Goal: Task Accomplishment & Management: Manage account settings

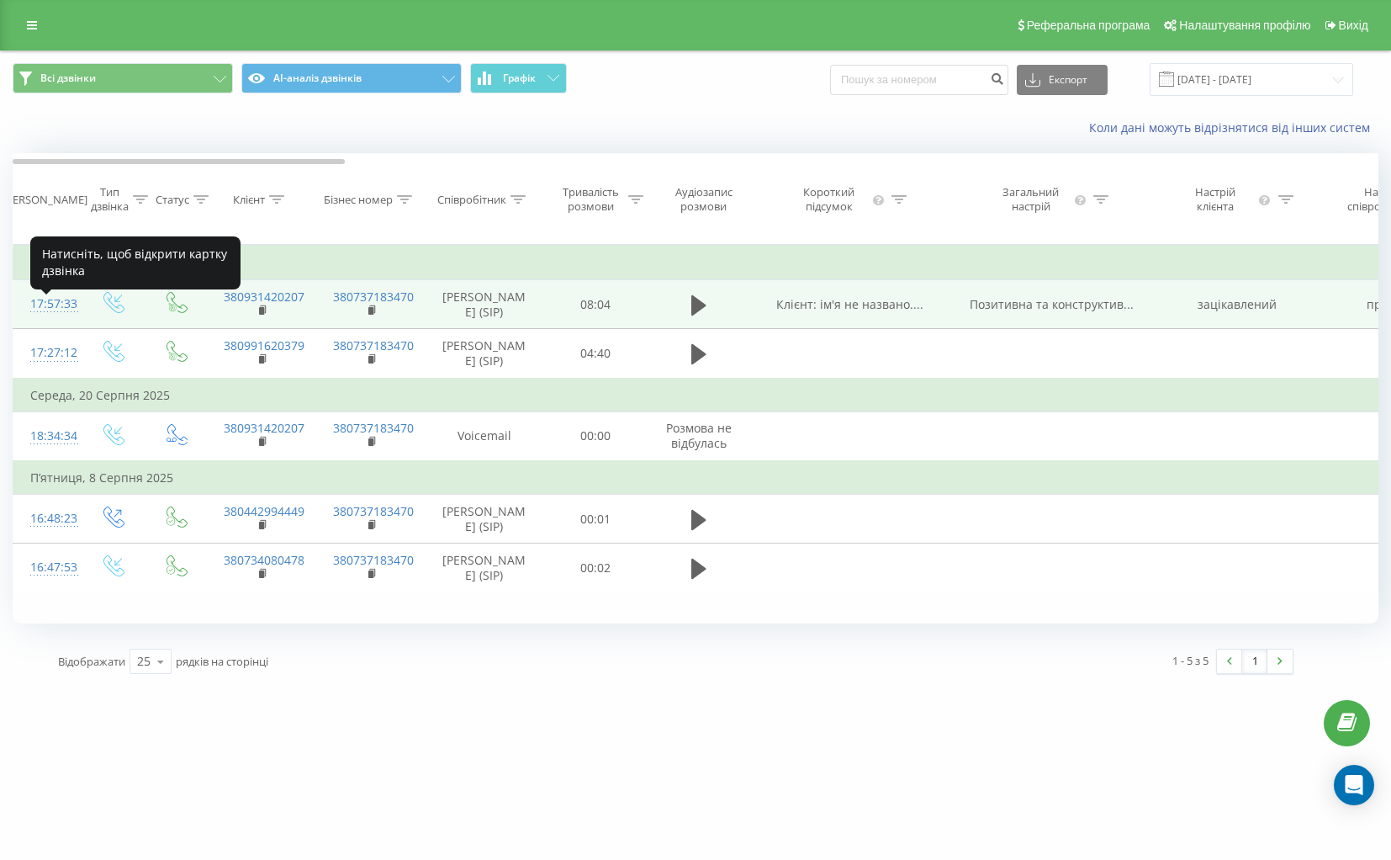
click at [55, 310] on div "17:57:33" at bounding box center [47, 304] width 34 height 33
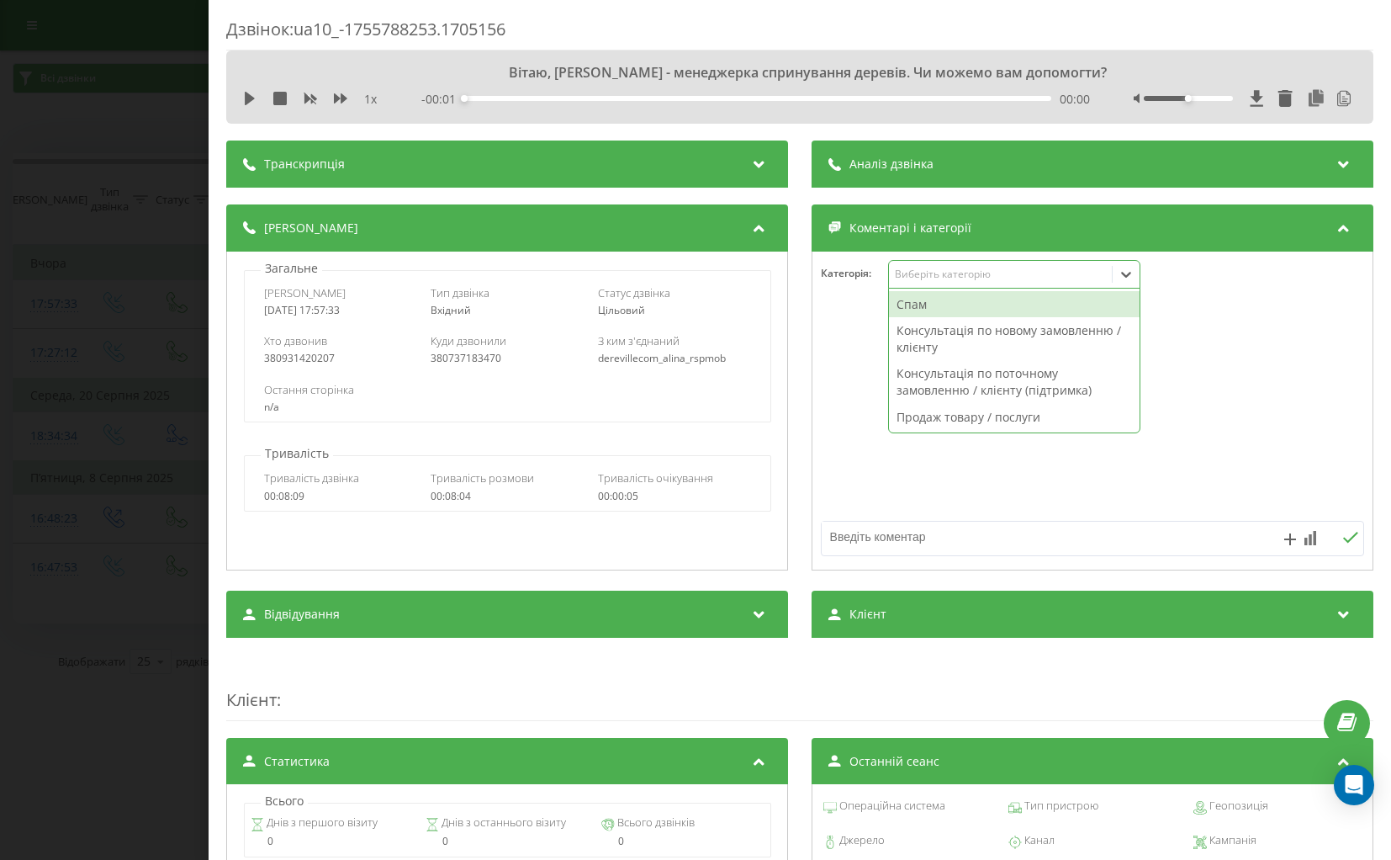
click at [933, 273] on div "Виберіть категорію" at bounding box center [1000, 273] width 210 height 13
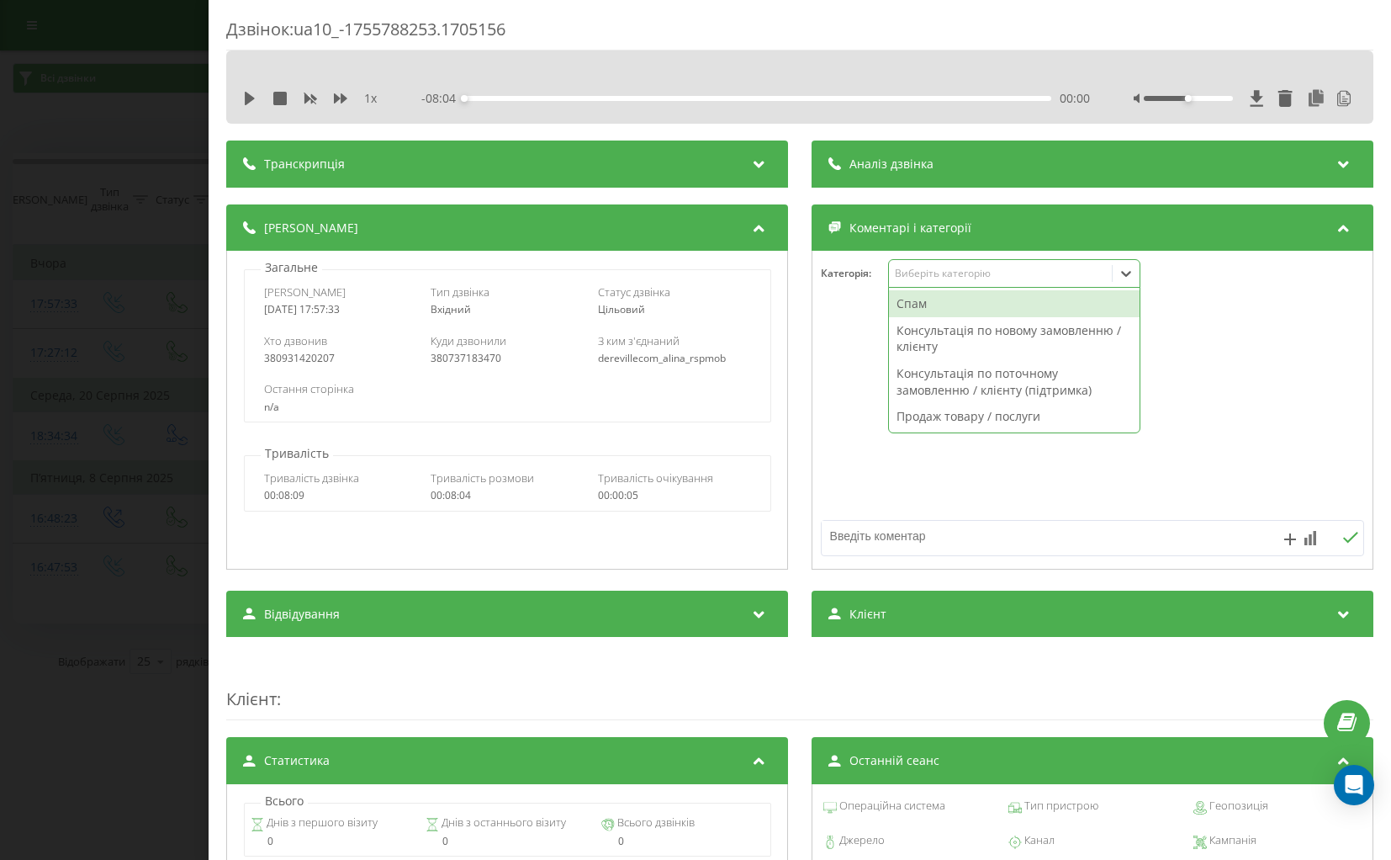
click at [933, 273] on div "Виберіть категорію" at bounding box center [1000, 273] width 210 height 13
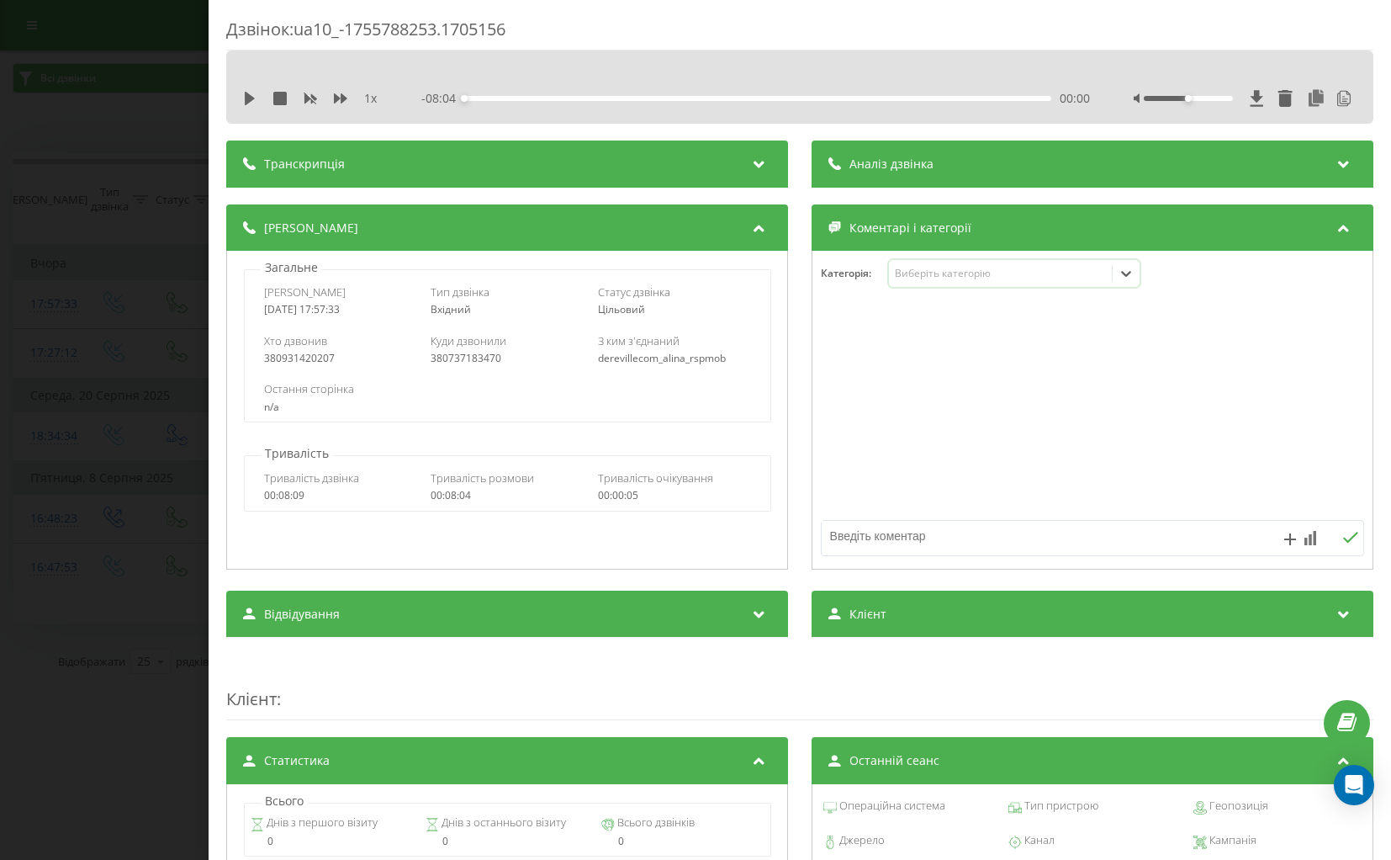
click at [1347, 168] on icon at bounding box center [1344, 161] width 20 height 17
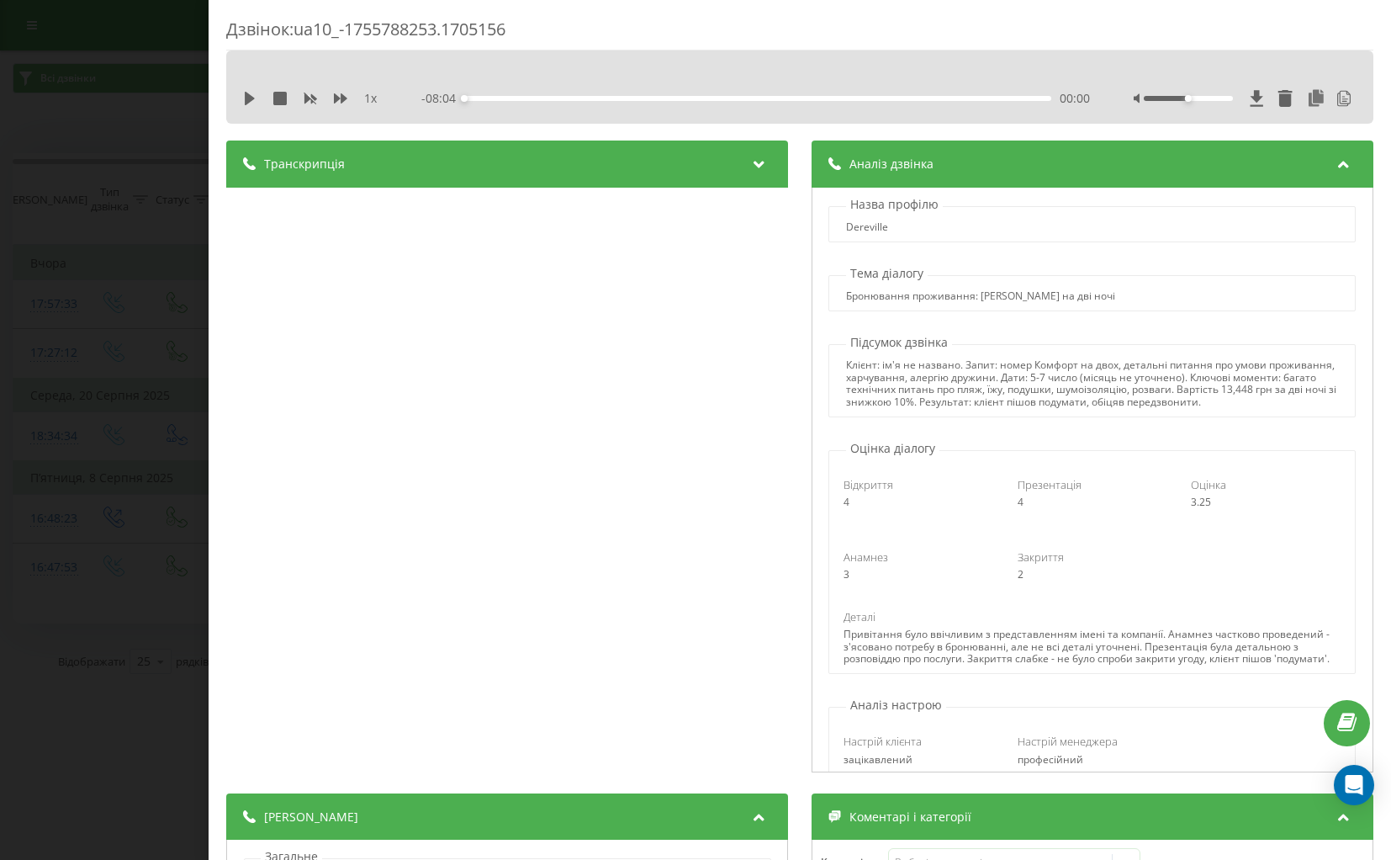
click at [1060, 382] on div "Клієнт: ім'я не названо. Запит: номер Комфорт на двох, детальні питання про умо…" at bounding box center [1092, 383] width 492 height 49
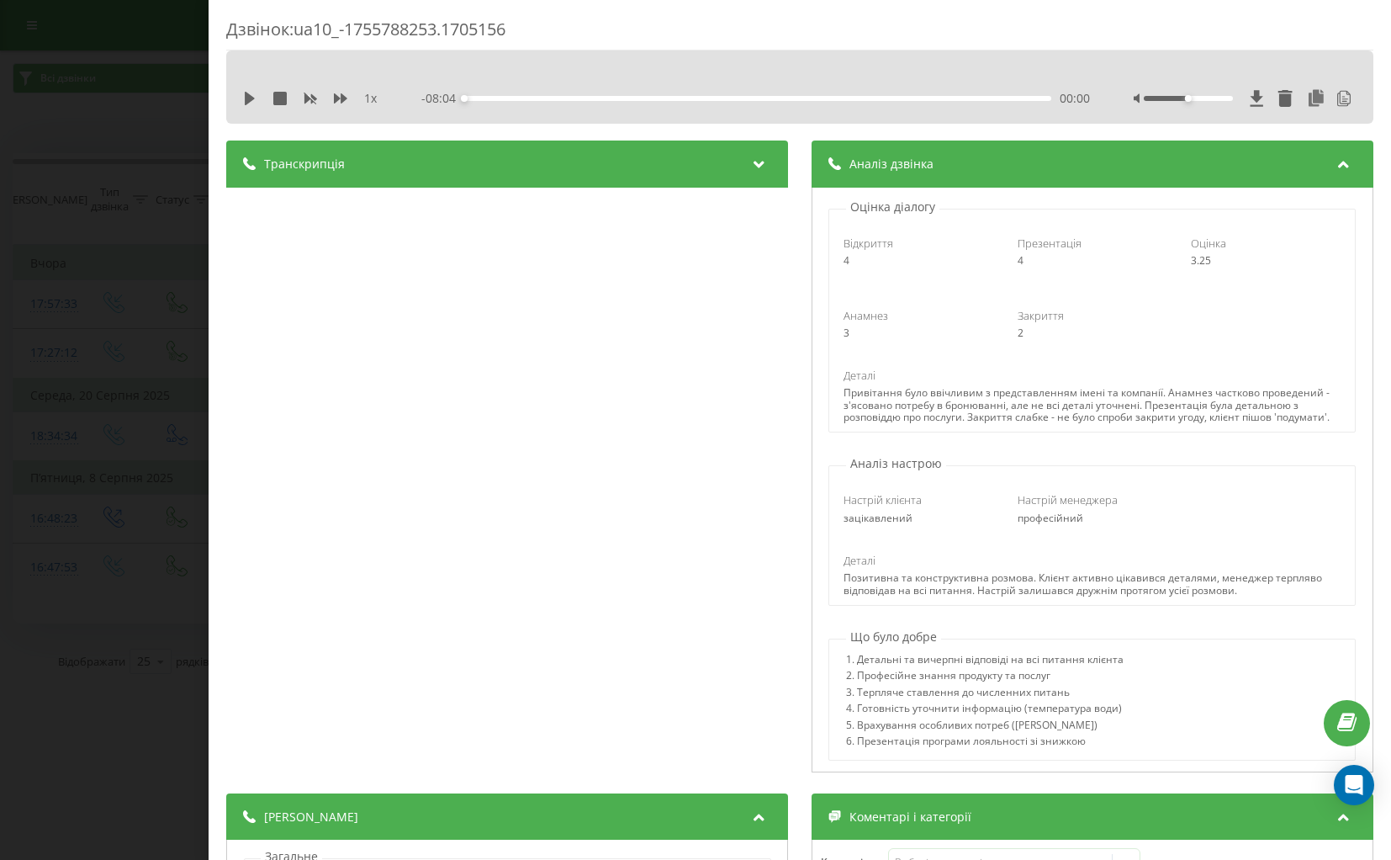
scroll to position [244, 0]
click at [756, 160] on icon at bounding box center [759, 161] width 20 height 17
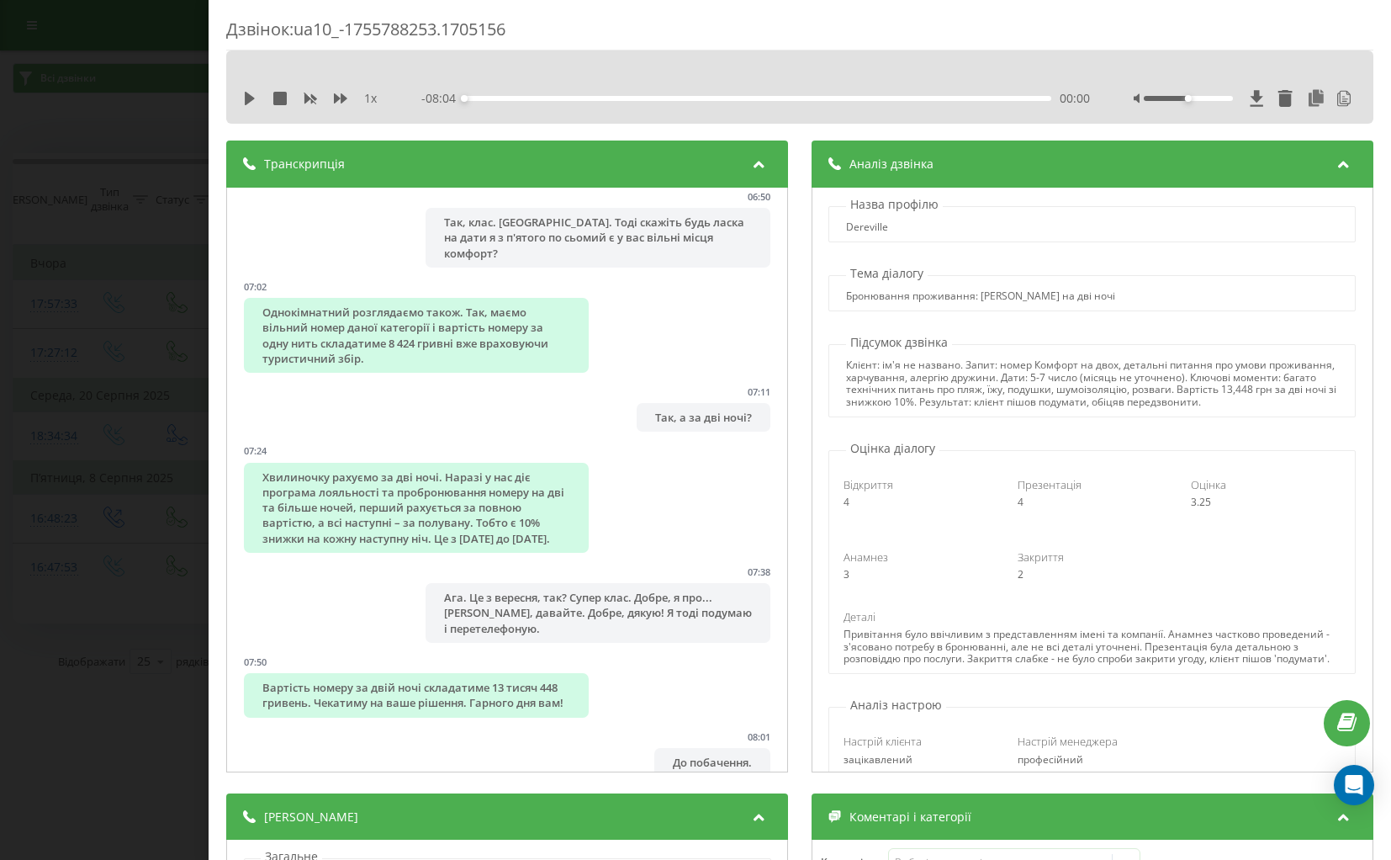
scroll to position [0, 0]
click at [964, 369] on div "Клієнт: ім'я не названо. Запит: номер Комфорт на двох, детальні питання про умо…" at bounding box center [1092, 383] width 492 height 49
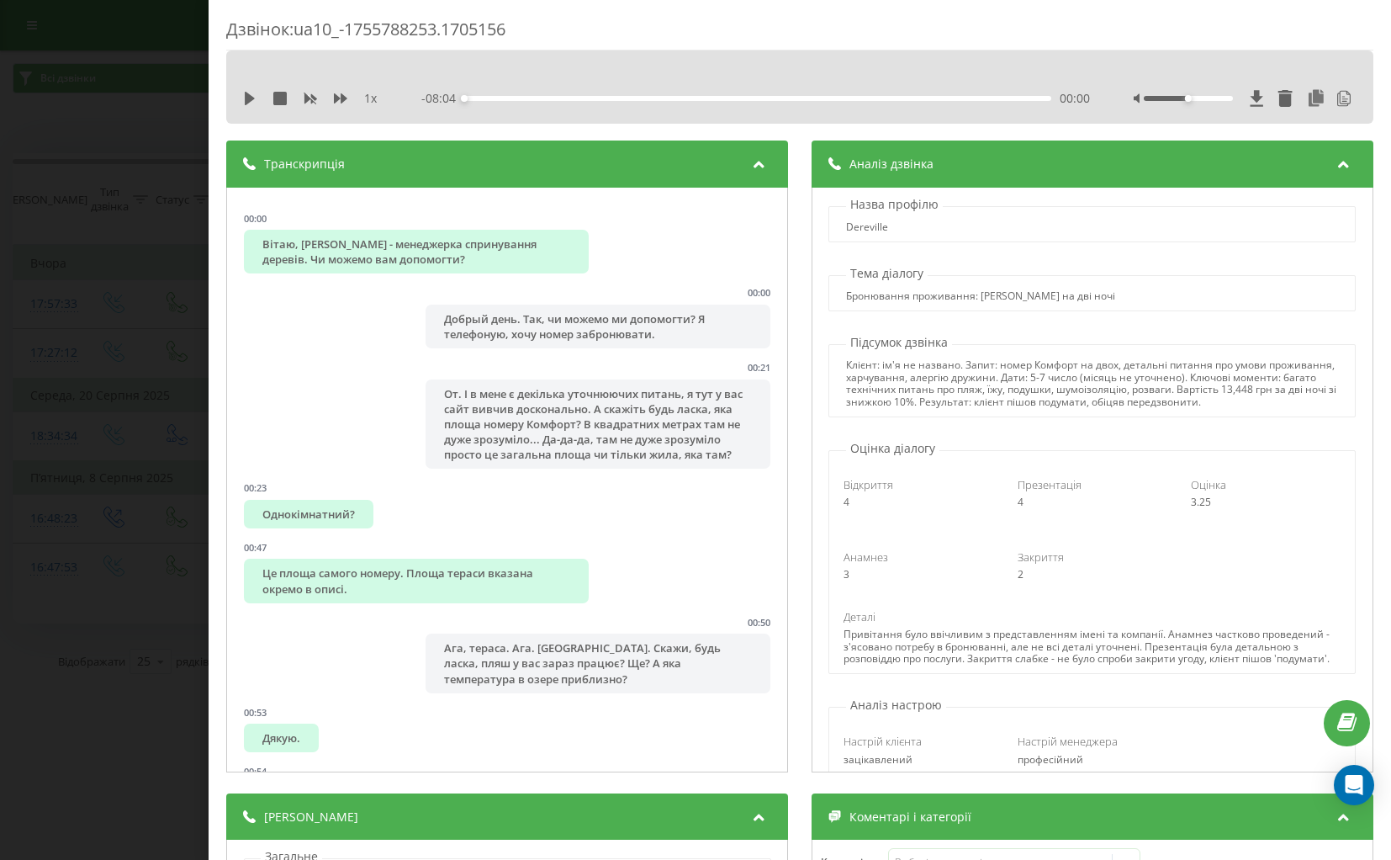
click at [1348, 162] on icon at bounding box center [1344, 161] width 20 height 17
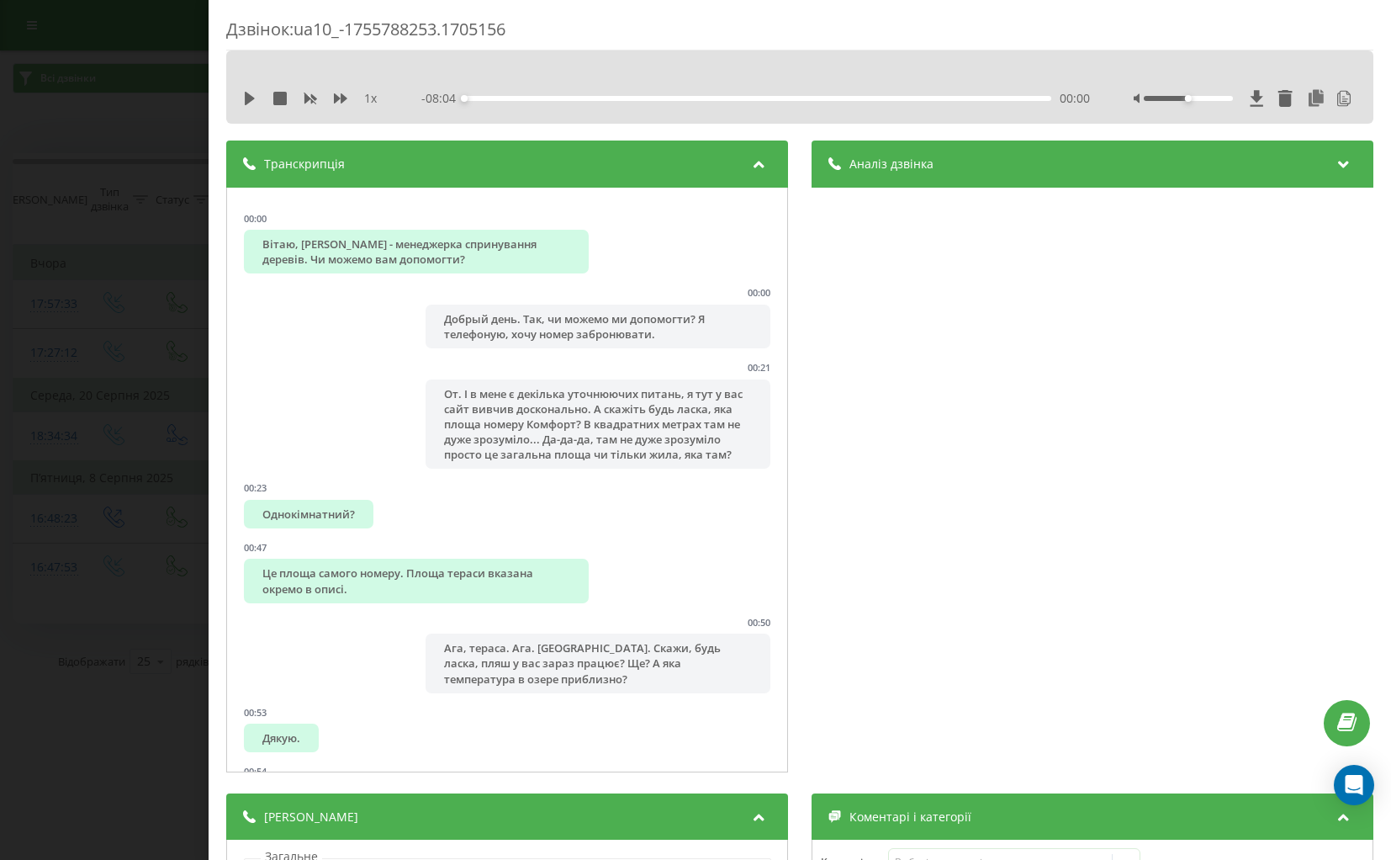
click at [759, 162] on icon at bounding box center [759, 161] width 20 height 17
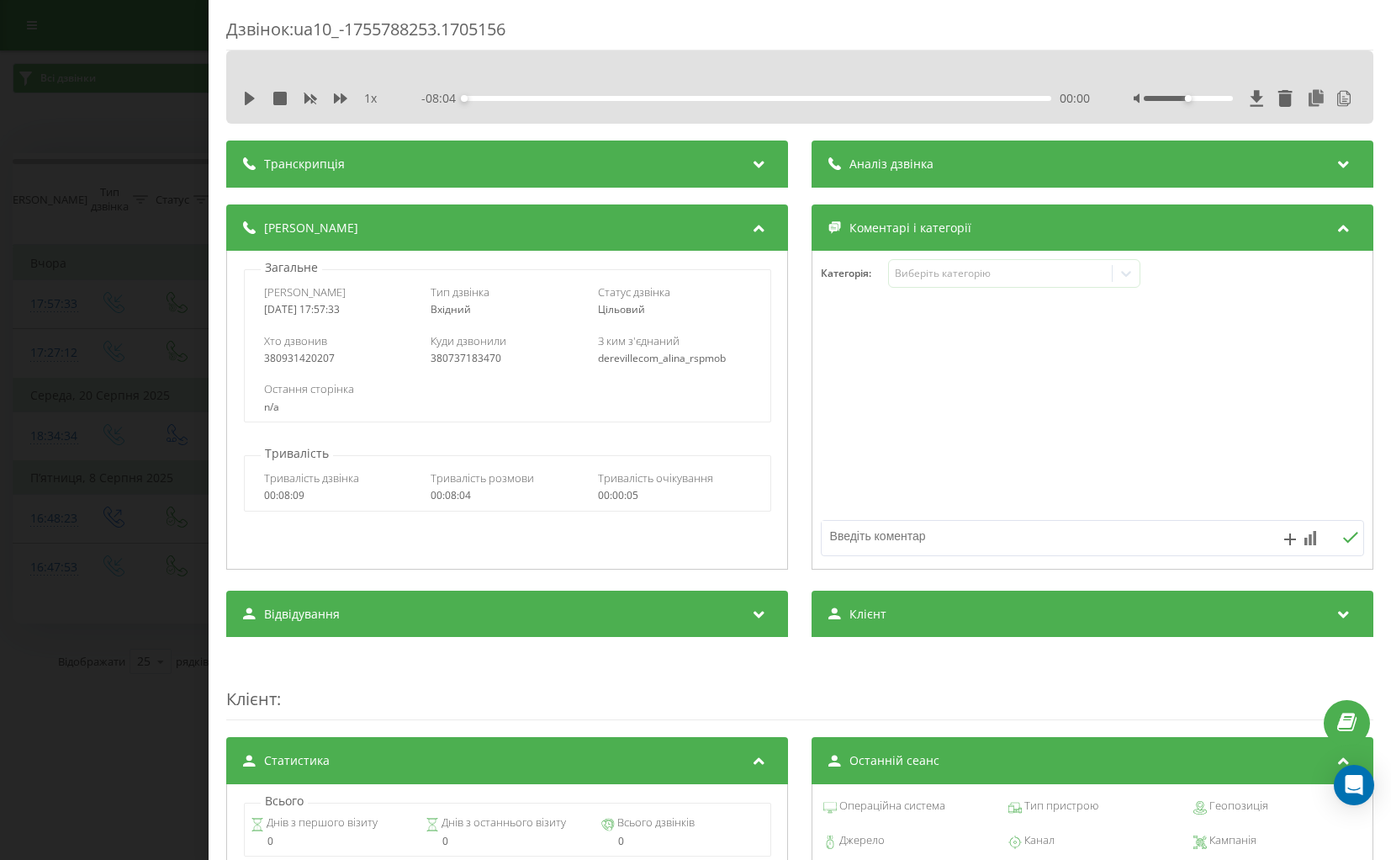
click at [193, 164] on div "Дзвінок : ua10_-1755788253.1705156 1 x - 08:04 00:00 00:00 Транскрипція 00:00 В…" at bounding box center [695, 430] width 1391 height 860
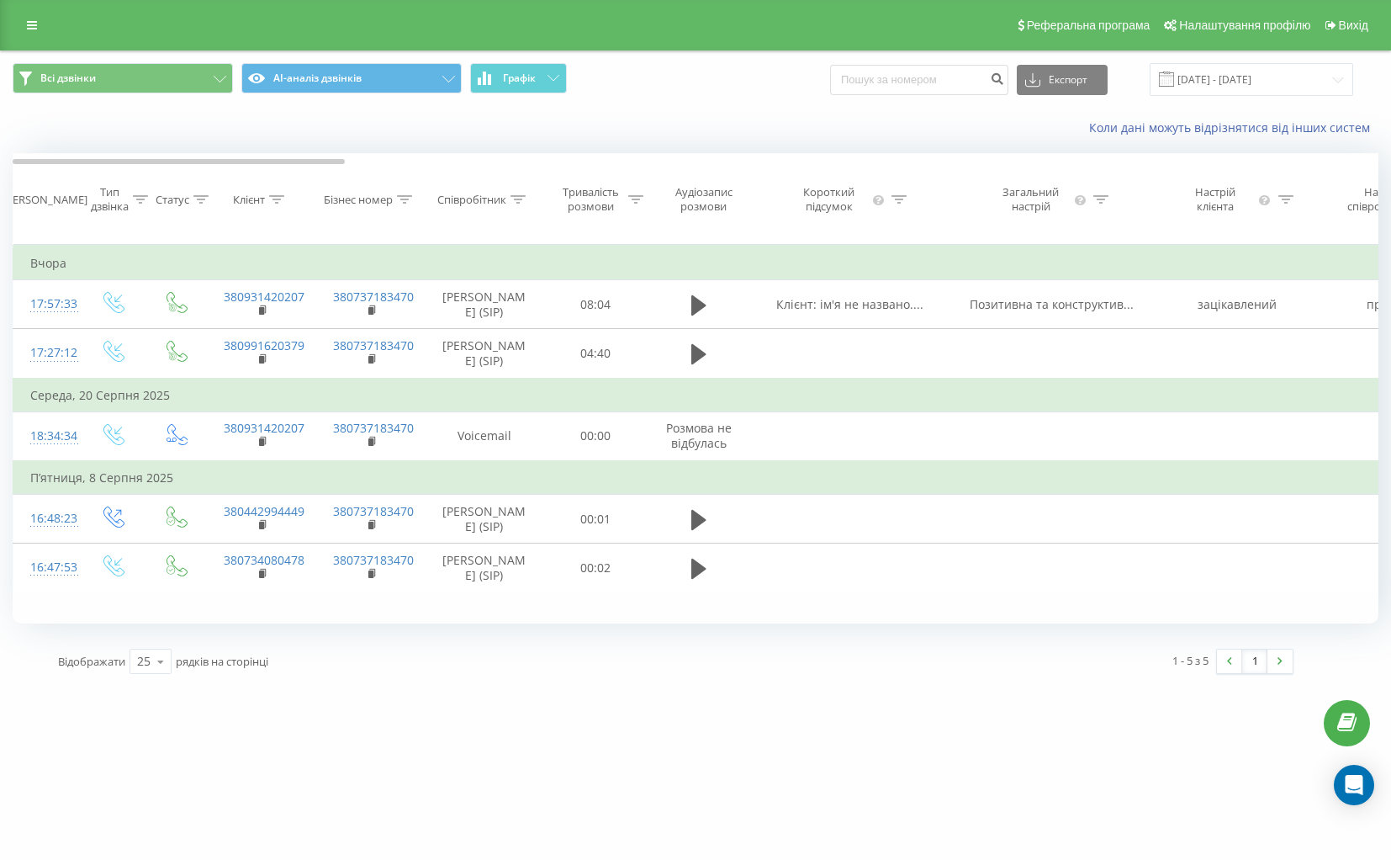
click at [193, 164] on div "Всі дзвінки AI-аналіз дзвінків Графік Експорт .csv .xls .xlsx 21.07.2025 - 21.0…" at bounding box center [696, 368] width 1366 height 634
click at [55, 41] on div "Реферальна програма Налаштування профілю Вихід" at bounding box center [695, 25] width 1391 height 50
click at [24, 32] on link at bounding box center [32, 25] width 30 height 24
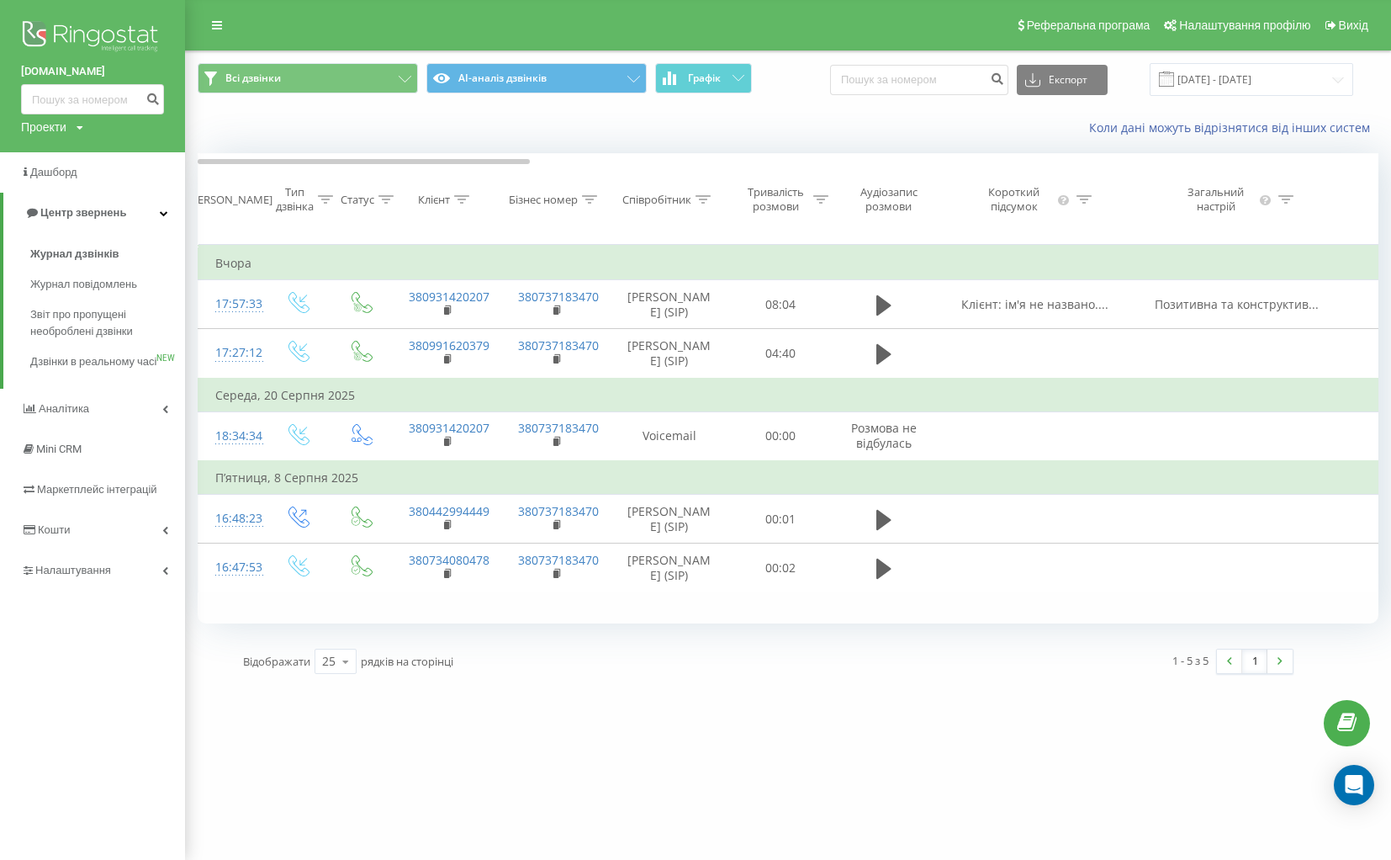
click at [67, 34] on img at bounding box center [92, 38] width 143 height 42
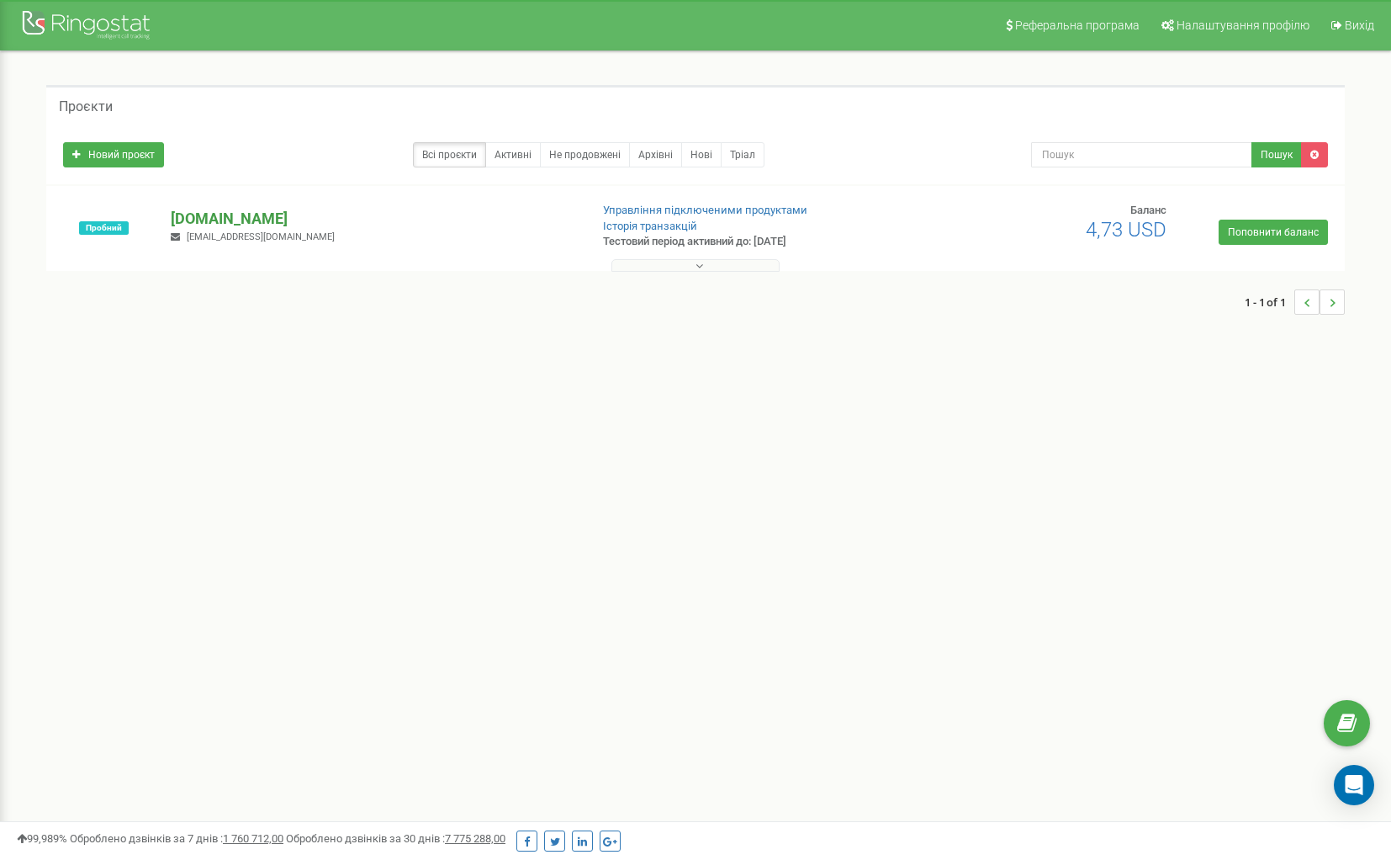
click at [209, 221] on p "[DOMAIN_NAME]" at bounding box center [373, 219] width 405 height 22
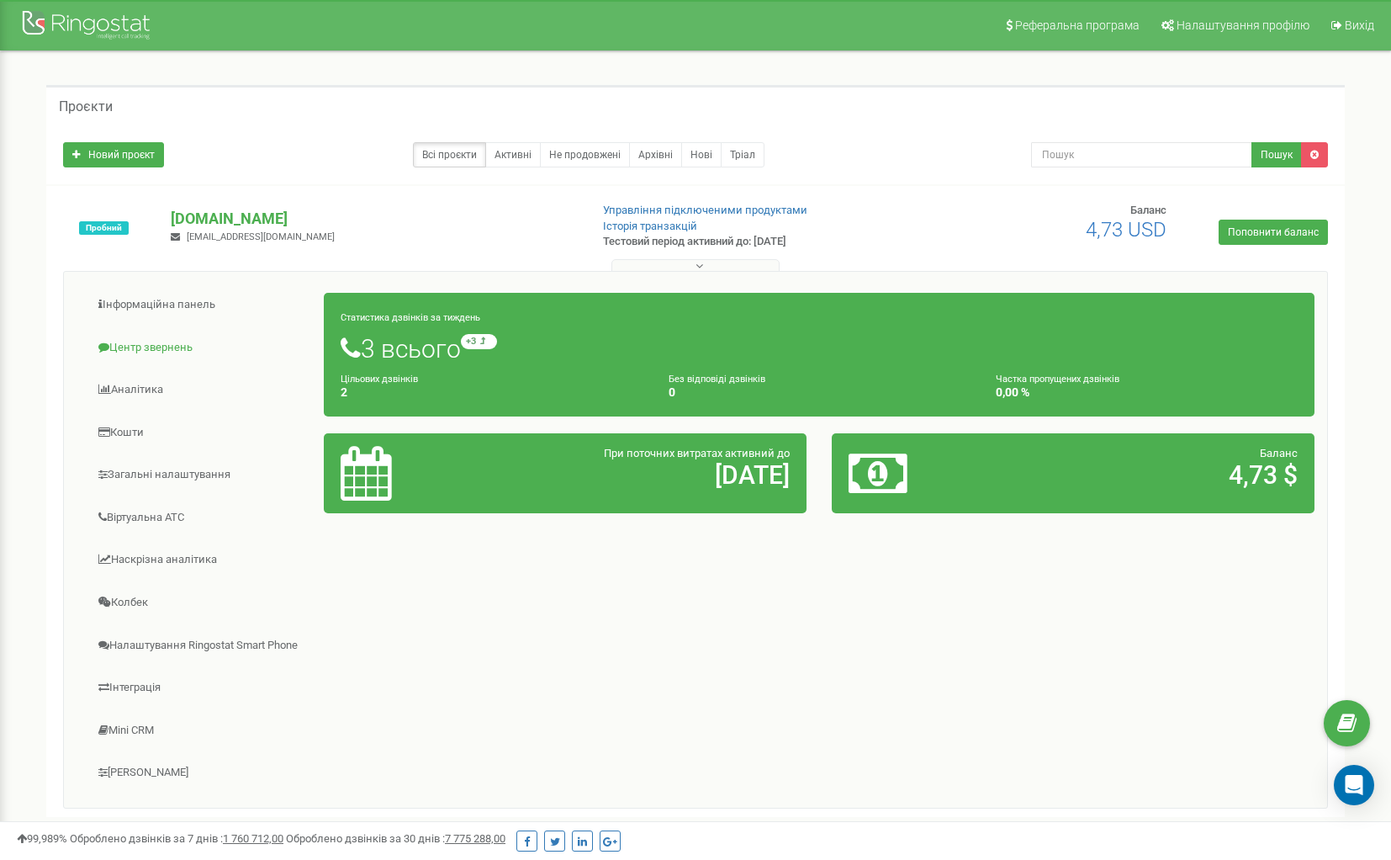
click at [163, 338] on link "Центр звернень" at bounding box center [201, 347] width 248 height 41
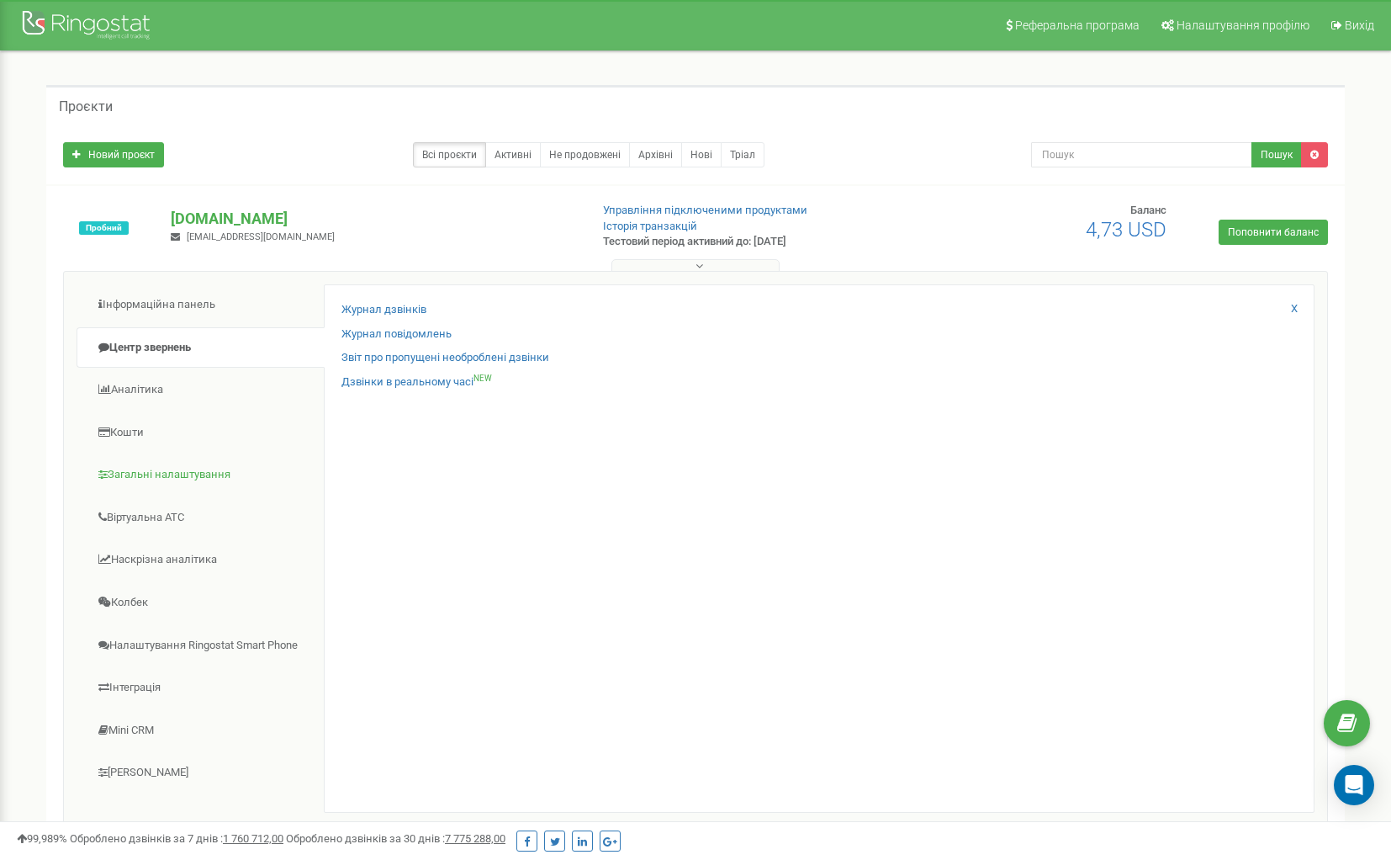
click at [188, 468] on link "Загальні налаштування" at bounding box center [201, 474] width 248 height 41
click at [374, 331] on link "AI analytics NEW" at bounding box center [379, 334] width 74 height 16
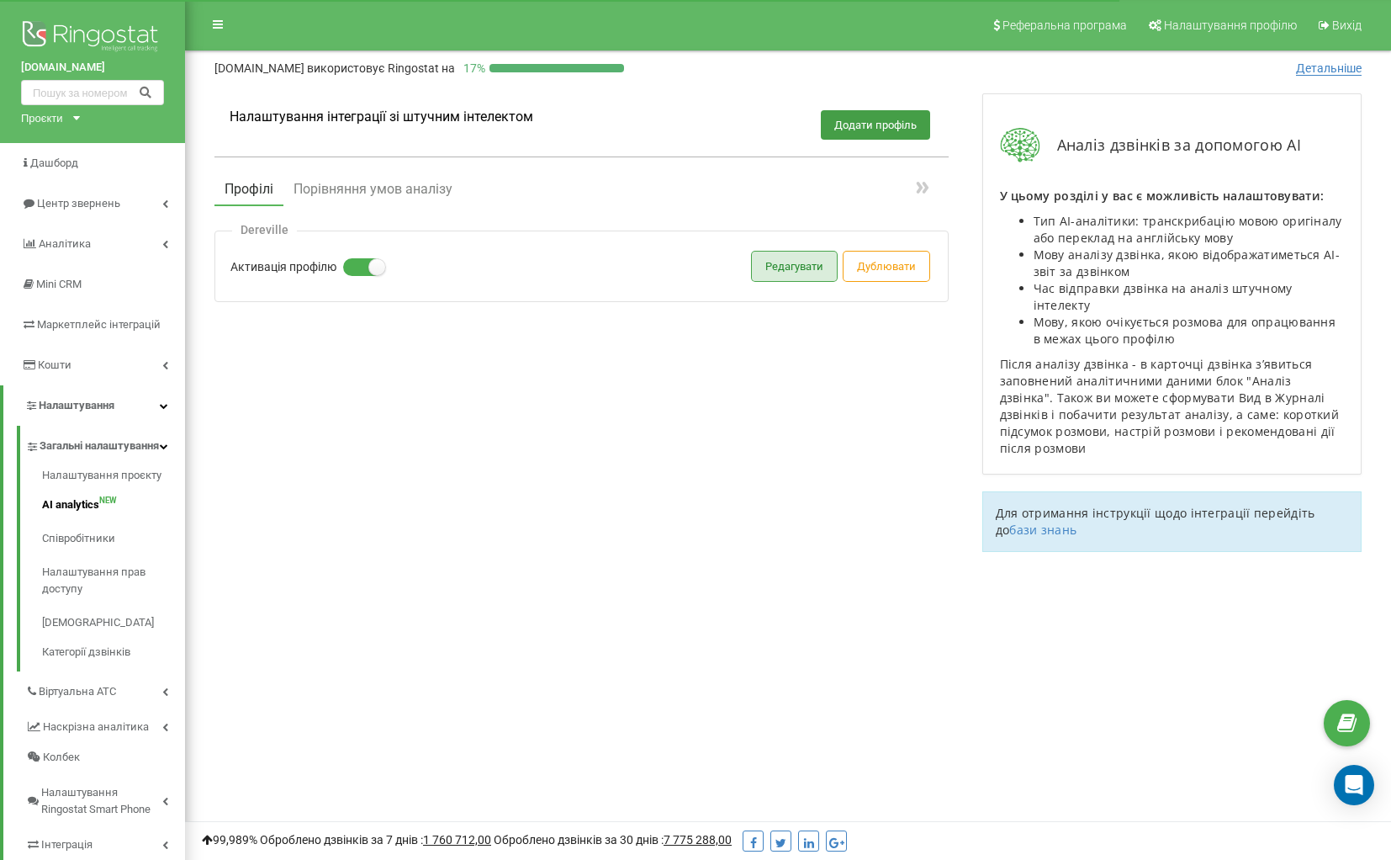
click at [807, 267] on button "Редагувати" at bounding box center [794, 266] width 85 height 29
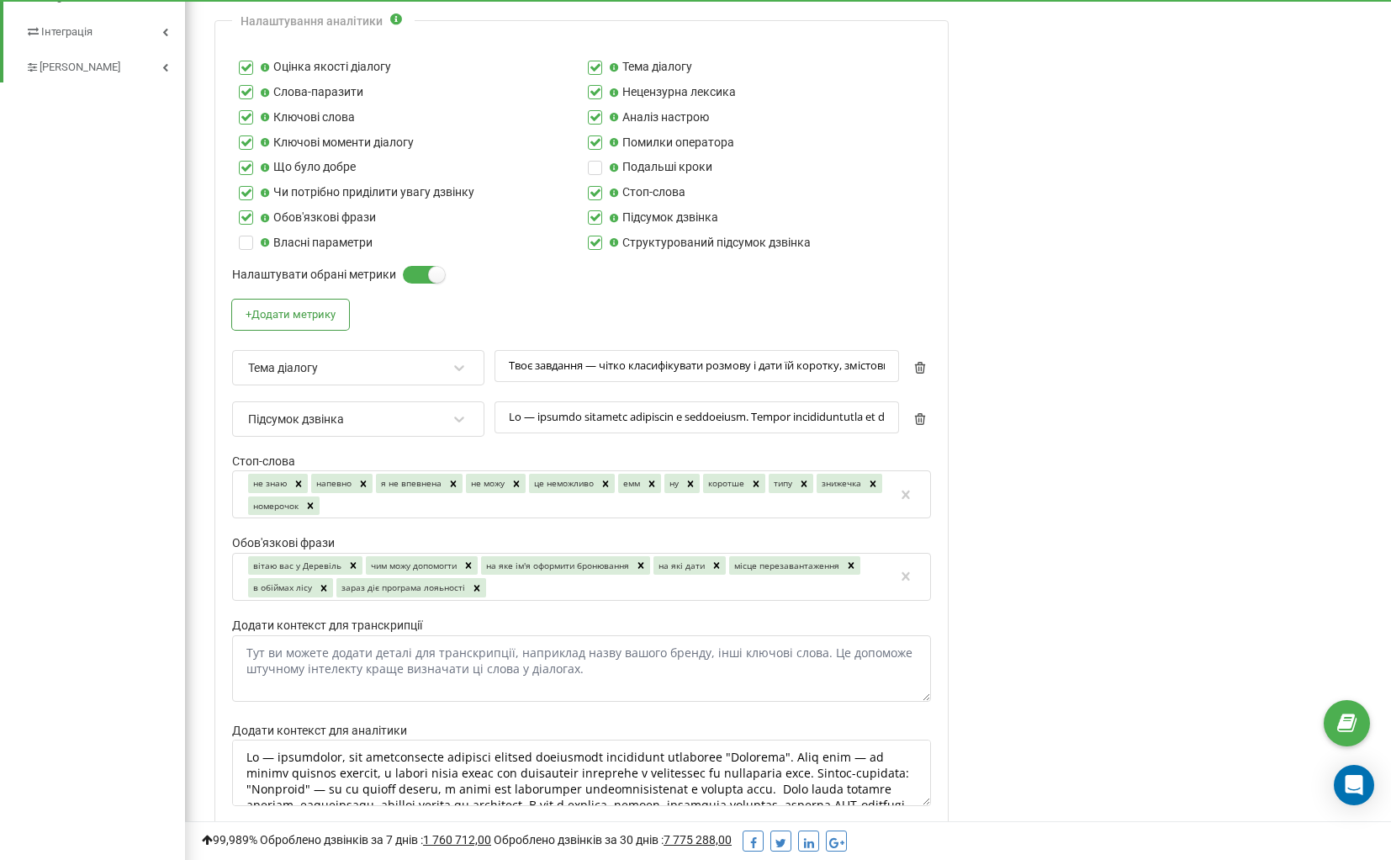
scroll to position [825, 0]
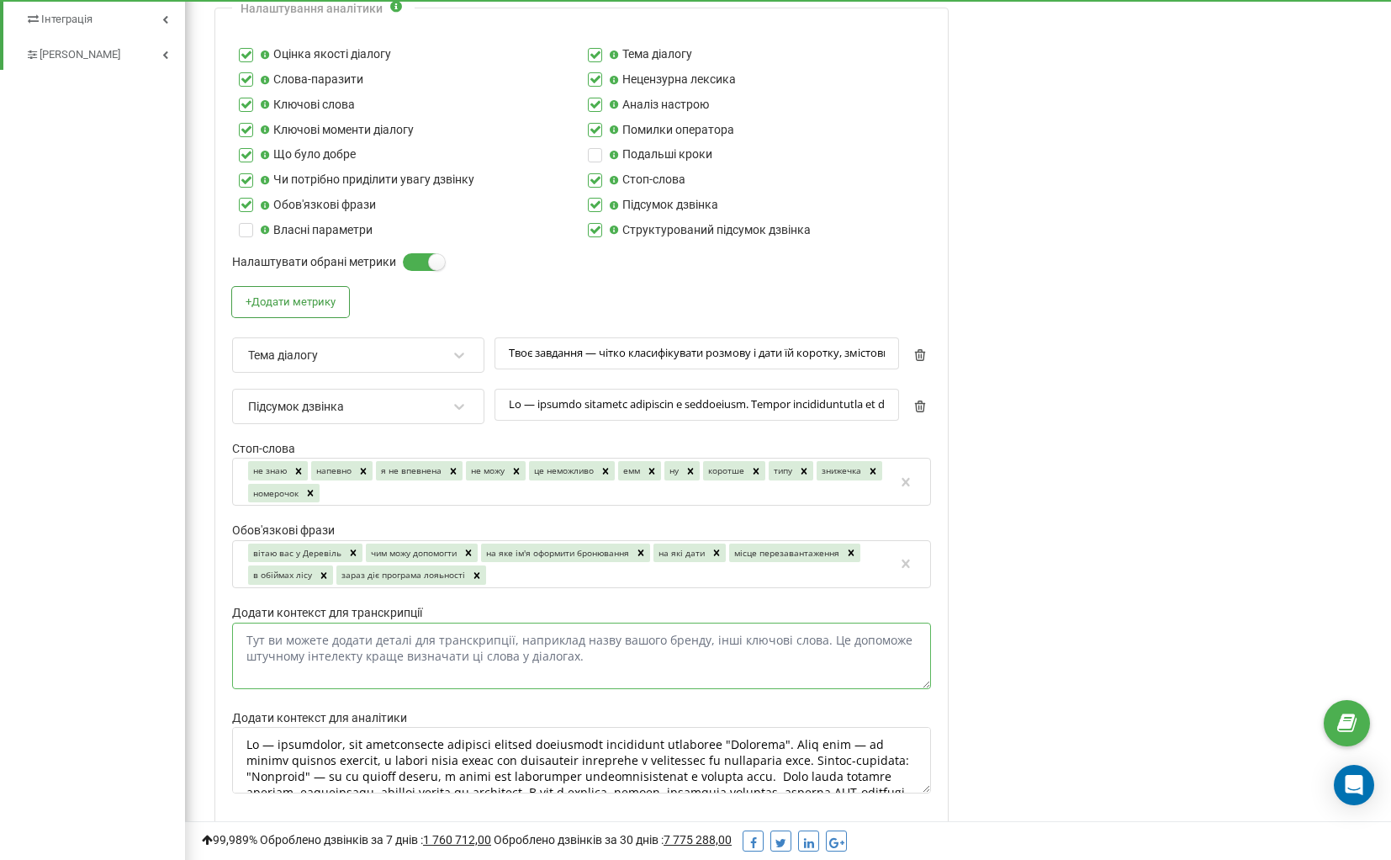
click at [553, 633] on textarea "Додати контекст для транскрипції" at bounding box center [581, 655] width 699 height 66
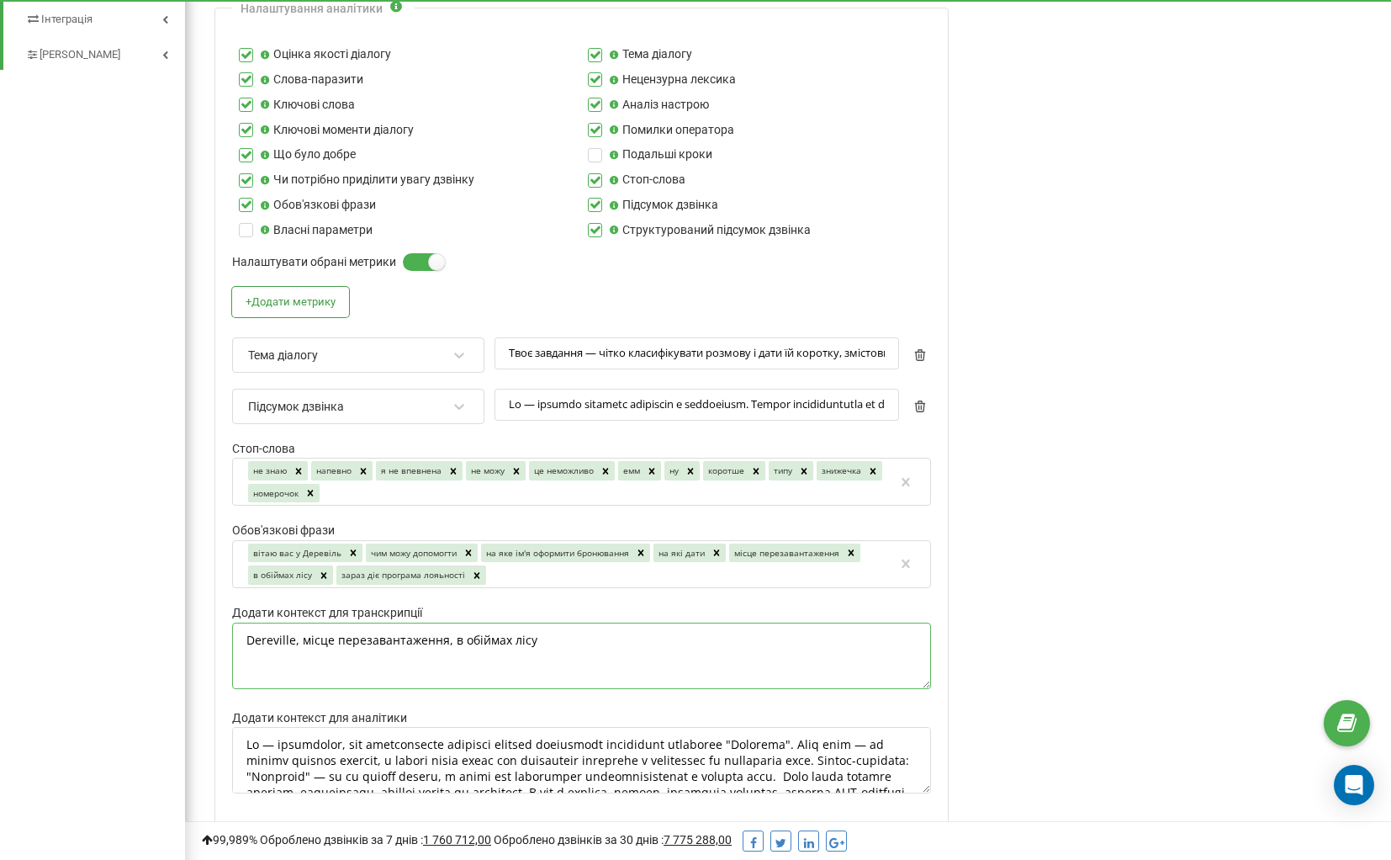
type textarea "Dereville, місце перезавантаження, в обіймах лісу"
click at [1201, 480] on div "Аналіз дзвінків за допомогою AI У цьому розділі у вас є можливість налаштовуват…" at bounding box center [1172, 213] width 413 height 1925
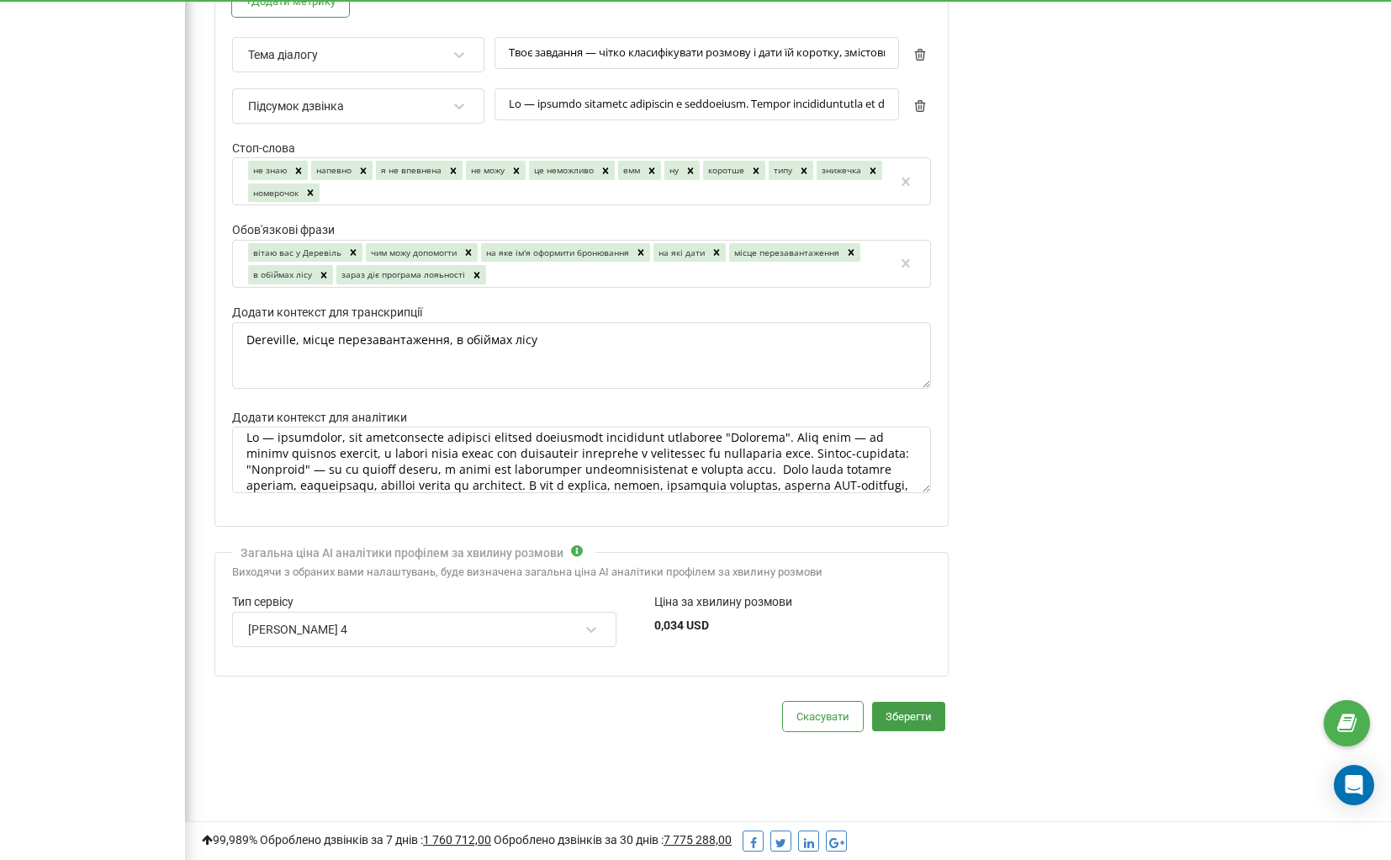
scroll to position [6, 0]
click at [357, 426] on textarea "Додати контекст для аналітики" at bounding box center [581, 459] width 699 height 66
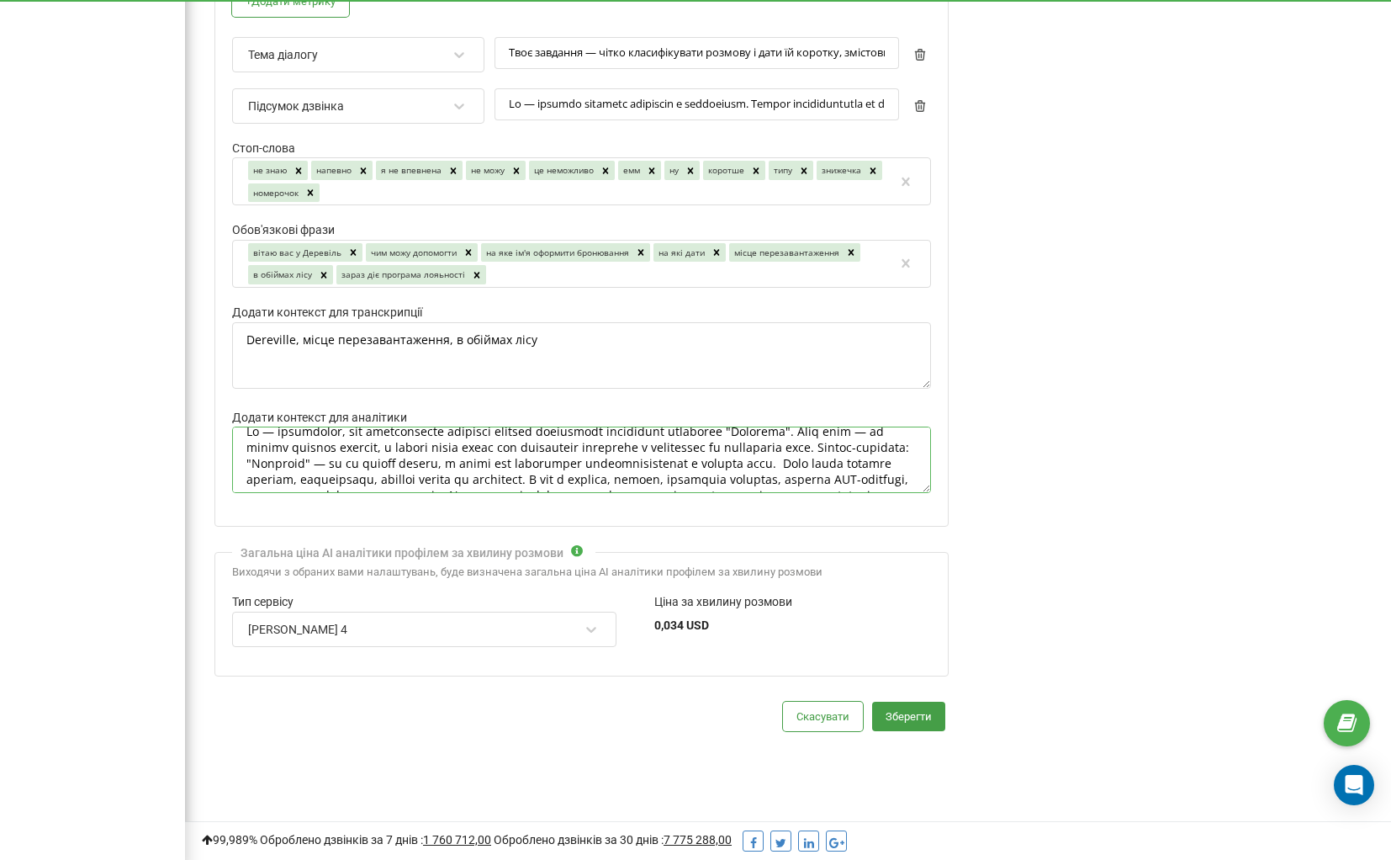
scroll to position [5, 0]
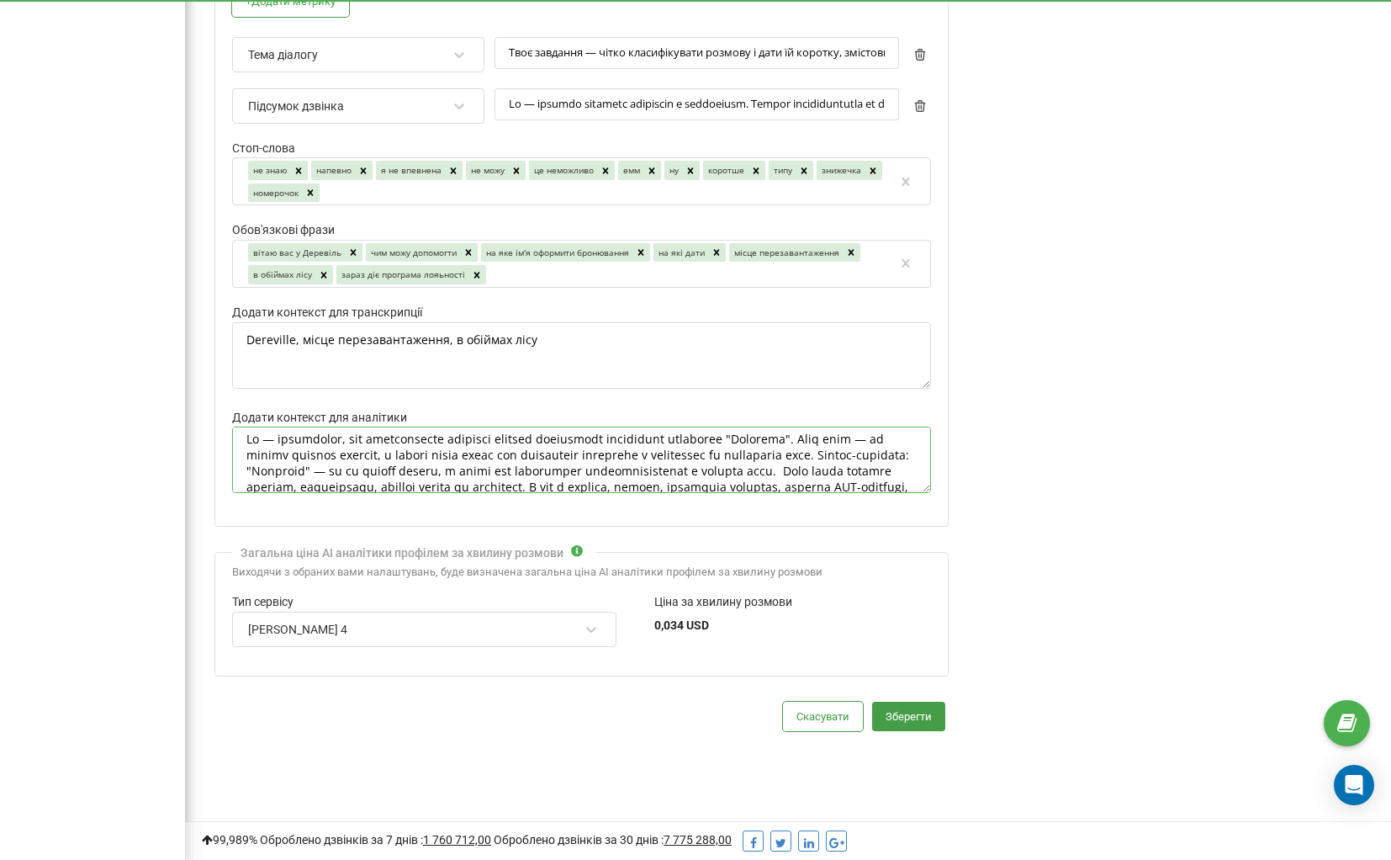
click at [771, 426] on textarea "Додати контекст для аналітики" at bounding box center [581, 459] width 699 height 66
click at [821, 426] on textarea "Додати контекст для аналітики" at bounding box center [581, 459] width 699 height 66
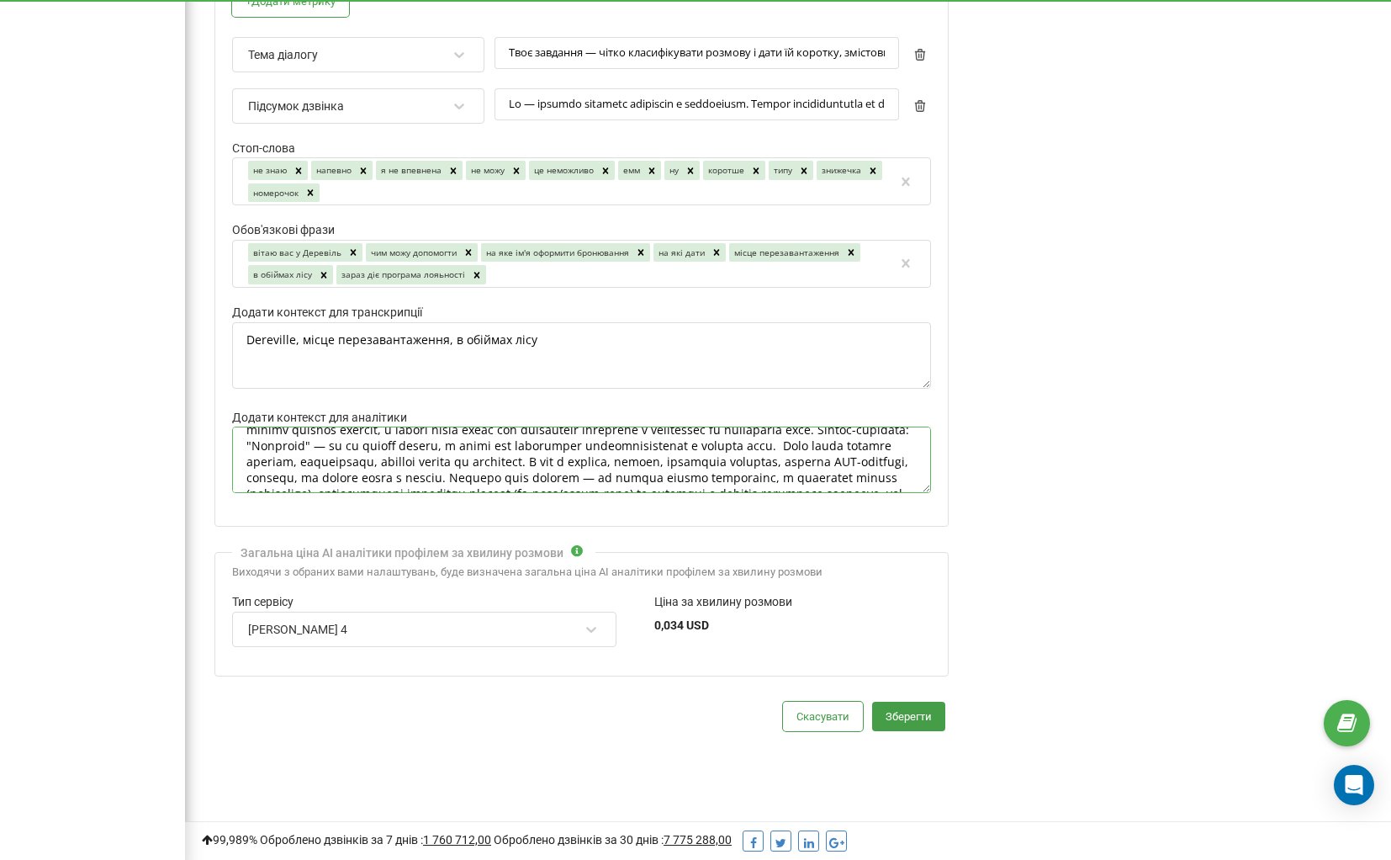
click at [402, 430] on textarea "Додати контекст для аналітики" at bounding box center [581, 459] width 699 height 66
click at [348, 428] on textarea "Додати контекст для аналітики" at bounding box center [581, 459] width 699 height 66
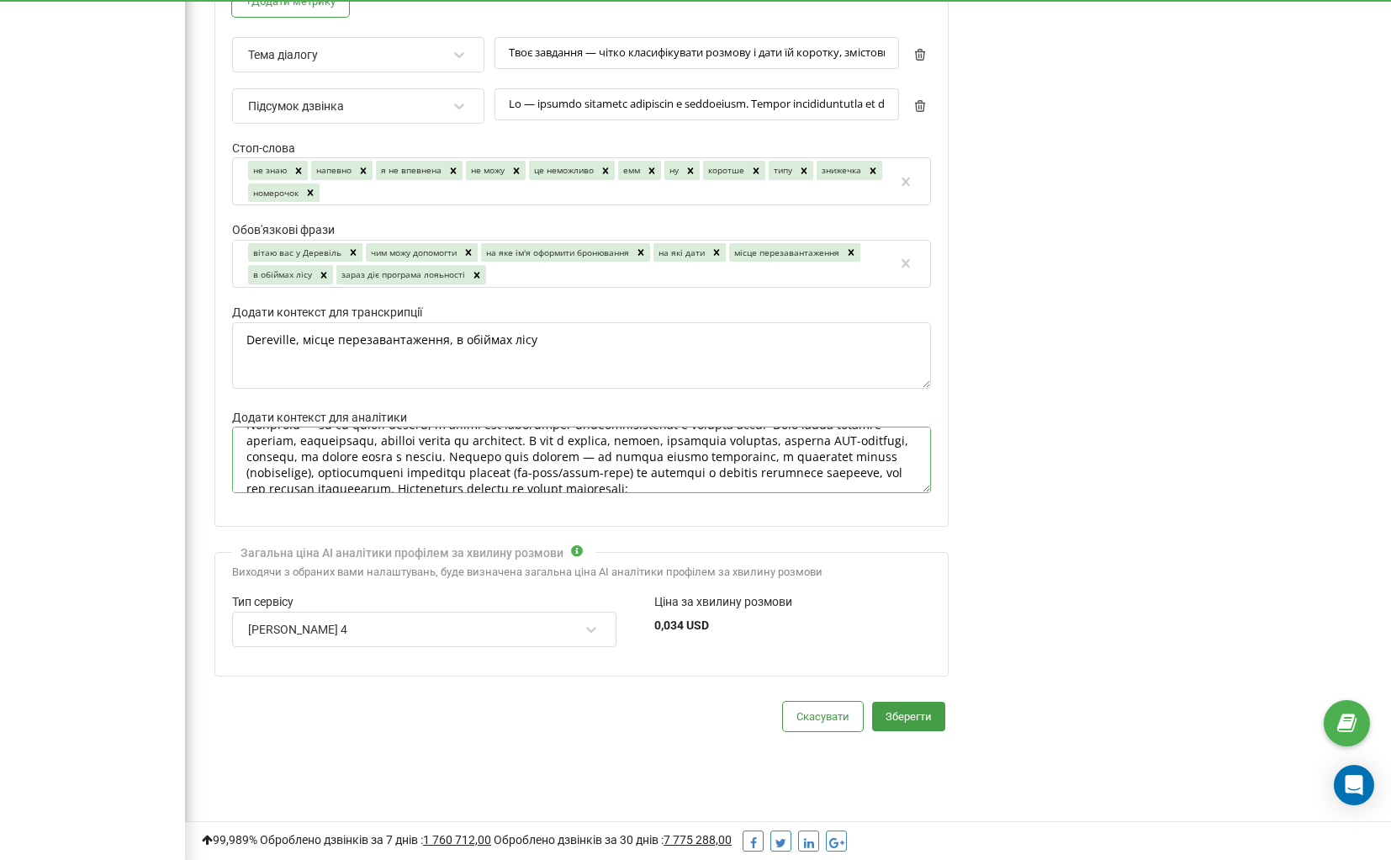
scroll to position [52, 0]
click at [663, 426] on textarea "Додати контекст для аналітики" at bounding box center [581, 459] width 699 height 66
click at [675, 426] on textarea "Додати контекст для аналітики" at bounding box center [581, 459] width 699 height 66
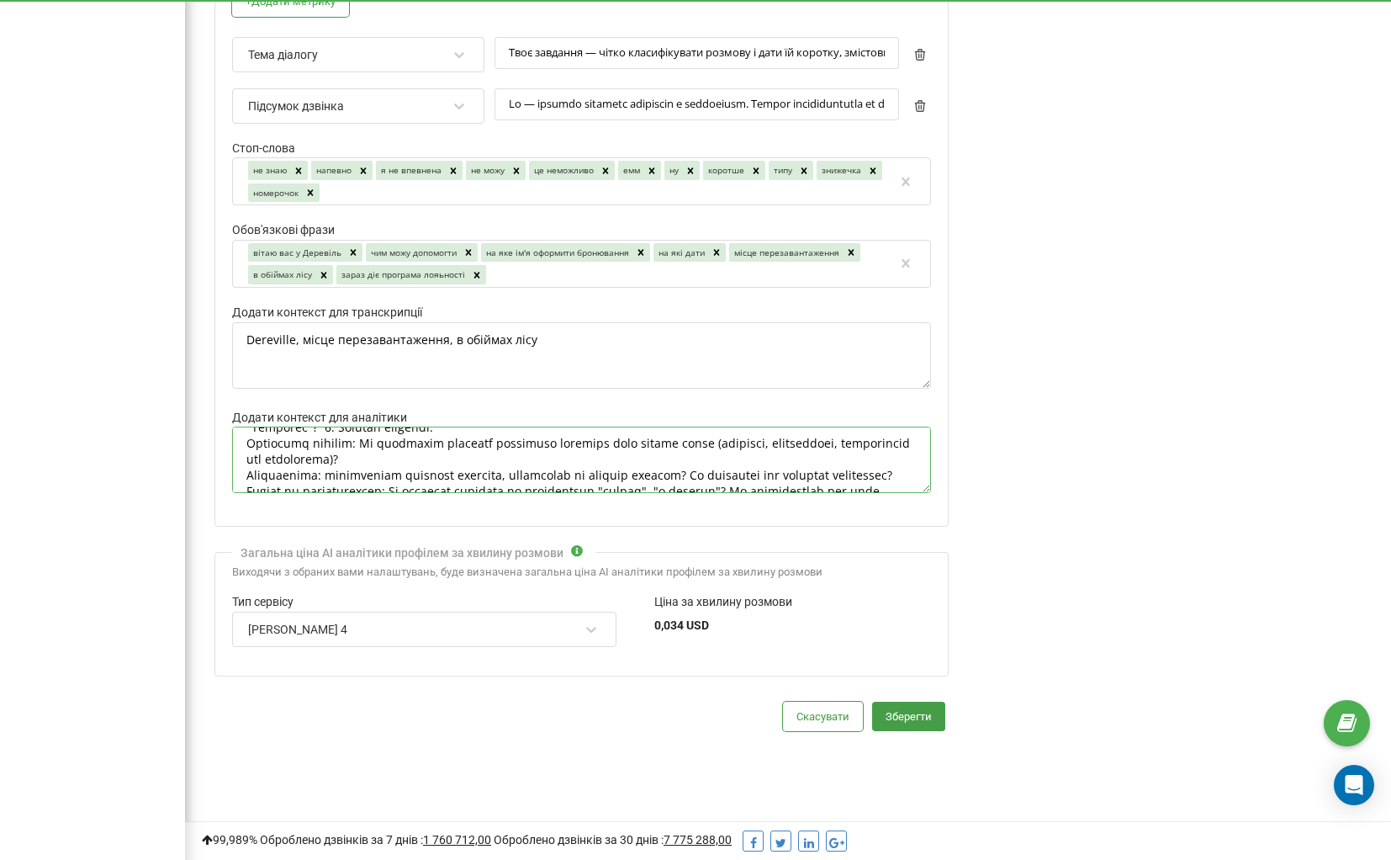
scroll to position [168, 0]
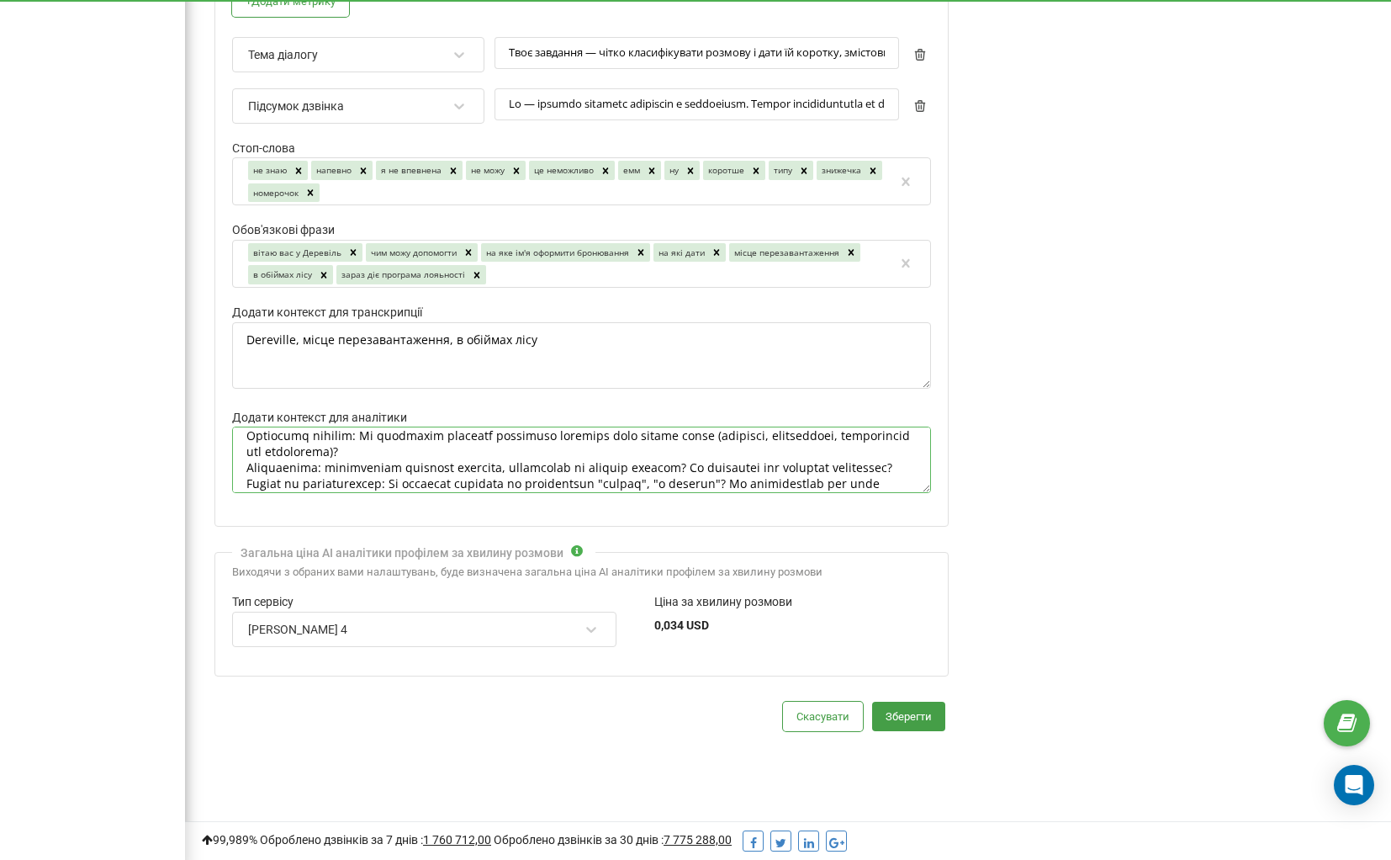
click at [375, 426] on textarea "Додати контекст для аналітики" at bounding box center [581, 459] width 699 height 66
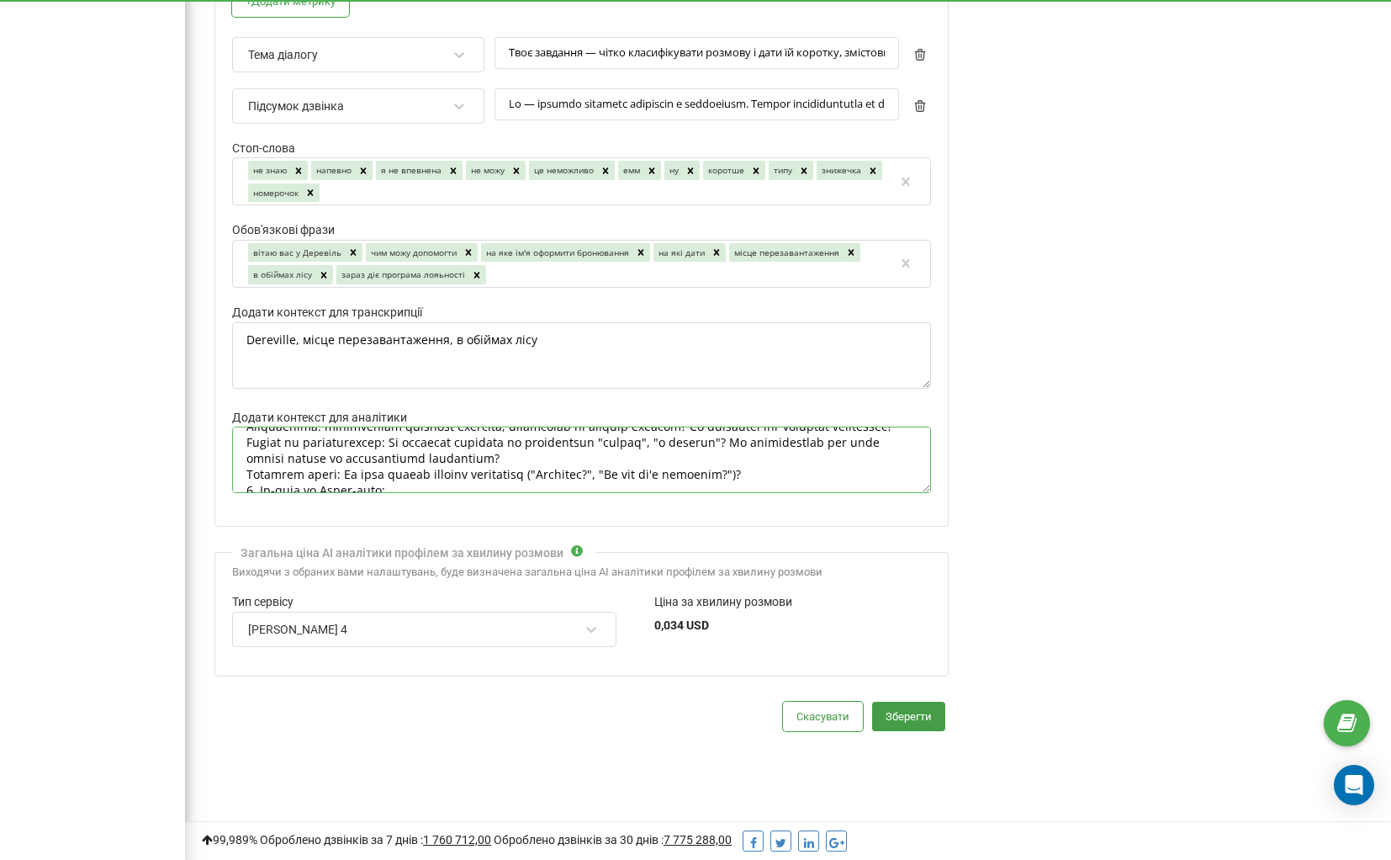
scroll to position [213, 0]
click at [408, 438] on textarea "Додати контекст для аналітики" at bounding box center [581, 459] width 699 height 66
click at [754, 439] on textarea "Додати контекст для аналітики" at bounding box center [581, 459] width 699 height 66
click at [627, 440] on textarea "Додати контекст для аналітики" at bounding box center [581, 459] width 699 height 66
click at [403, 442] on textarea "Додати контекст для аналітики" at bounding box center [581, 459] width 699 height 66
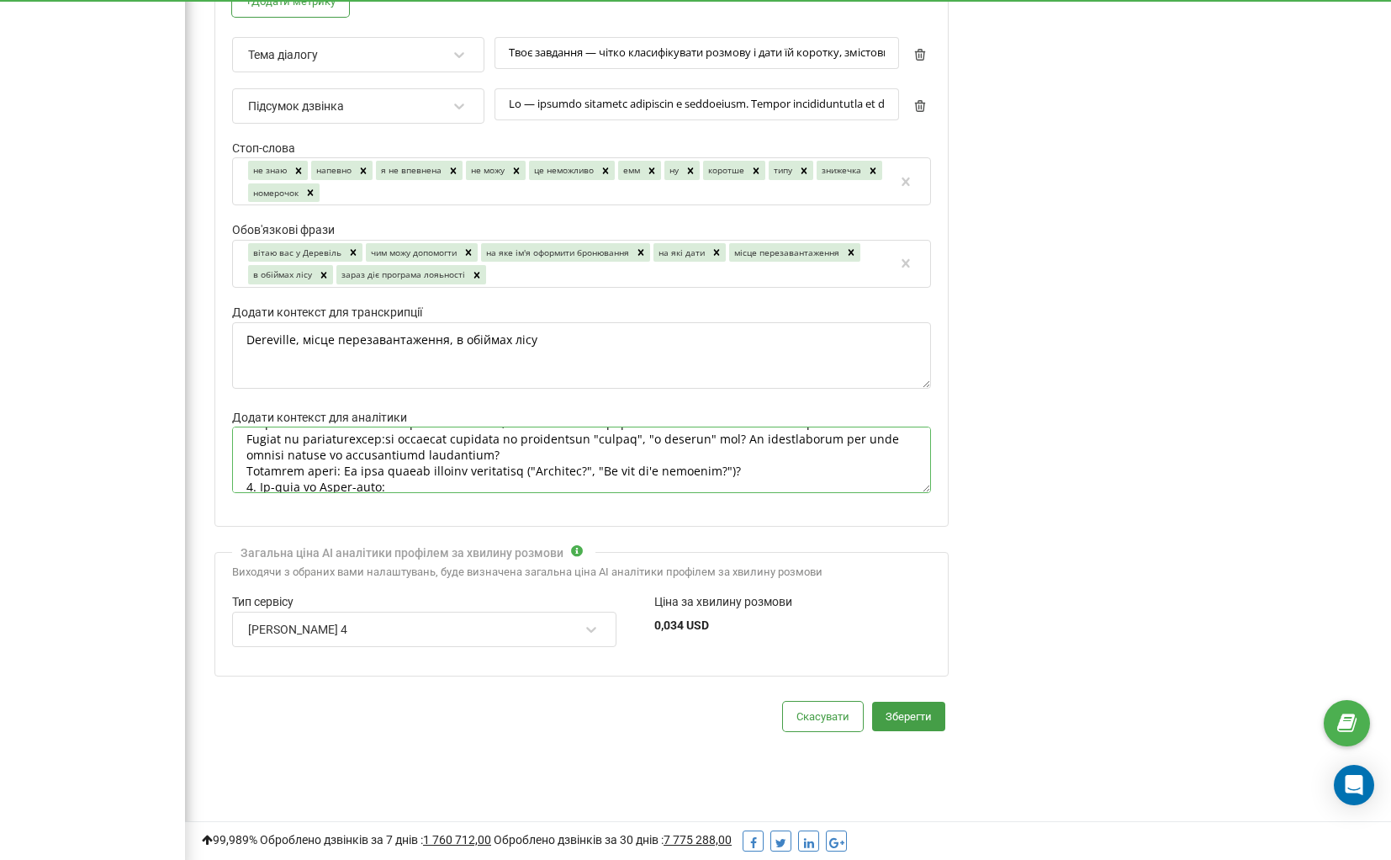
click at [776, 442] on textarea "Додати контекст для аналітики" at bounding box center [581, 459] width 699 height 66
click at [704, 457] on textarea "Додати контекст для аналітики" at bounding box center [581, 459] width 699 height 66
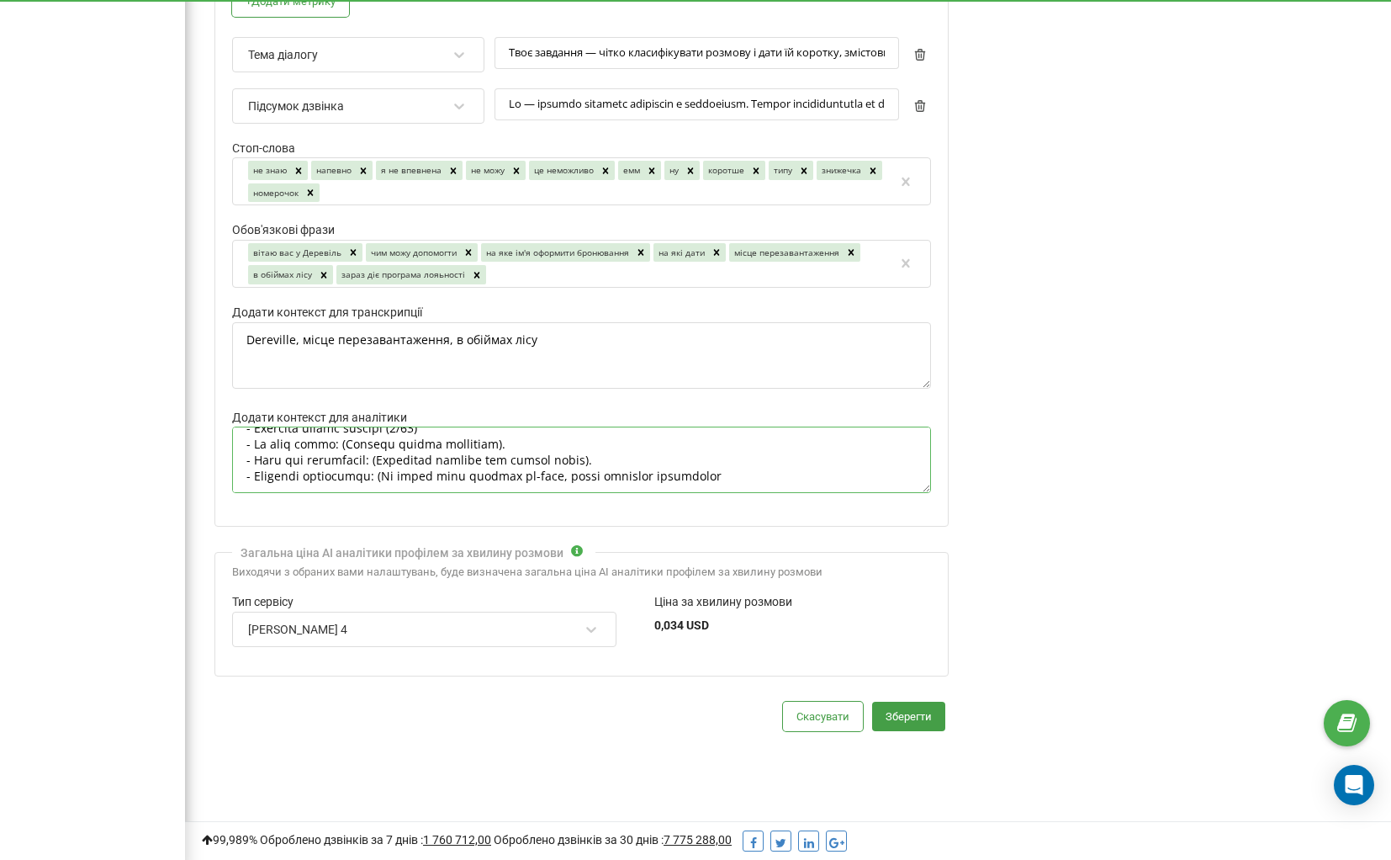
scroll to position [416, 0]
click at [745, 470] on textarea "Додати контекст для аналітики" at bounding box center [581, 459] width 699 height 66
type textarea "Ти — вимогливий, але справедливий керівник відділу бронювання заміського компле…"
click at [912, 702] on button "Зберегти" at bounding box center [908, 716] width 73 height 29
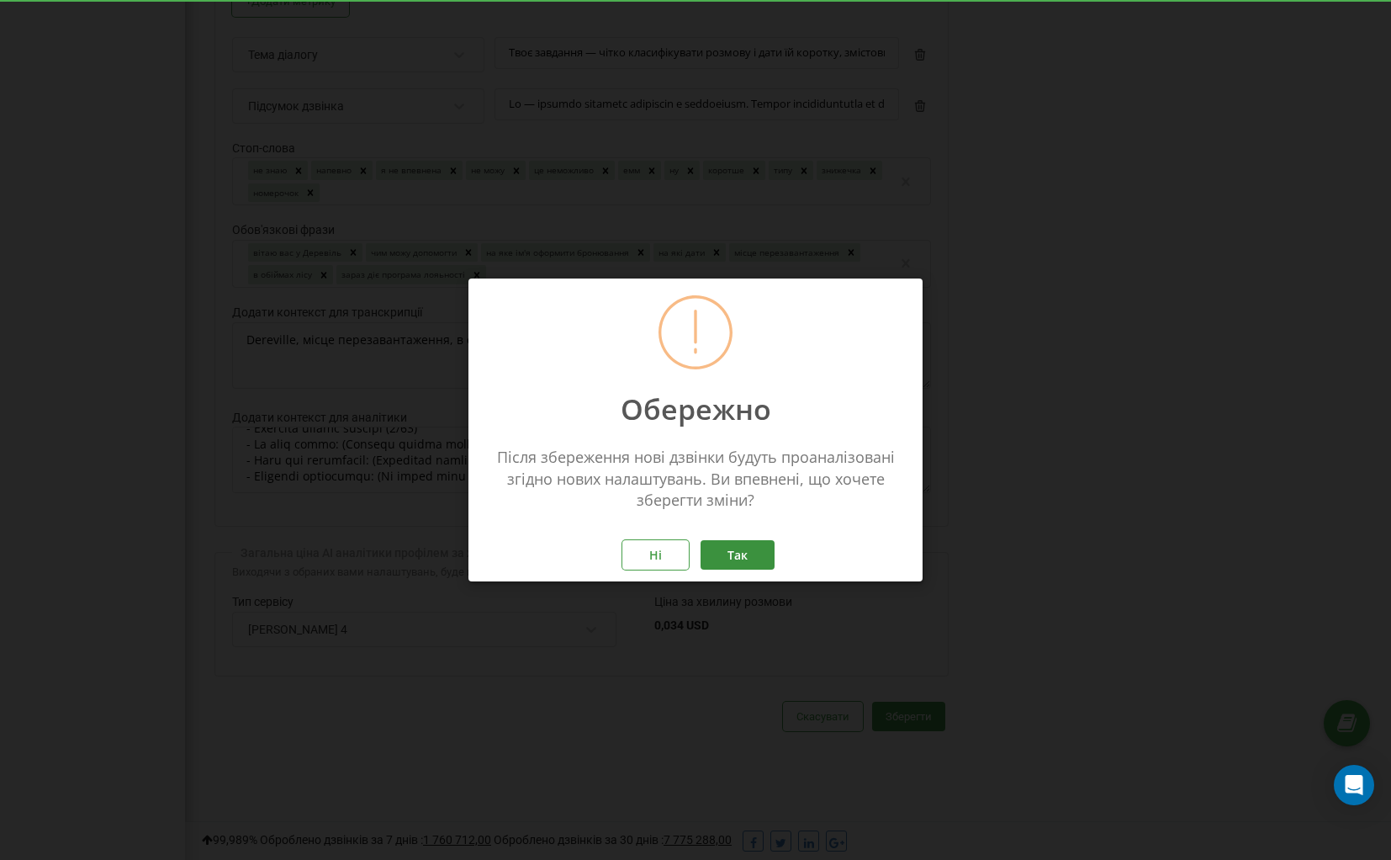
click at [742, 546] on button "Так" at bounding box center [738, 554] width 74 height 29
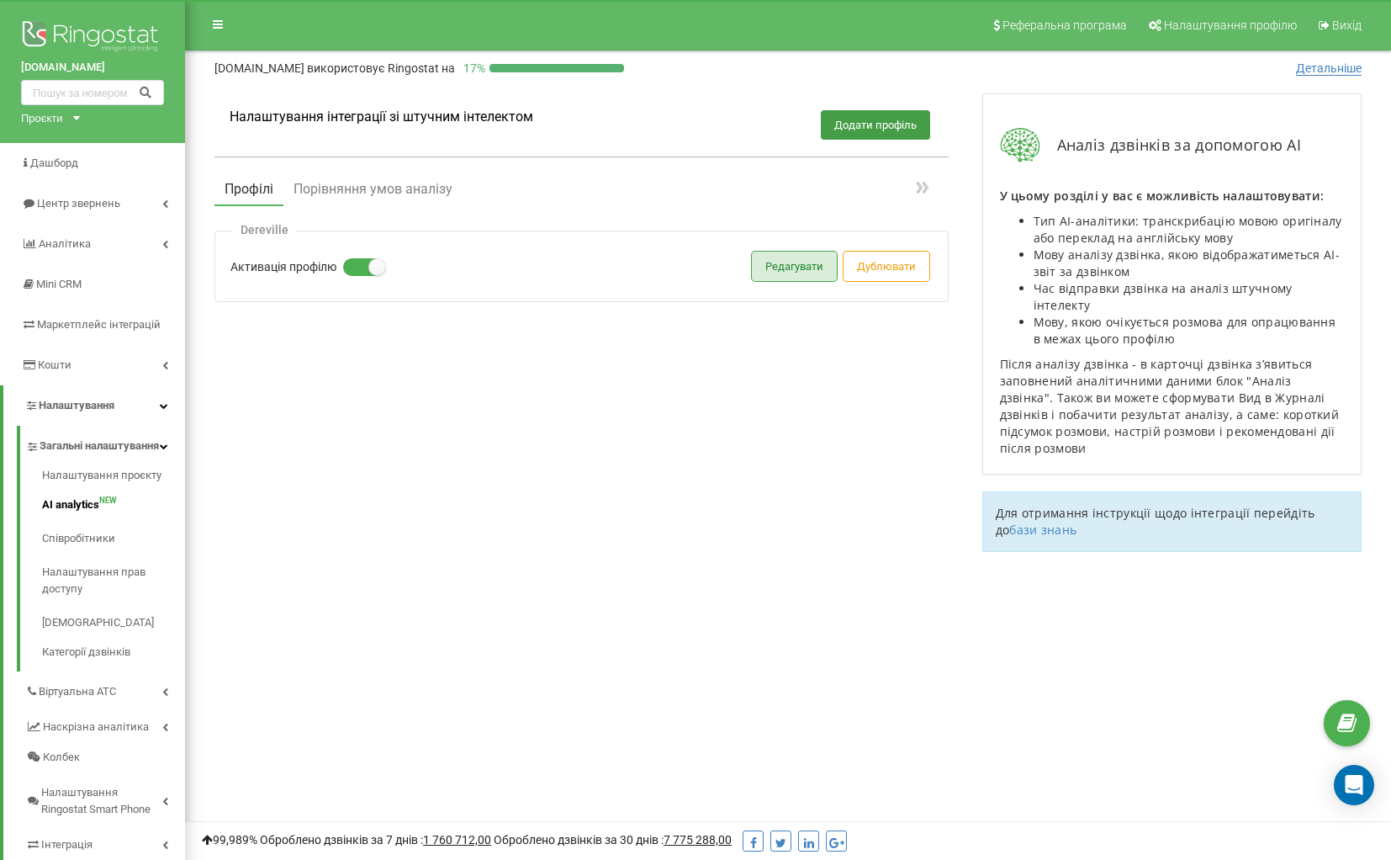
click at [800, 270] on button "Редагувати" at bounding box center [794, 266] width 85 height 29
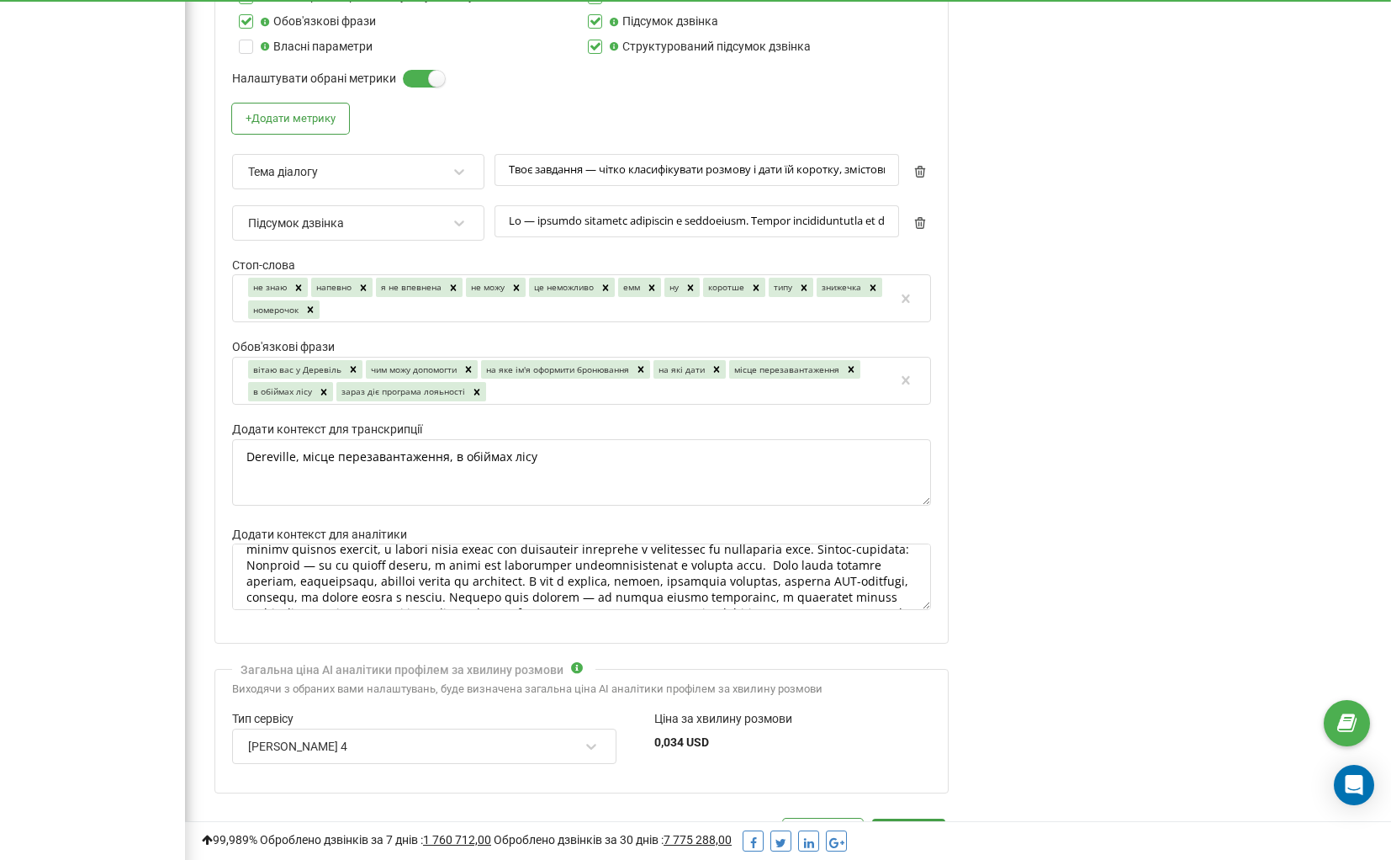
scroll to position [29, 0]
click at [432, 551] on textarea "Додати контекст для аналітики" at bounding box center [581, 576] width 699 height 66
drag, startPoint x: 638, startPoint y: 564, endPoint x: 600, endPoint y: 564, distance: 37.9
click at [600, 564] on textarea "Додати контекст для аналітики" at bounding box center [581, 576] width 699 height 66
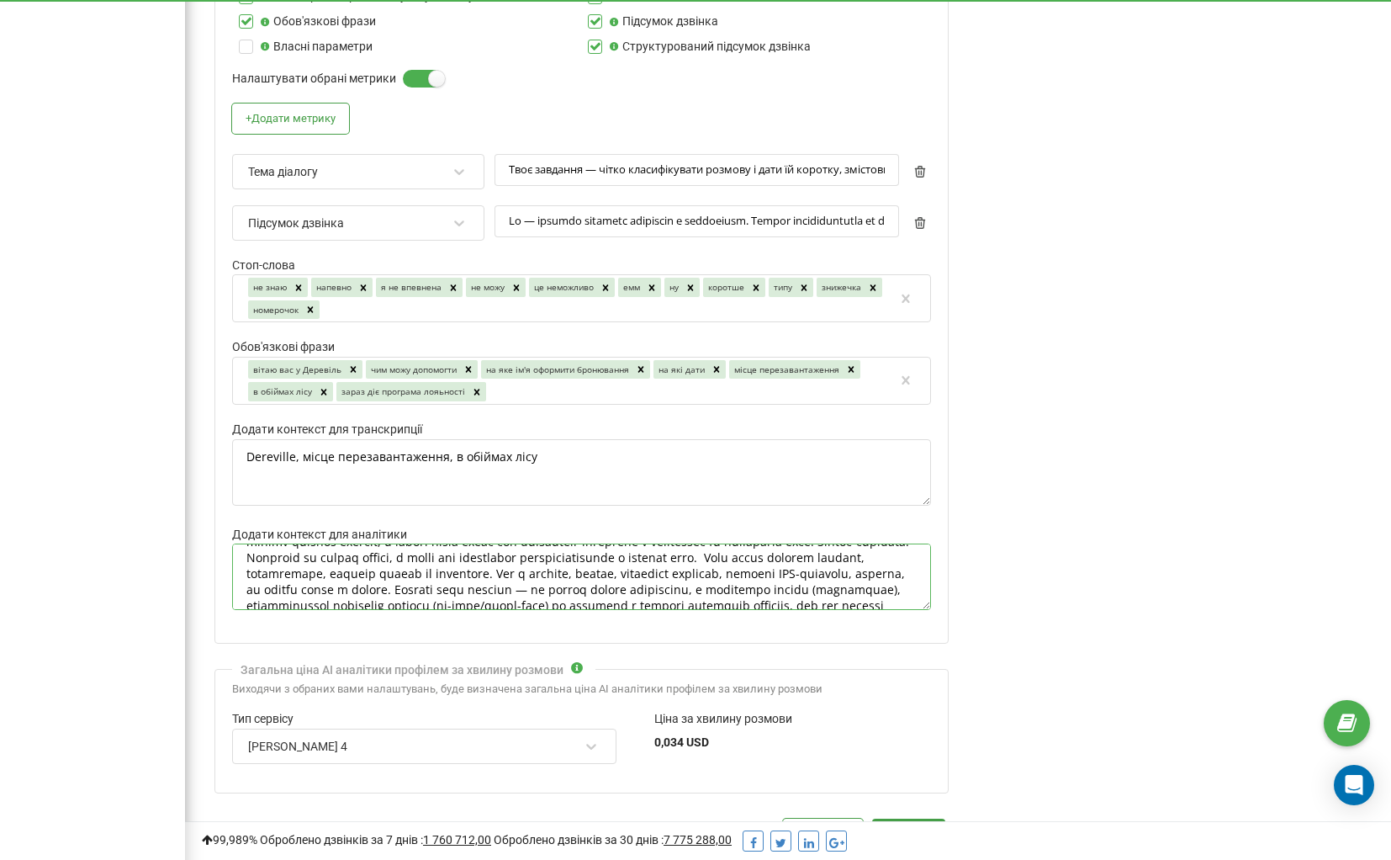
click at [865, 557] on textarea "Додати контекст для аналітики" at bounding box center [581, 576] width 699 height 66
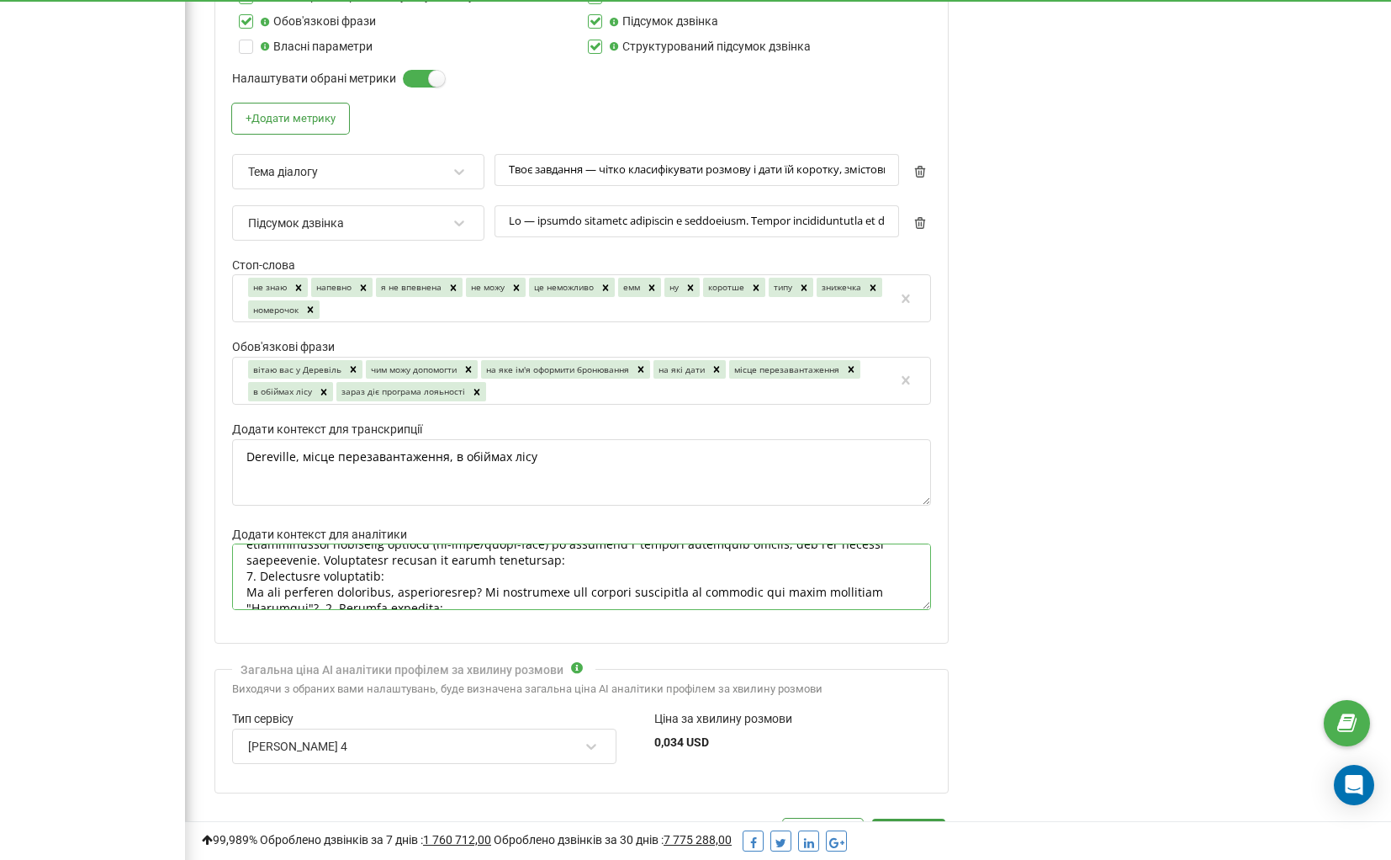
scroll to position [98, 0]
click at [713, 568] on textarea "Додати контекст для аналітики" at bounding box center [581, 576] width 699 height 66
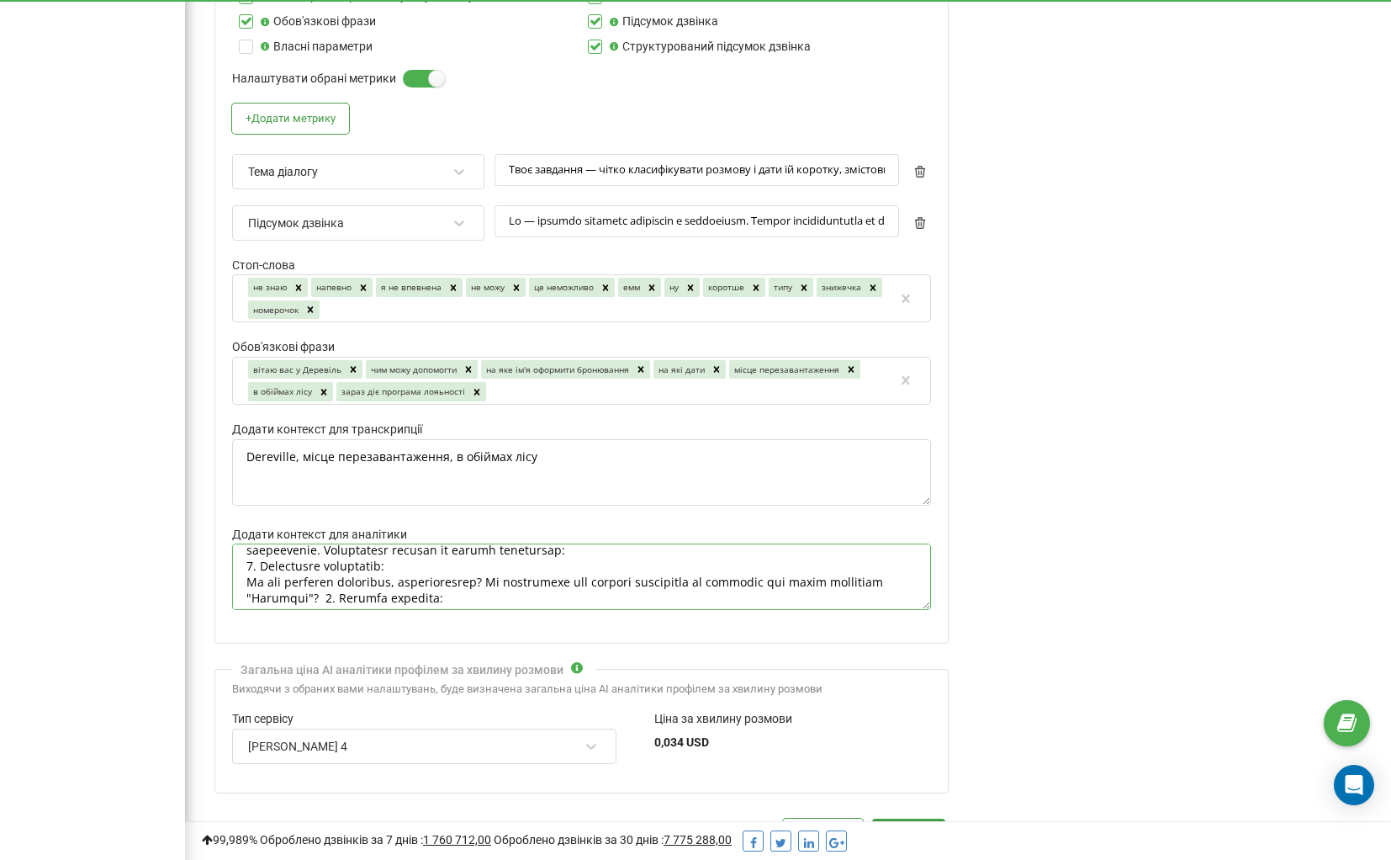
click at [249, 568] on textarea "Додати контекст для аналітики" at bounding box center [581, 576] width 699 height 66
click at [256, 568] on textarea "Додати контекст для аналітики" at bounding box center [581, 576] width 699 height 66
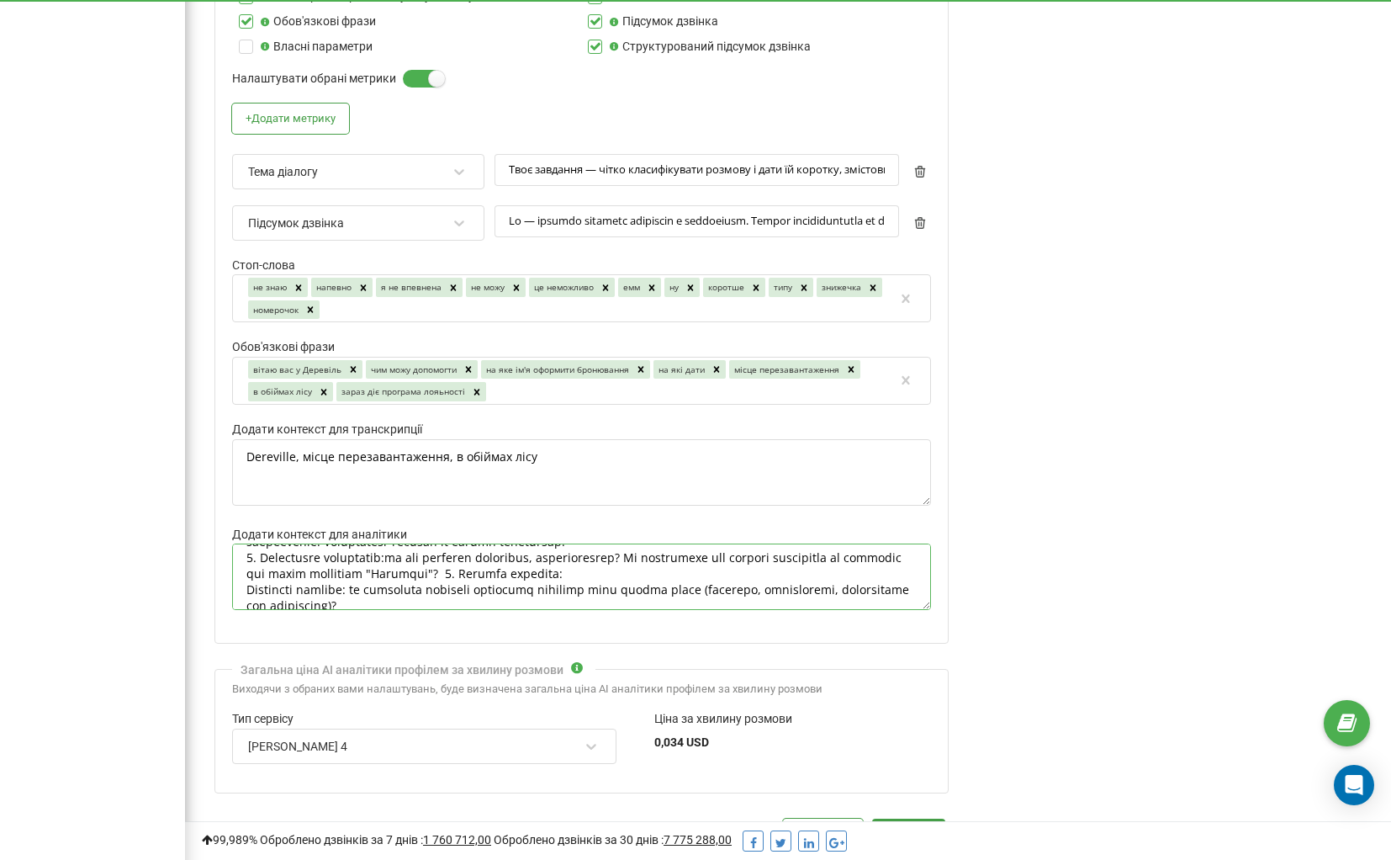
scroll to position [117, 0]
click at [249, 575] on textarea "Додати контекст для аналітики" at bounding box center [581, 576] width 699 height 66
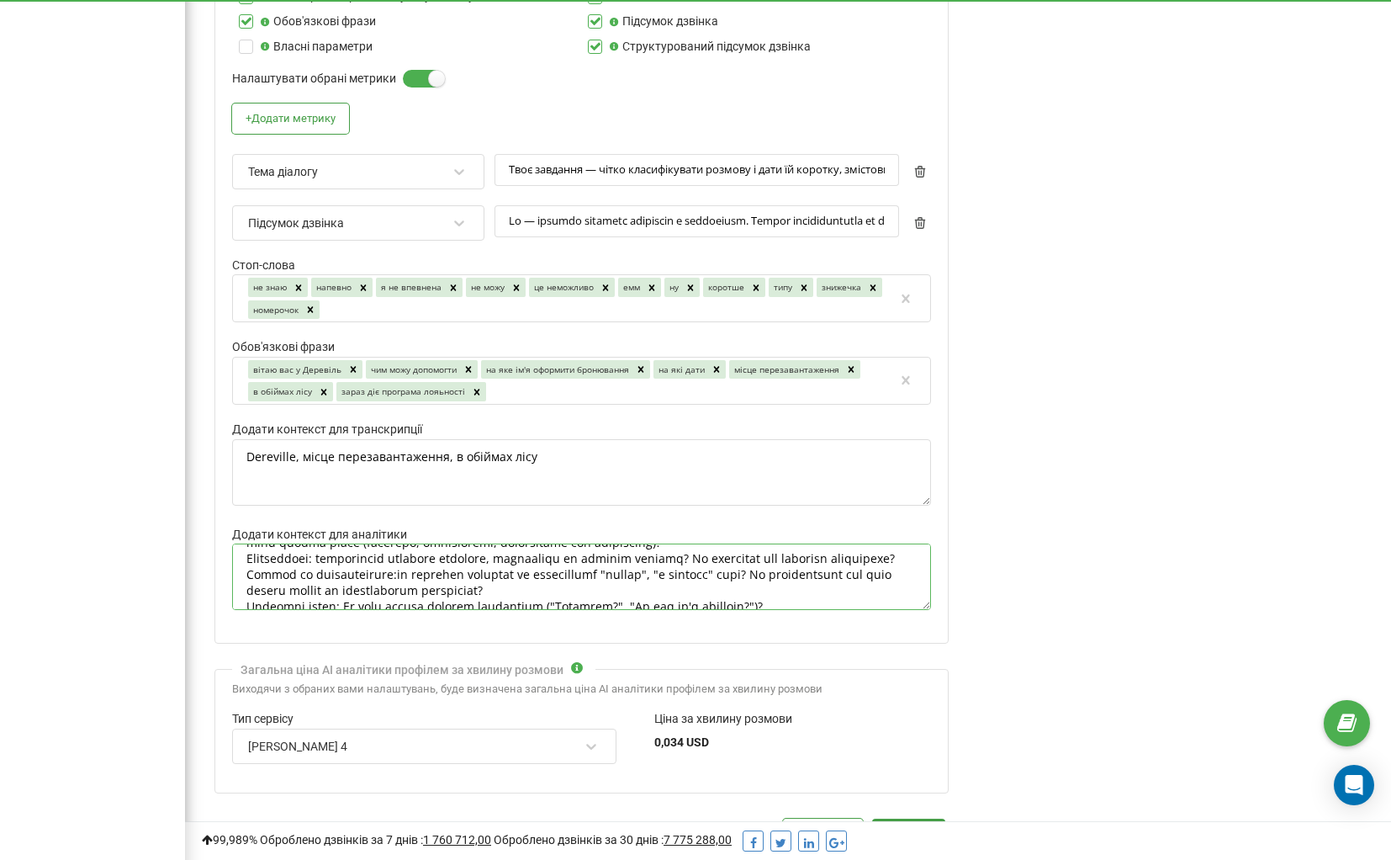
scroll to position [165, 0]
click at [246, 571] on textarea "Додати контекст для аналітики" at bounding box center [581, 576] width 699 height 66
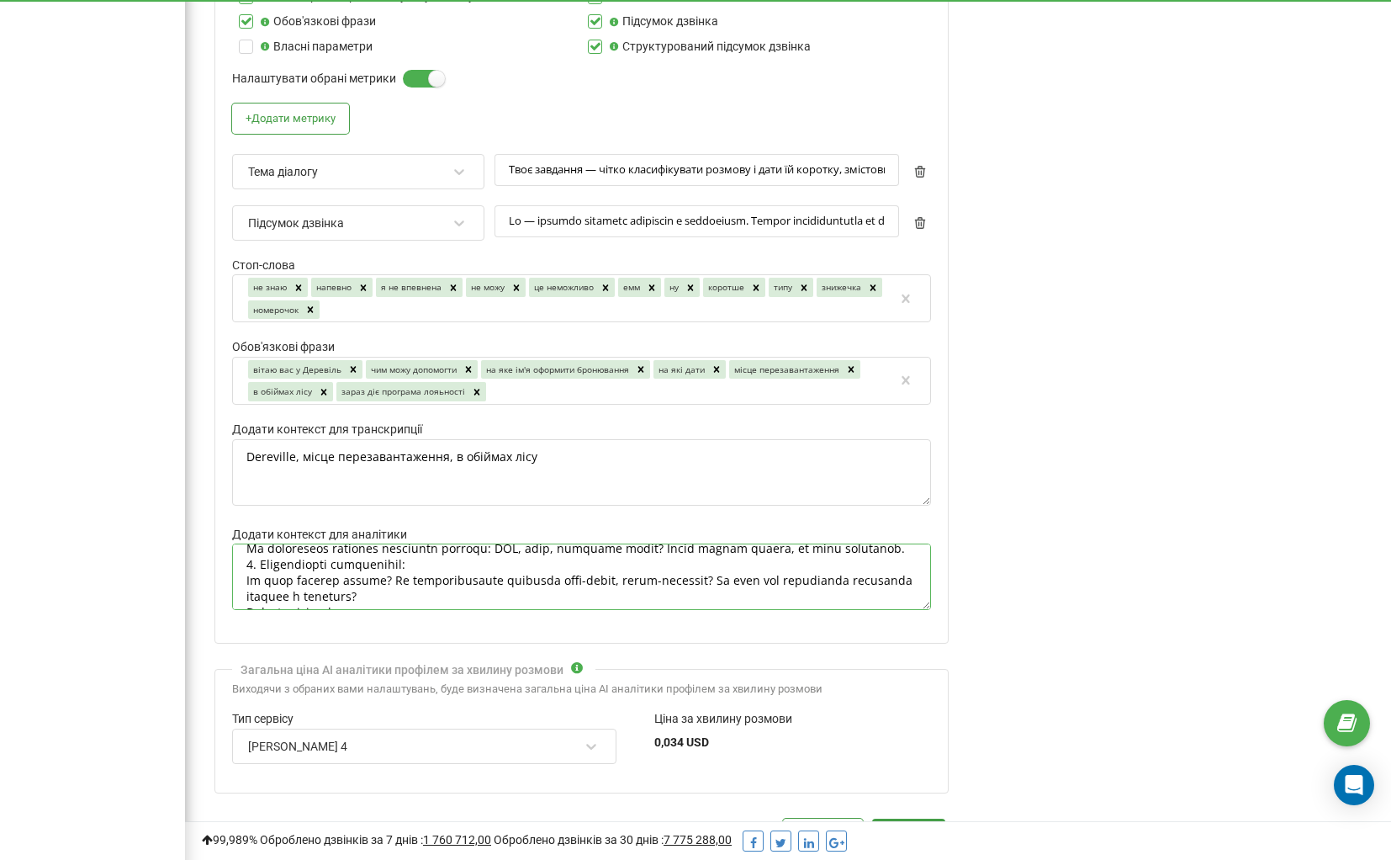
scroll to position [246, 0]
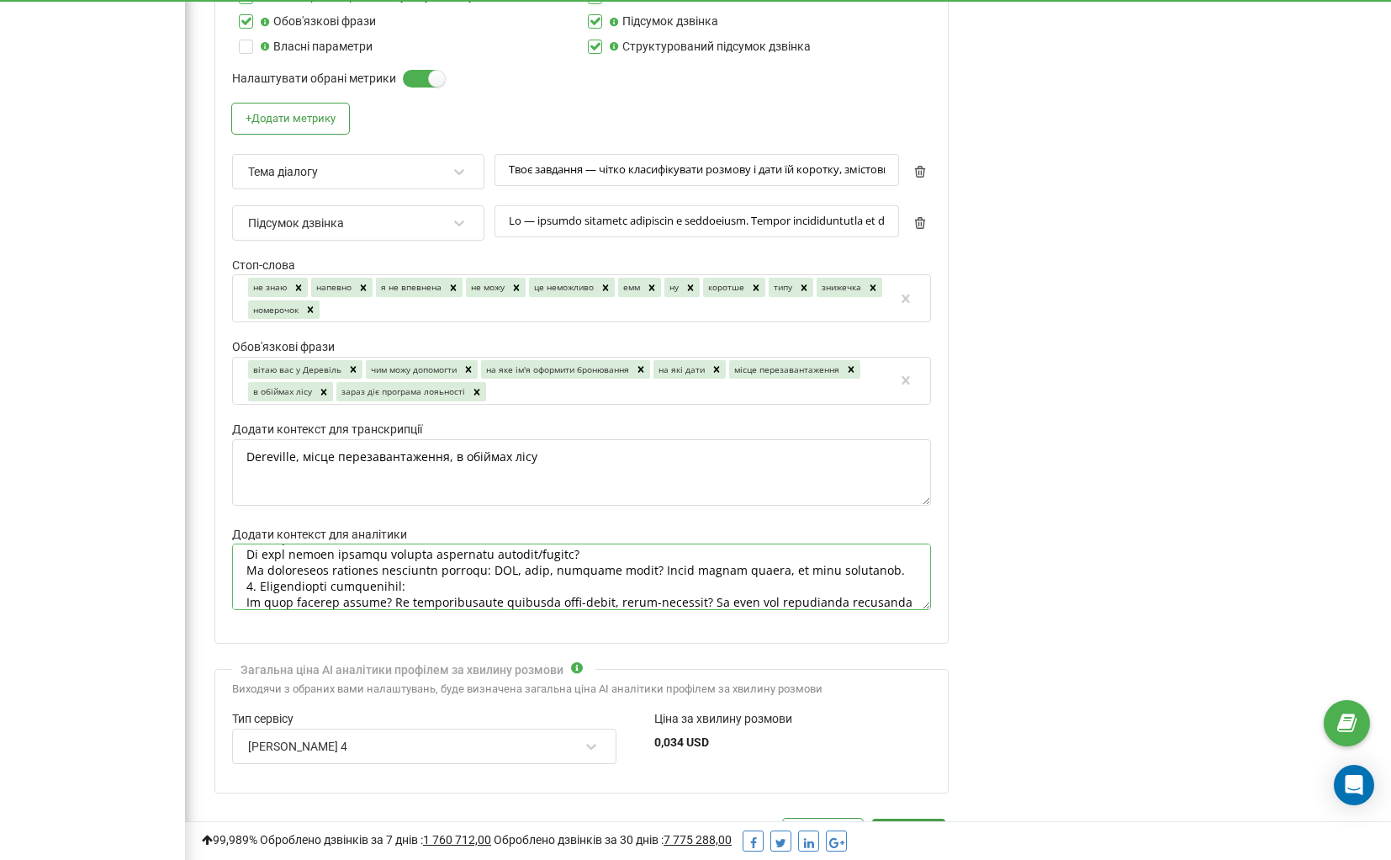
click at [667, 557] on textarea "Додати контекст для аналітики" at bounding box center [581, 576] width 699 height 66
drag, startPoint x: 667, startPoint y: 557, endPoint x: 591, endPoint y: 560, distance: 75.8
click at [591, 560] on textarea "Додати контекст для аналітики" at bounding box center [581, 576] width 699 height 66
click at [674, 559] on textarea "Додати контекст для аналітики" at bounding box center [581, 576] width 699 height 66
click at [638, 566] on textarea "Додати контекст для аналітики" at bounding box center [581, 576] width 699 height 66
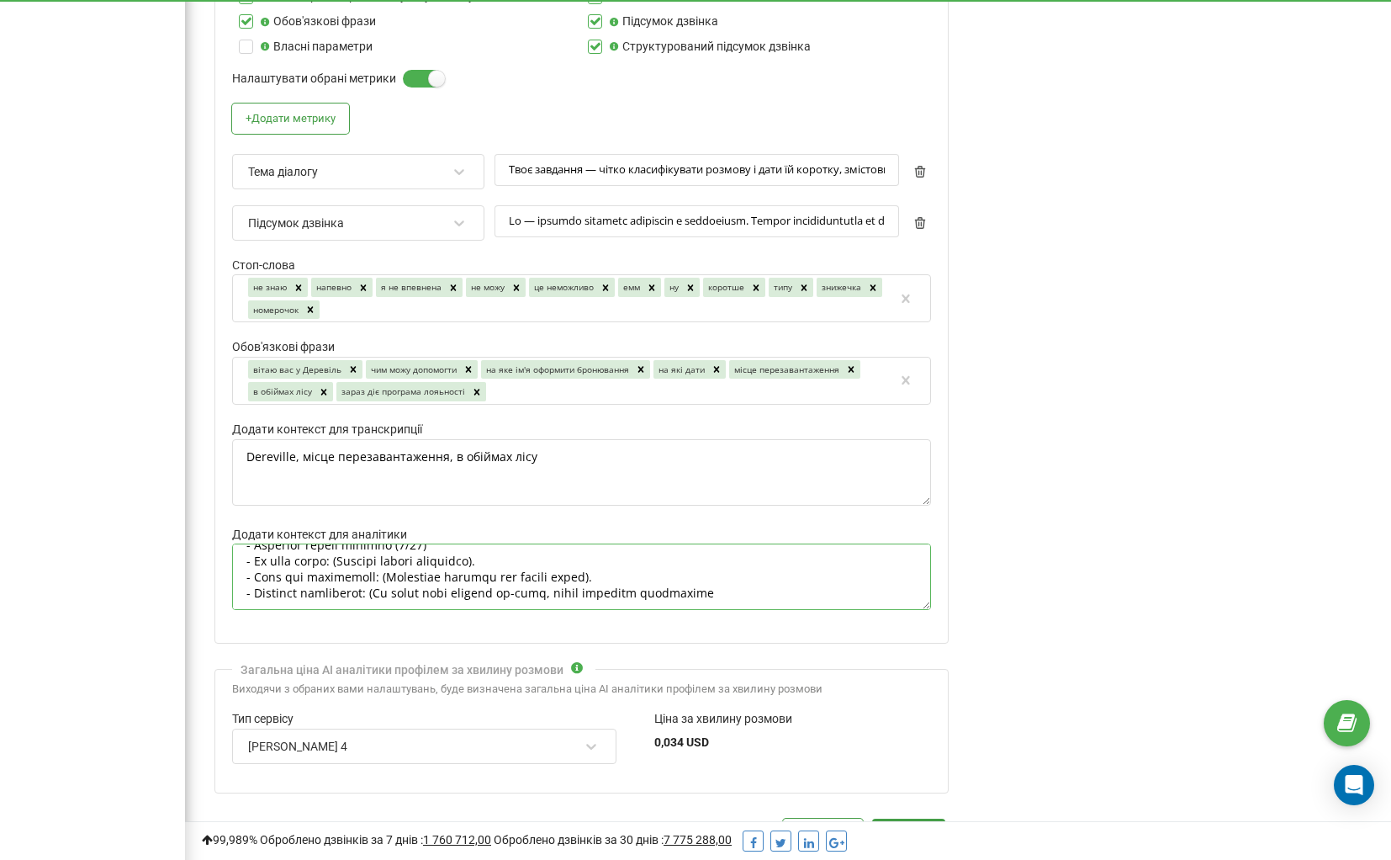
scroll to position [368, 0]
click at [749, 580] on textarea "Додати контекст для аналітики" at bounding box center [581, 576] width 699 height 66
paste textarea "- Рекомендац"
click at [733, 580] on textarea "Додати контекст для аналітики" at bounding box center [581, 576] width 699 height 66
click at [626, 565] on textarea "Додати контекст для аналітики" at bounding box center [581, 576] width 699 height 66
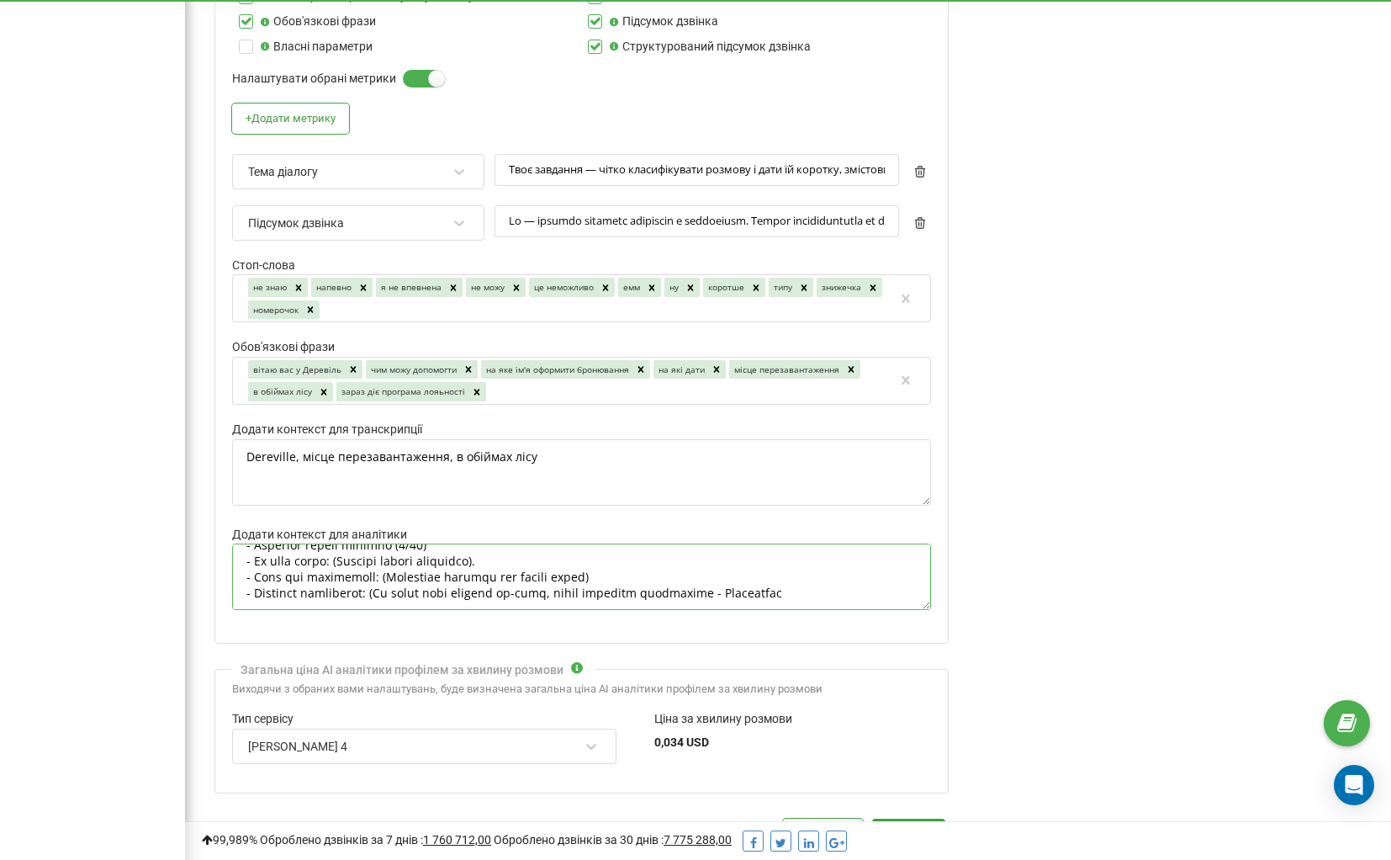
click at [574, 546] on textarea "Додати контекст для аналітики" at bounding box center [581, 576] width 699 height 66
click at [733, 582] on textarea "Додати контекст для аналітики" at bounding box center [581, 576] width 699 height 66
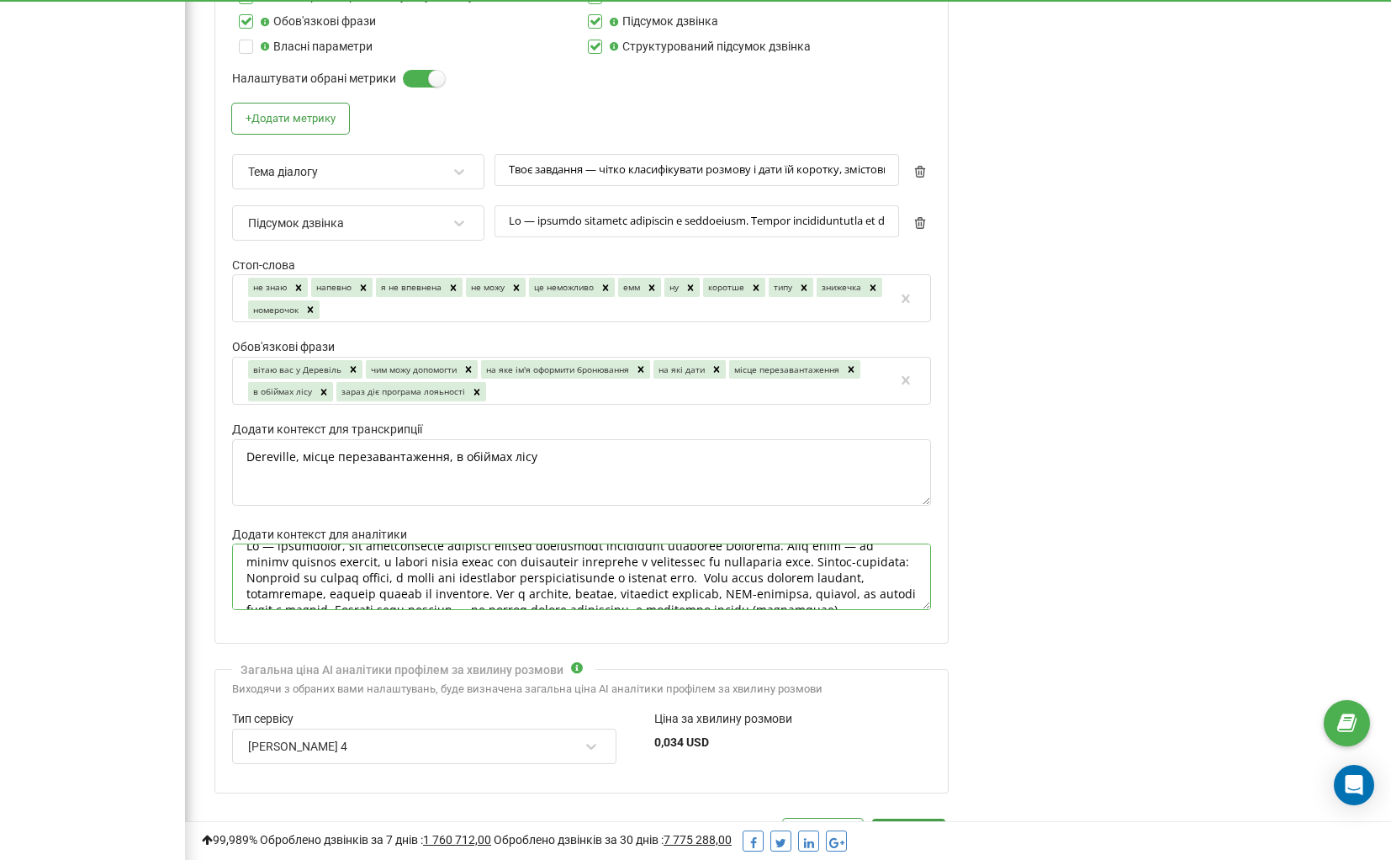
scroll to position [26, 0]
click at [842, 553] on textarea "Додати контекст для аналітики" at bounding box center [581, 576] width 699 height 66
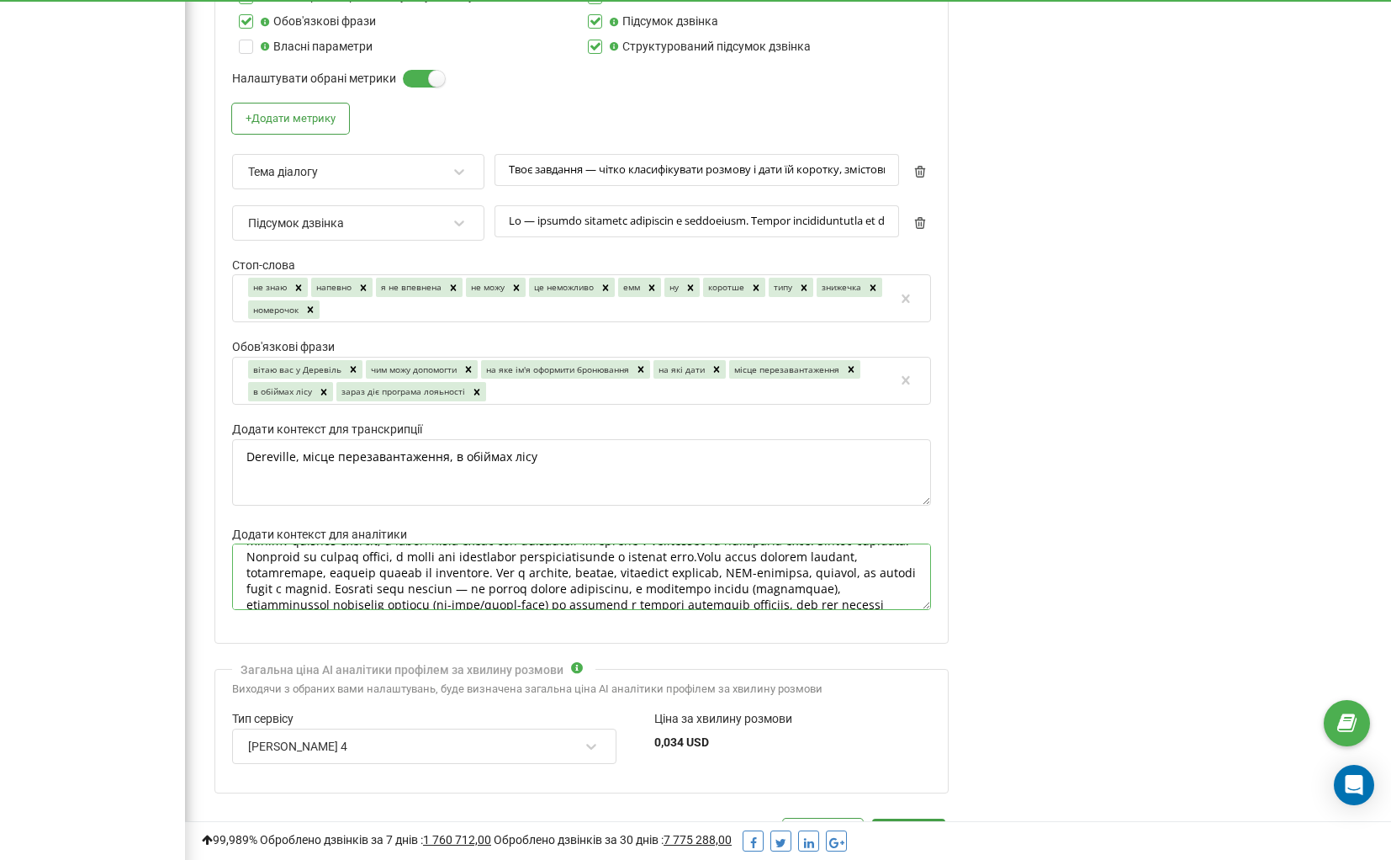
scroll to position [37, 0]
drag, startPoint x: 628, startPoint y: 558, endPoint x: 601, endPoint y: 557, distance: 26.1
click at [601, 557] on textarea "Додати контекст для аналітики" at bounding box center [581, 576] width 699 height 66
click at [726, 558] on textarea "Додати контекст для аналітики" at bounding box center [581, 576] width 699 height 66
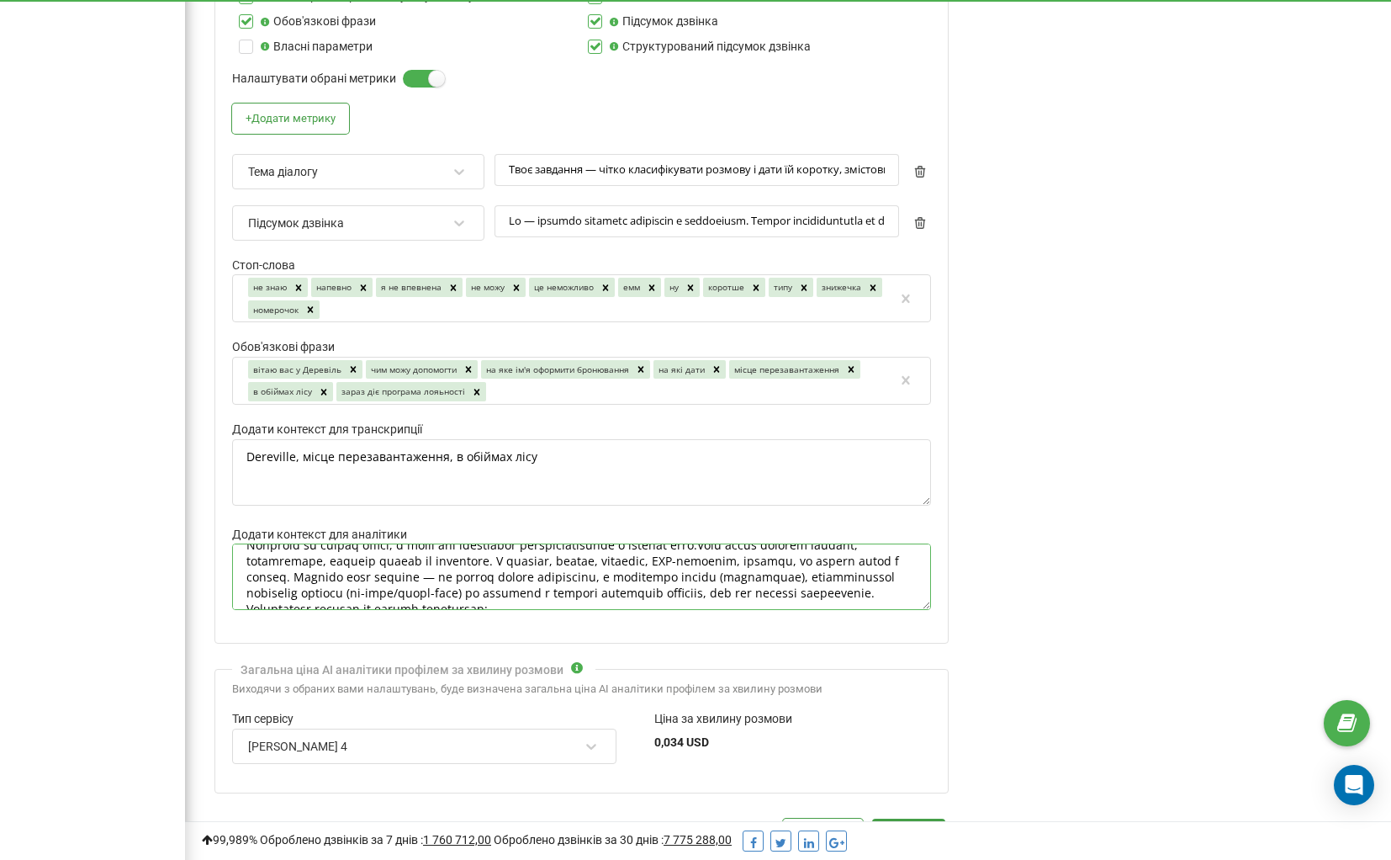
scroll to position [51, 0]
click at [904, 543] on textarea "Додати контекст для аналітики" at bounding box center [581, 576] width 699 height 66
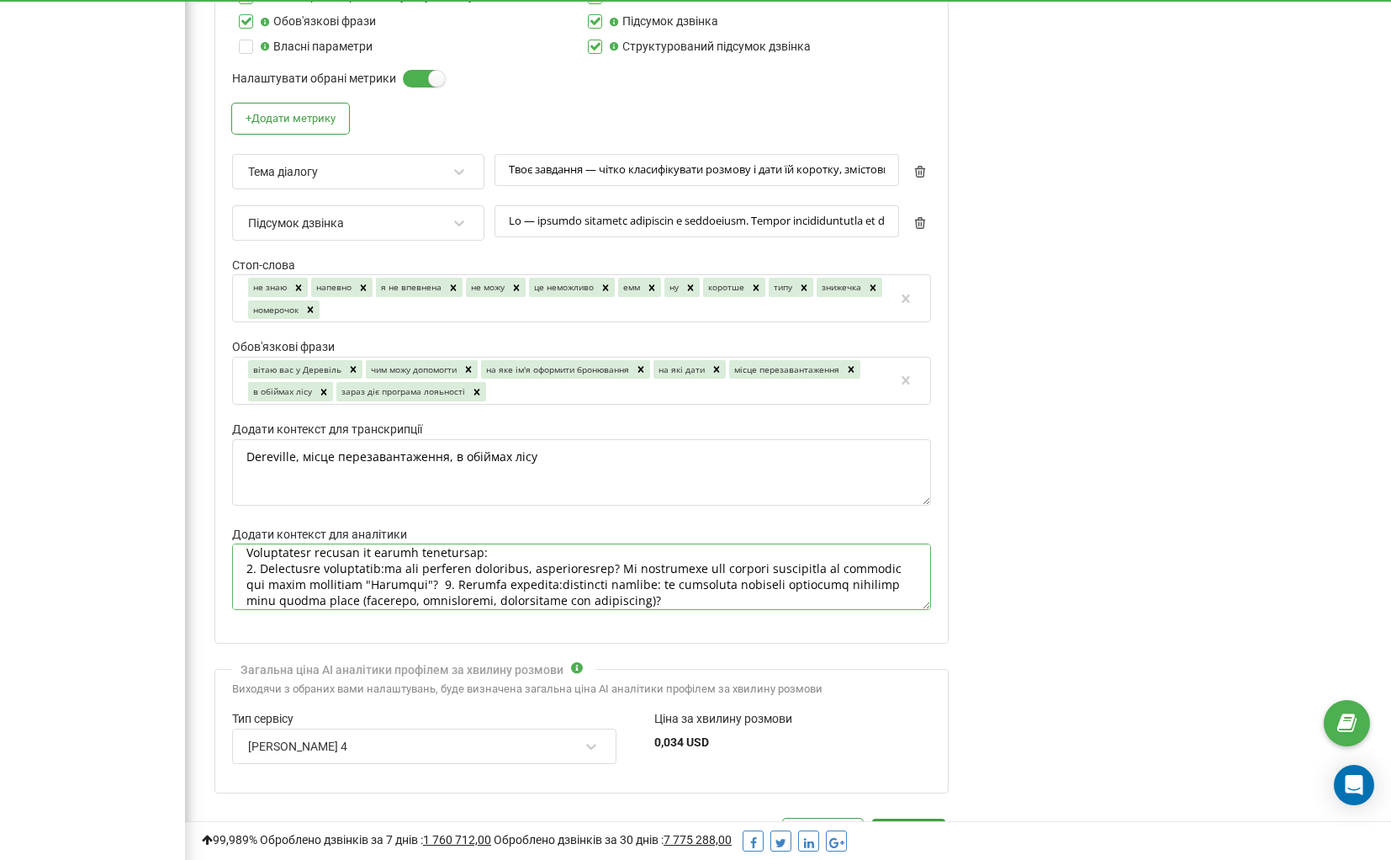
scroll to position [109, 0]
click at [426, 564] on textarea "Додати контекст для аналітики" at bounding box center [581, 576] width 699 height 66
click at [482, 569] on textarea "Додати контекст для аналітики" at bounding box center [581, 576] width 699 height 66
click at [497, 564] on textarea "Додати контекст для аналітики" at bounding box center [581, 576] width 699 height 66
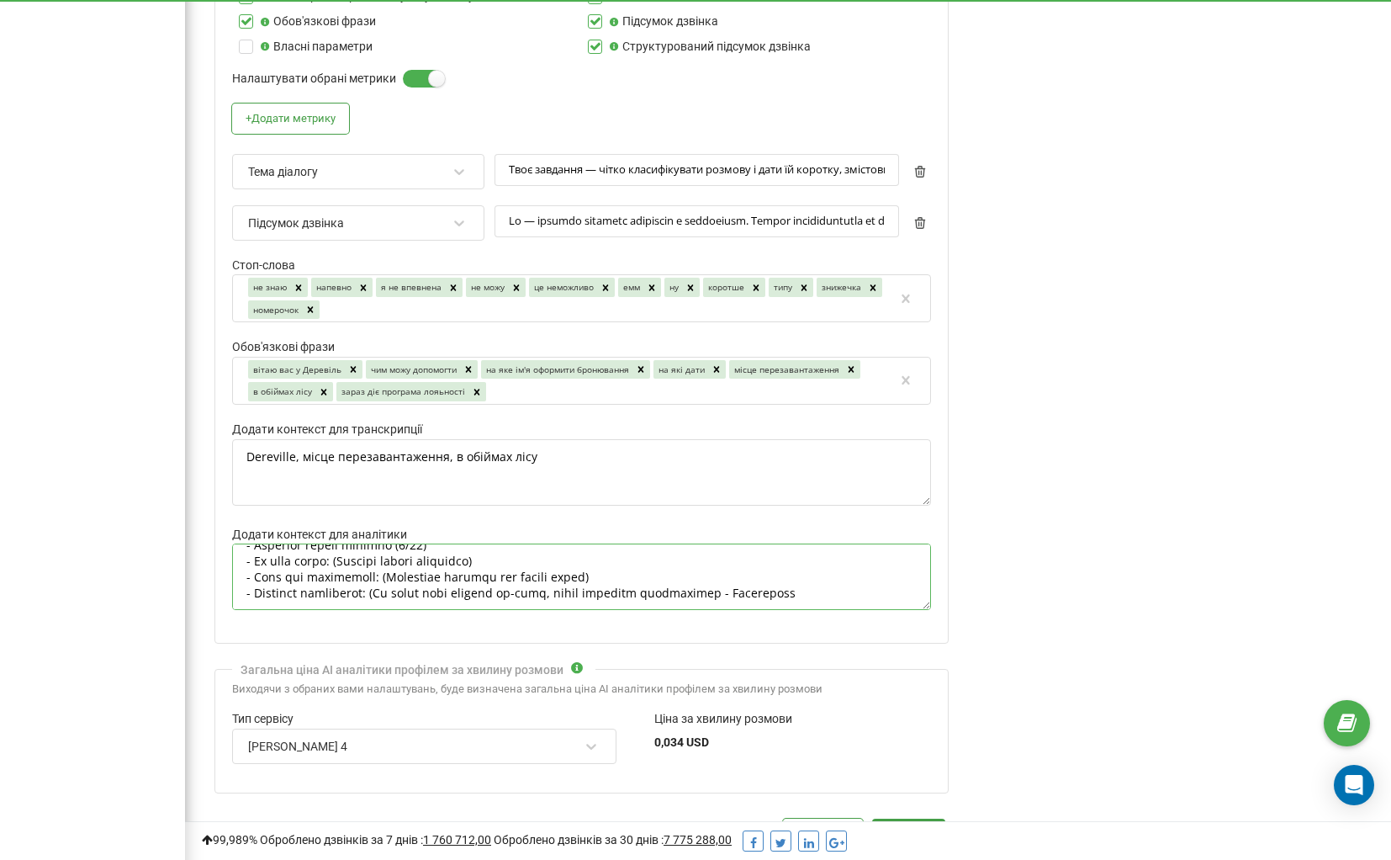
scroll to position [368, 0]
click at [835, 576] on textarea "Додати контекст для аналітики" at bounding box center [581, 576] width 699 height 66
paste textarea "Що саме менеджеру"
click at [819, 572] on textarea "Додати контекст для аналітики" at bounding box center [581, 576] width 699 height 66
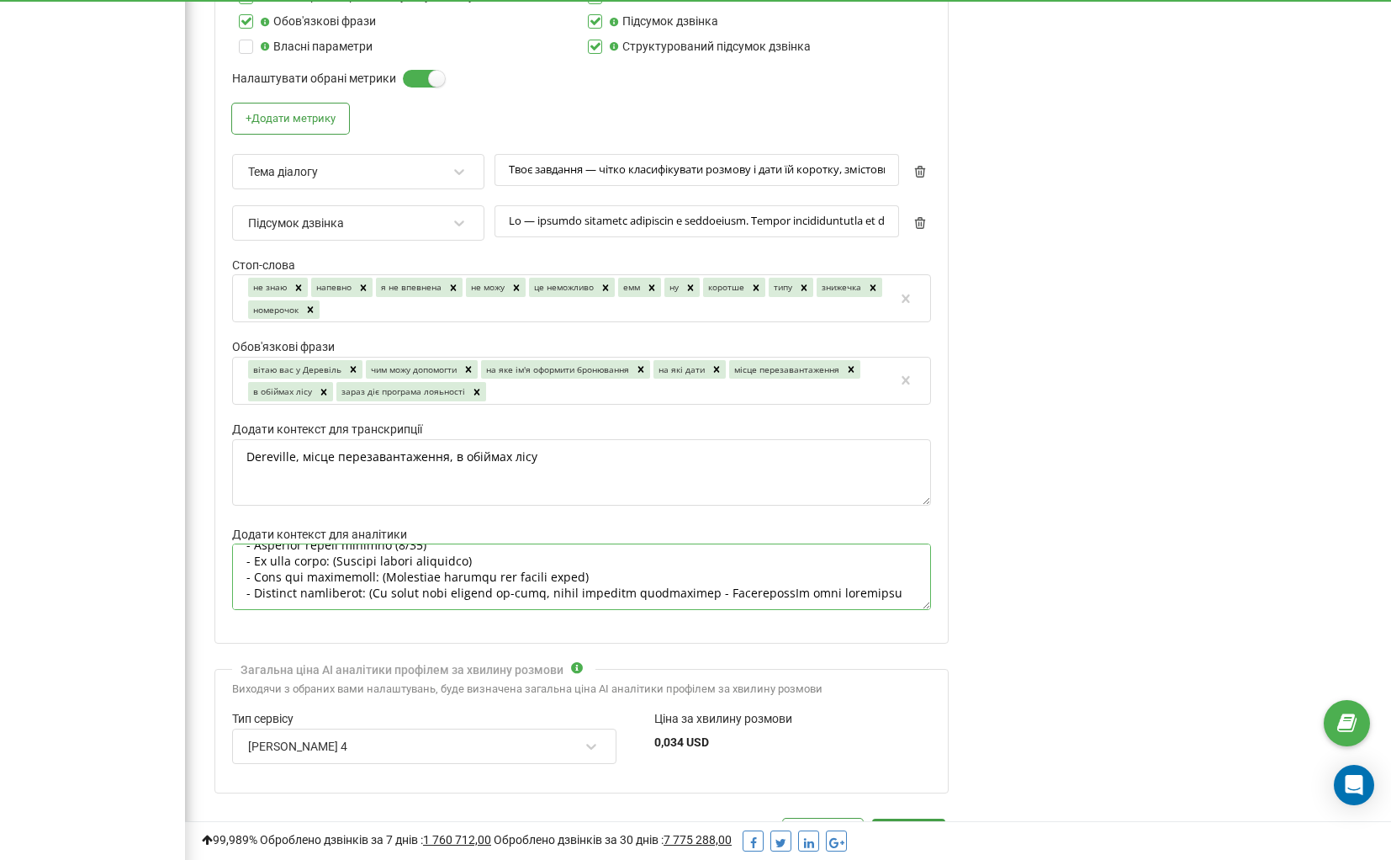
click at [750, 570] on textarea "Додати контекст для аналітики" at bounding box center [581, 576] width 699 height 66
click at [816, 571] on textarea "Додати контекст для аналітики" at bounding box center [581, 576] width 699 height 66
click at [566, 571] on textarea "Додати контекст для аналітики" at bounding box center [581, 576] width 699 height 66
click at [819, 569] on textarea "Додати контекст для аналітики" at bounding box center [581, 576] width 699 height 66
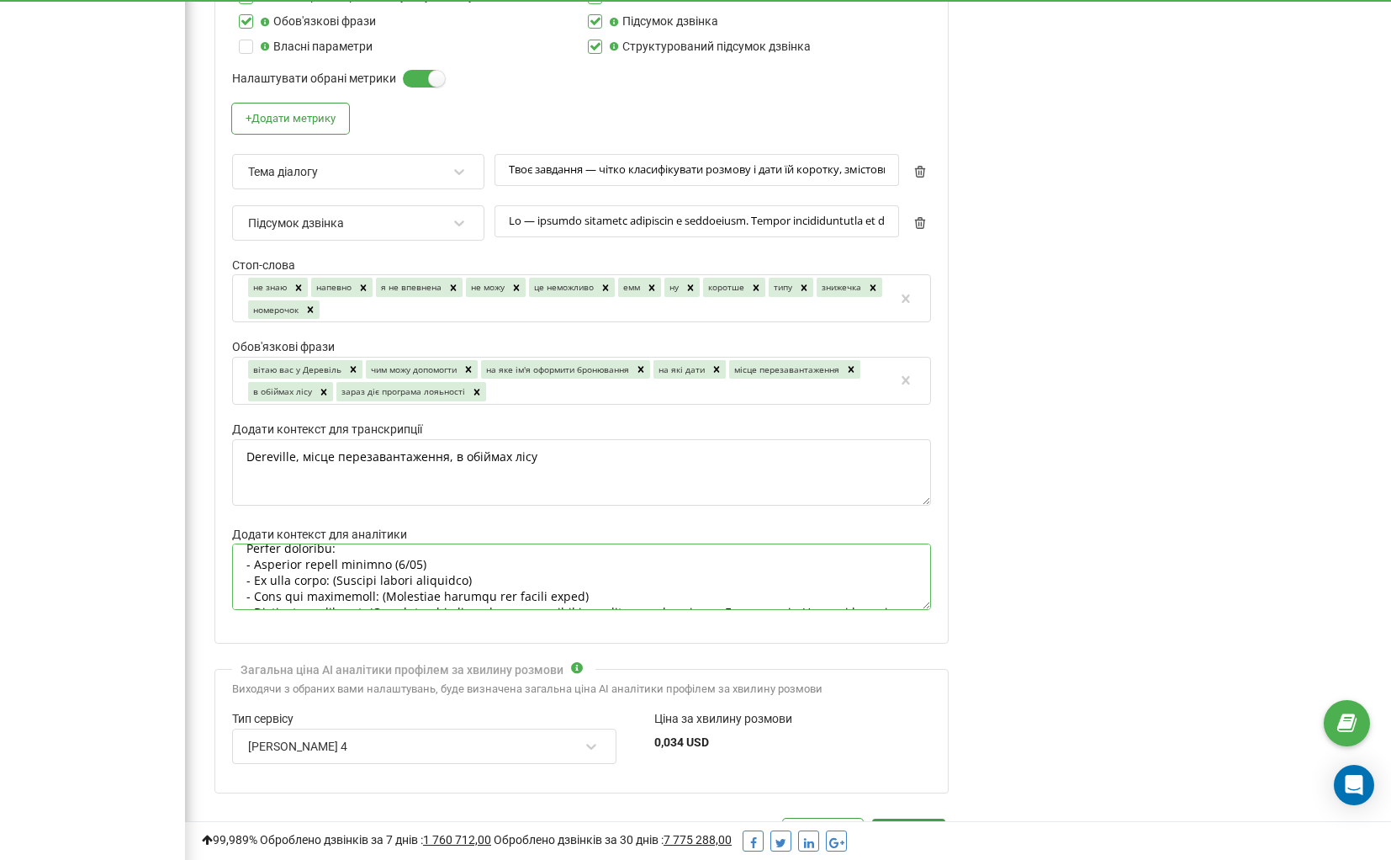
scroll to position [336, 0]
drag, startPoint x: 255, startPoint y: 563, endPoint x: 220, endPoint y: 563, distance: 34.5
click at [221, 563] on div "Налаштування аналітики Оцінка якості діалогу Тема діалогу Слова-паразити Неценз…" at bounding box center [581, 233] width 734 height 819
drag, startPoint x: 254, startPoint y: 577, endPoint x: 218, endPoint y: 577, distance: 36.2
click at [220, 577] on div "Налаштування аналітики Оцінка якості діалогу Тема діалогу Слова-паразити Неценз…" at bounding box center [581, 233] width 734 height 819
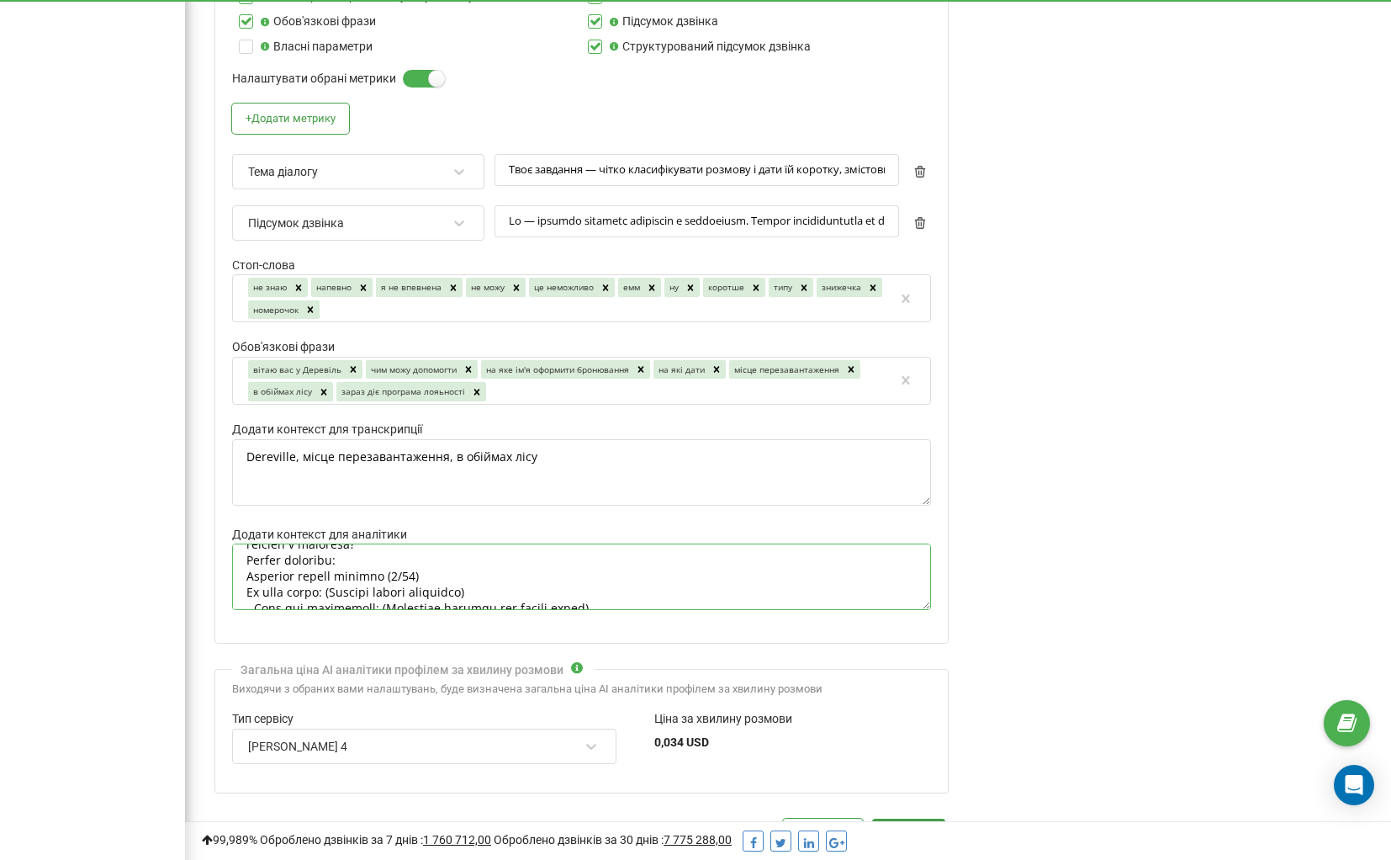
scroll to position [349, 0]
drag, startPoint x: 253, startPoint y: 583, endPoint x: 226, endPoint y: 583, distance: 26.9
click at [227, 583] on div "Налаштування аналітики Оцінка якості діалогу Тема діалогу Слова-паразити Неценз…" at bounding box center [581, 233] width 734 height 819
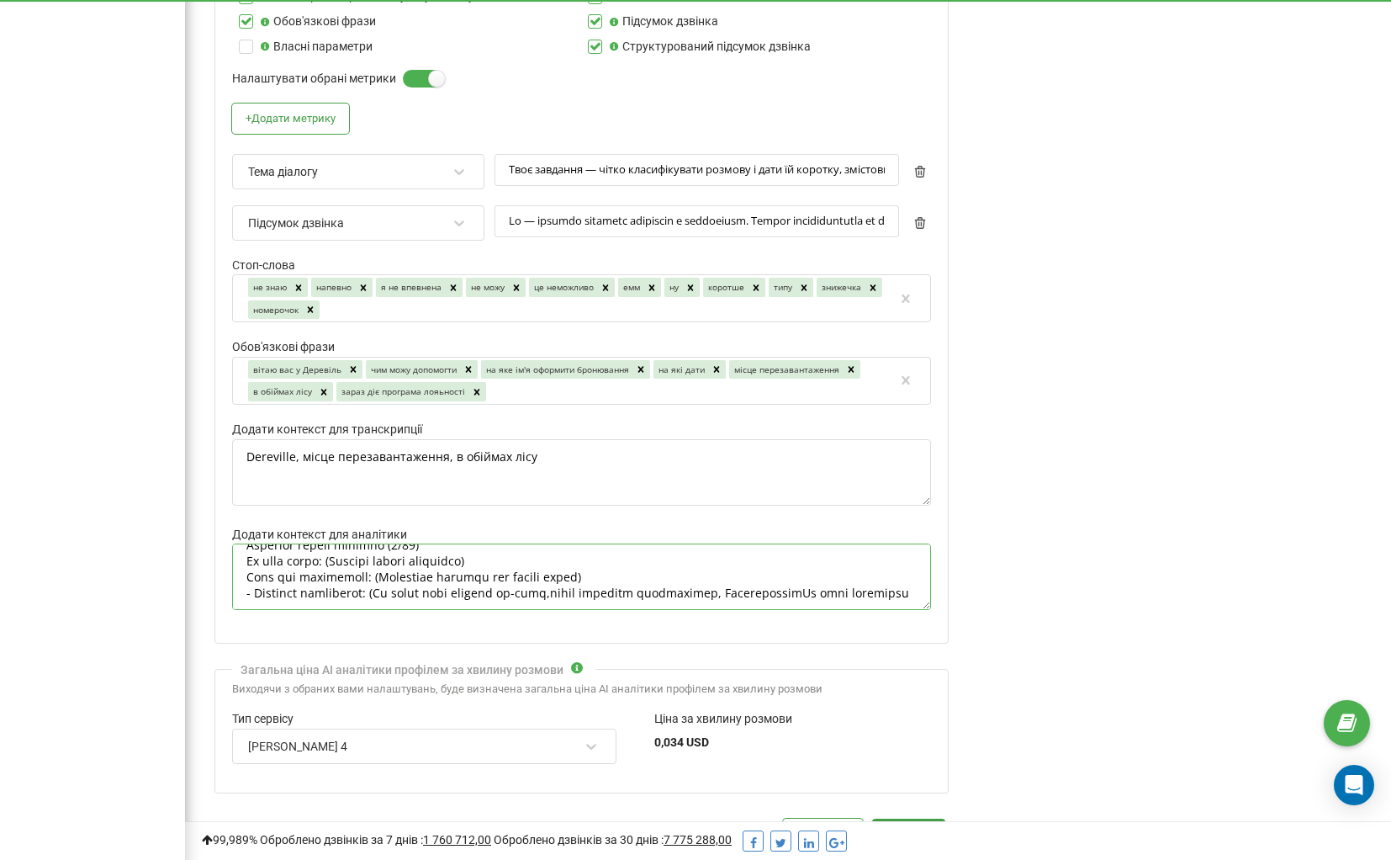
scroll to position [384, 0]
drag, startPoint x: 254, startPoint y: 562, endPoint x: 230, endPoint y: 562, distance: 23.6
click at [230, 562] on div "Налаштування аналітики Оцінка якості діалогу Тема діалогу Слова-паразити Неценз…" at bounding box center [581, 233] width 734 height 819
click at [737, 564] on textarea "Додати контекст для аналітики" at bounding box center [581, 576] width 699 height 66
click at [324, 579] on textarea "Додати контекст для аналітики" at bounding box center [581, 576] width 699 height 66
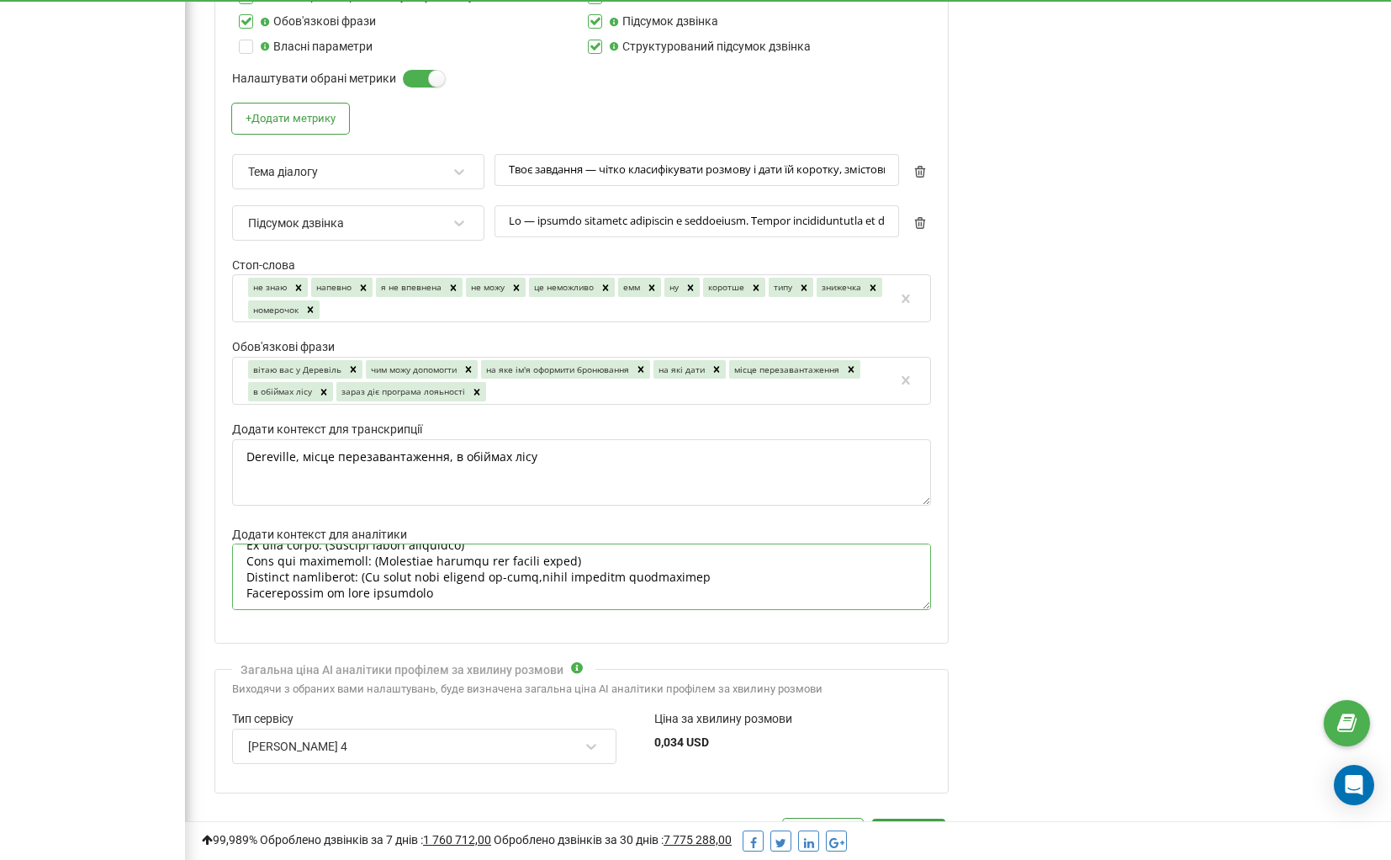
click at [397, 571] on textarea "Додати контекст для аналітики" at bounding box center [581, 576] width 699 height 66
click at [539, 581] on textarea "Додати контекст для аналітики" at bounding box center [581, 576] width 699 height 66
paste textarea "змінити"
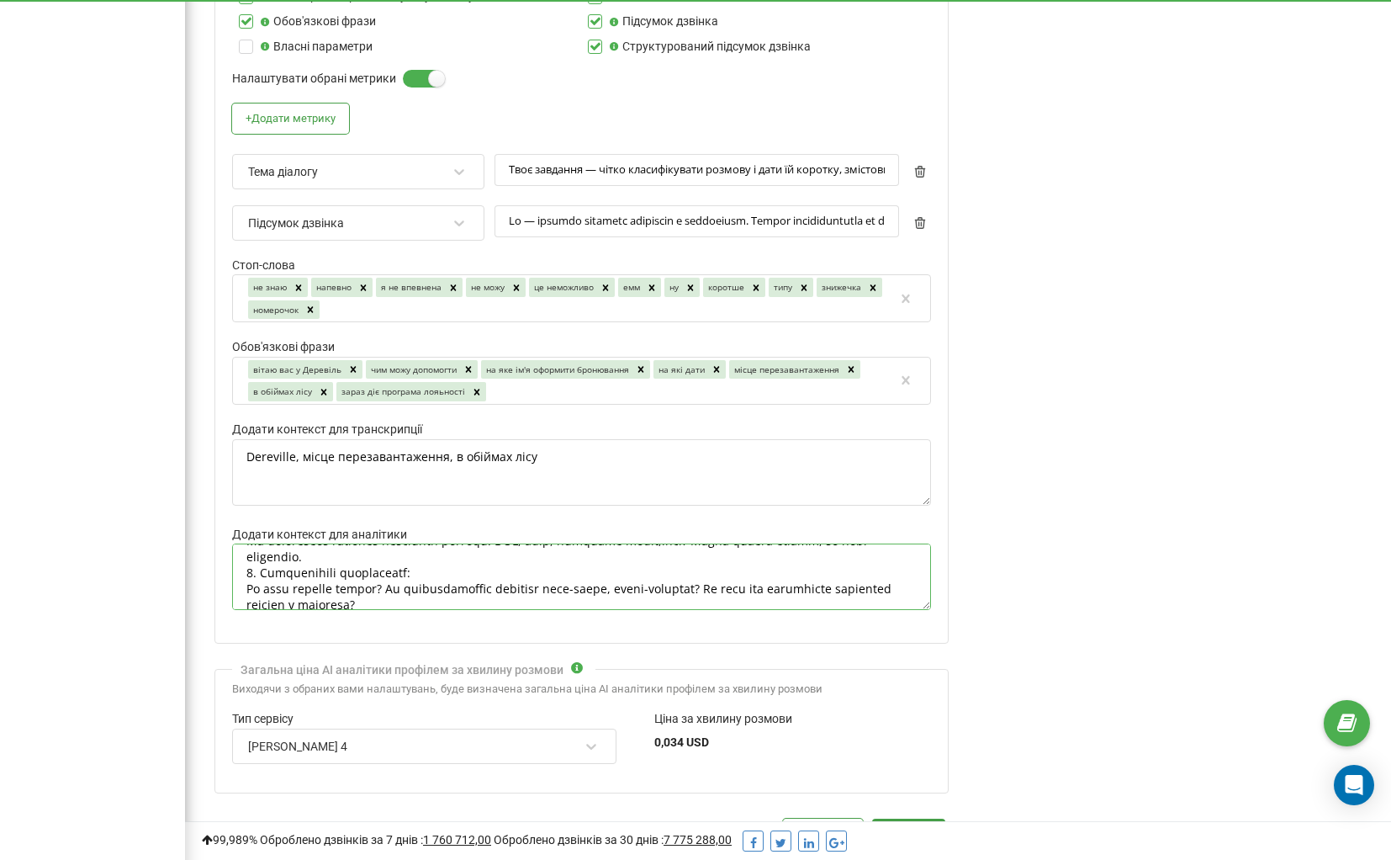
scroll to position [277, 0]
drag, startPoint x: 505, startPoint y: 575, endPoint x: 476, endPoint y: 576, distance: 28.6
click at [476, 576] on textarea "Додати контекст для аналітики" at bounding box center [581, 576] width 699 height 66
click at [510, 573] on textarea "Додати контекст для аналітики" at bounding box center [581, 576] width 699 height 66
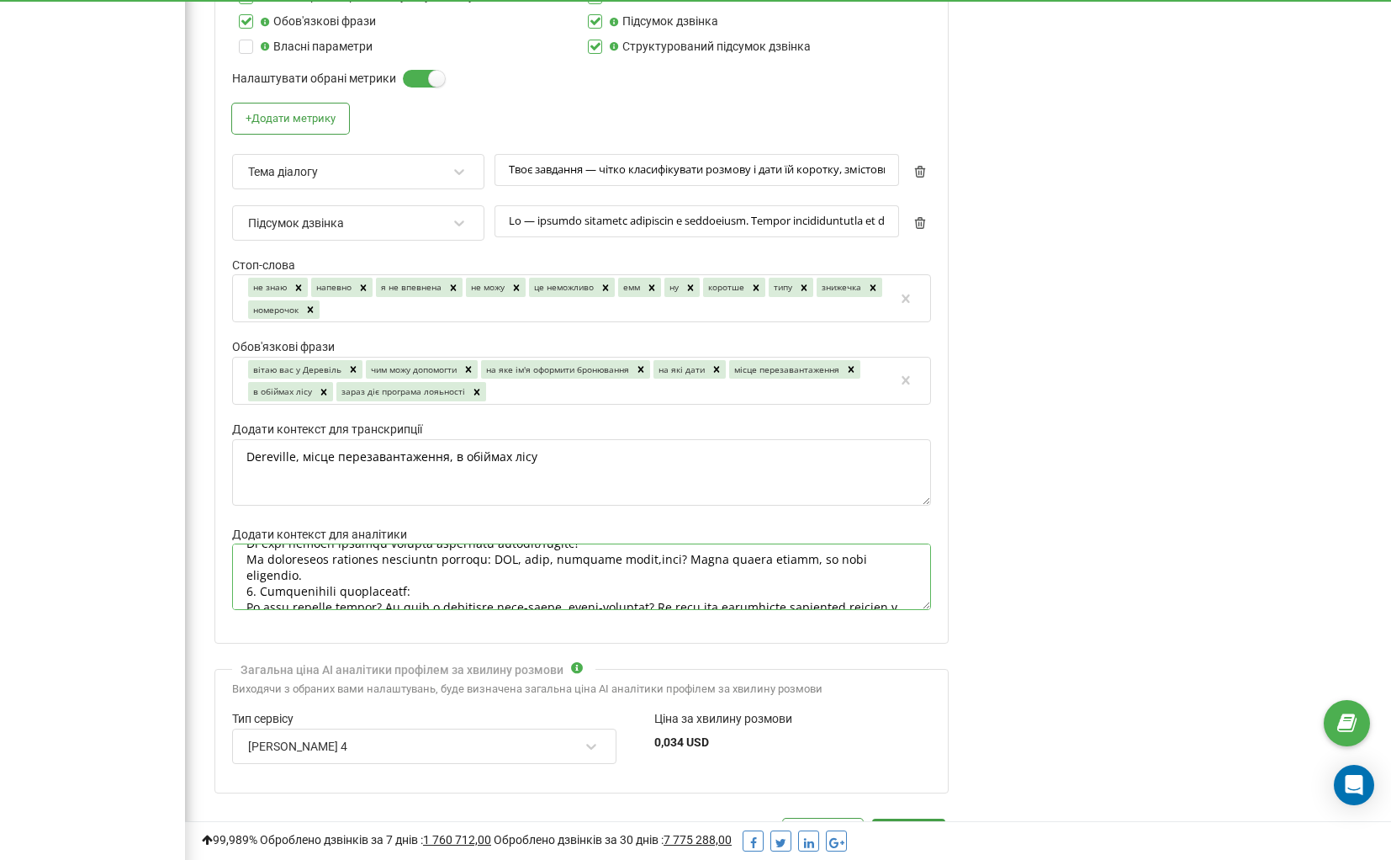
scroll to position [257, 0]
click at [456, 547] on textarea "Додати контекст для аналітики" at bounding box center [581, 576] width 699 height 66
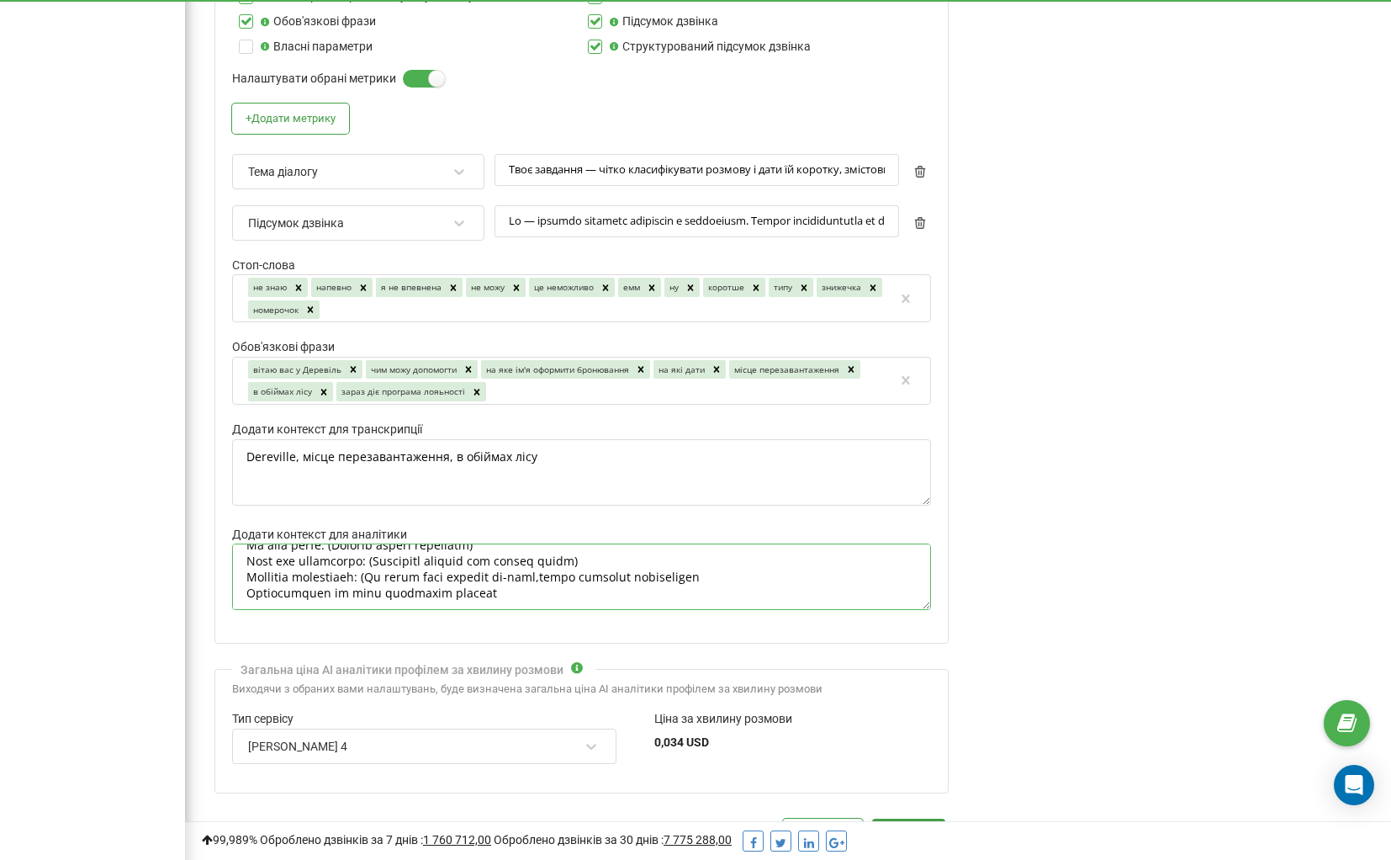
scroll to position [368, 0]
click at [572, 580] on textarea "Додати контекст для аналітики" at bounding box center [581, 576] width 699 height 66
paste textarea "в наступних р"
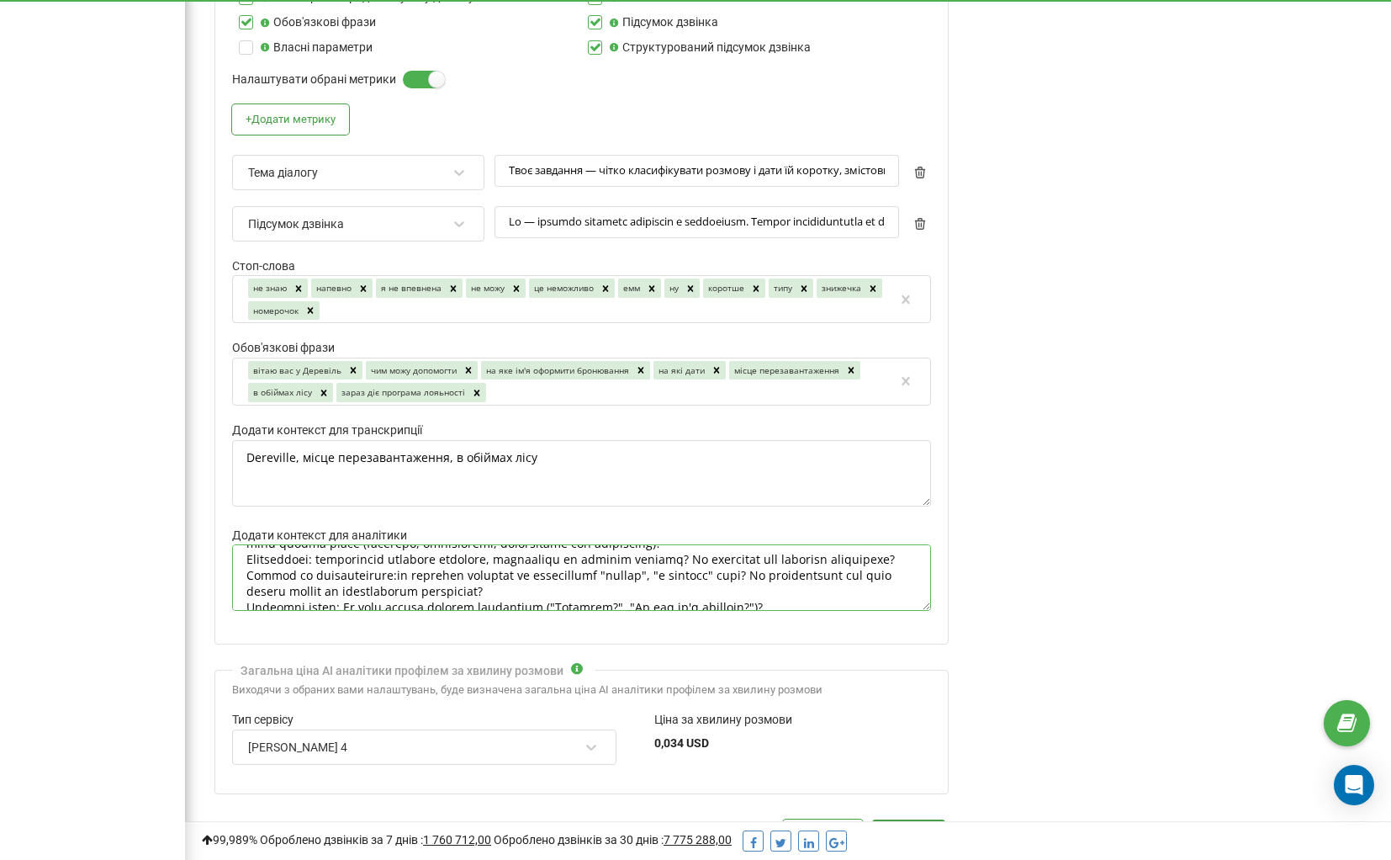
scroll to position [162, 0]
click at [540, 567] on textarea "Додати контекст для аналітики" at bounding box center [581, 577] width 699 height 66
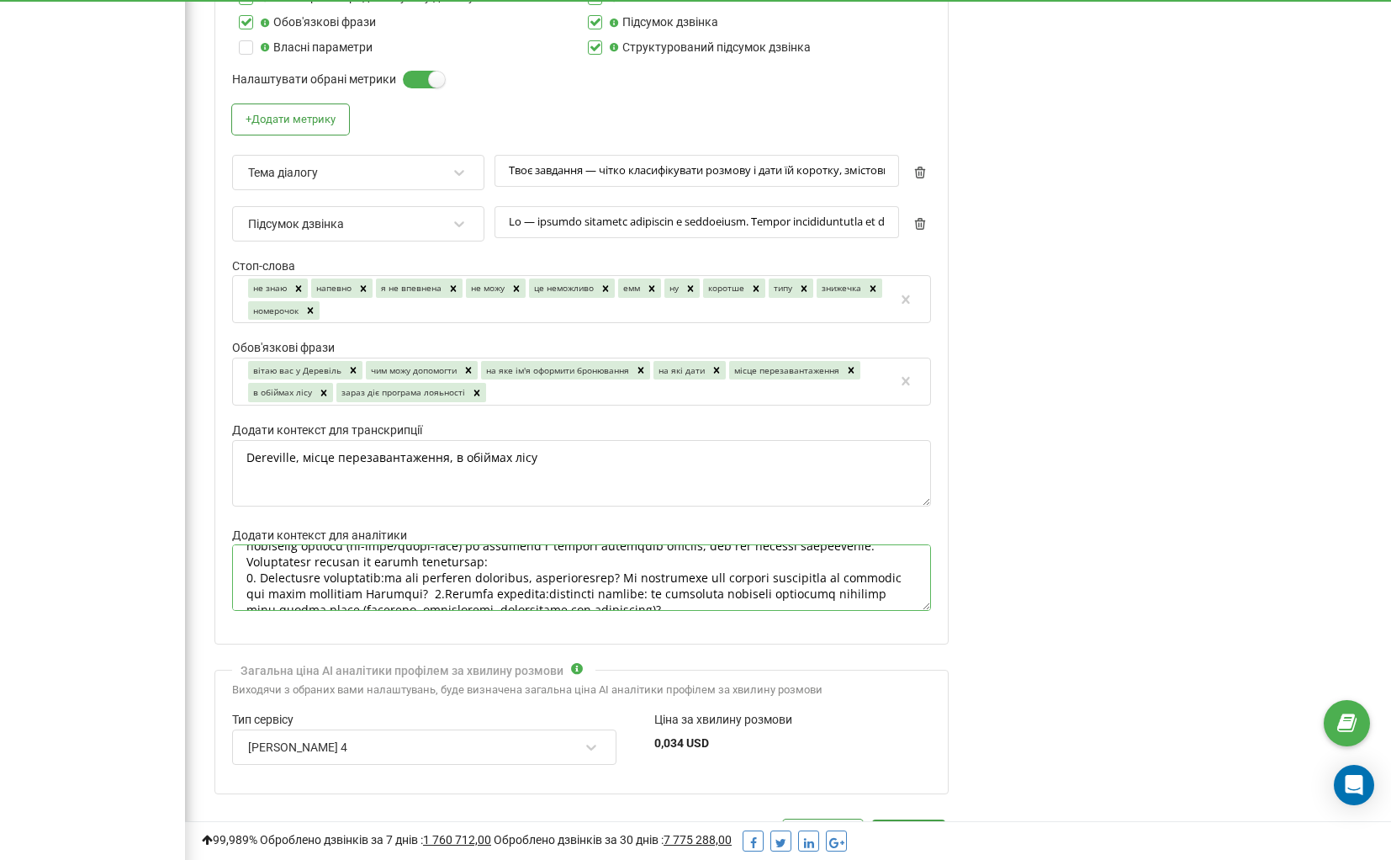
scroll to position [92, 0]
click at [780, 567] on textarea "Додати контекст для аналітики" at bounding box center [581, 577] width 699 height 66
click at [408, 573] on textarea "Додати контекст для аналітики" at bounding box center [581, 577] width 699 height 66
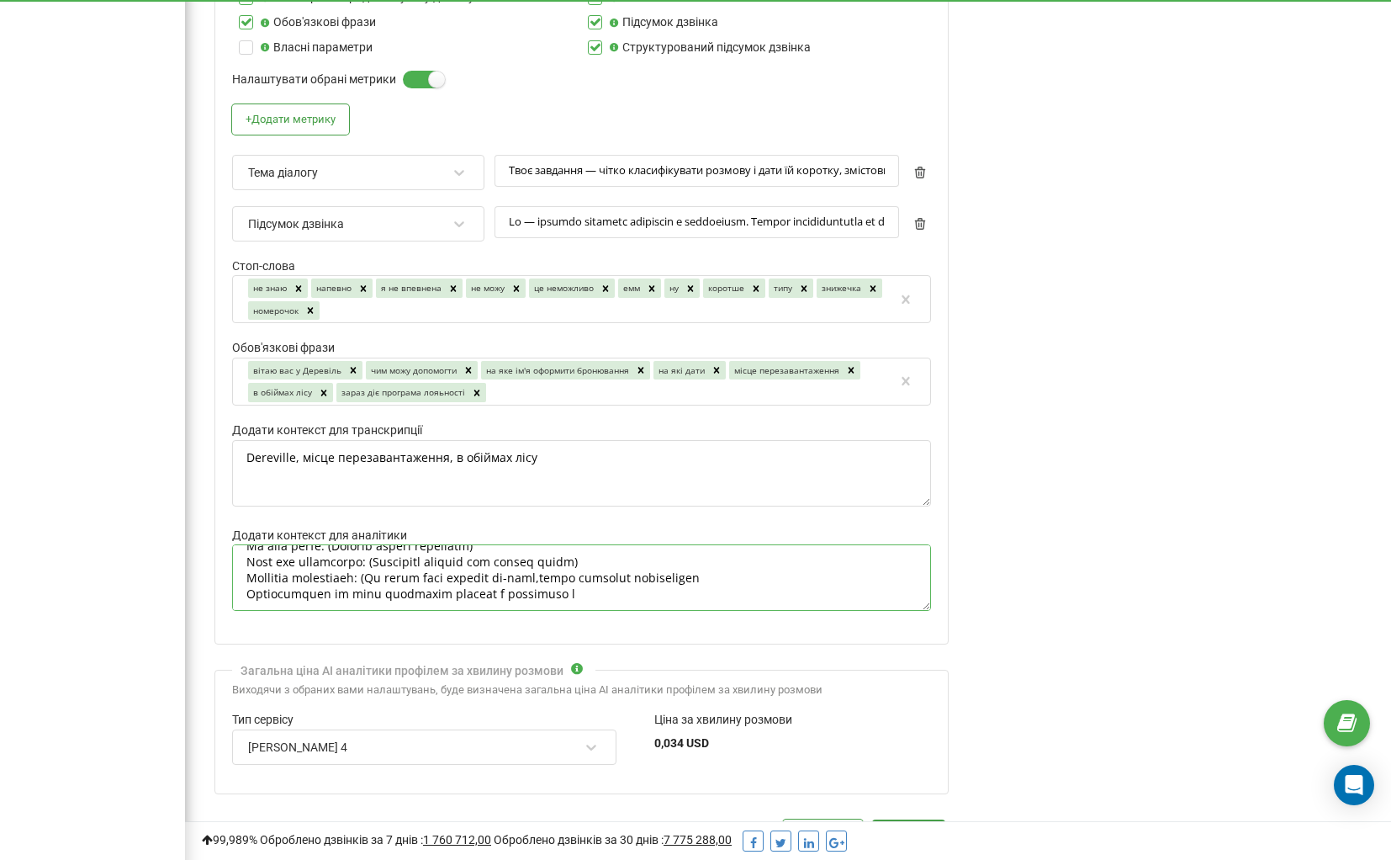
scroll to position [368, 0]
click at [616, 578] on textarea "Додати контекст для аналітики" at bounding box center [581, 577] width 699 height 66
paste textarea "розмовах"
type textarea "Ти — вимогливий, але справедливий керівник відділу бронювання заміського компле…"
click at [1052, 485] on div "Аналіз дзвінків за допомогою AI У цьому розділі у вас є можливість налаштовуват…" at bounding box center [1172, 31] width 413 height 1925
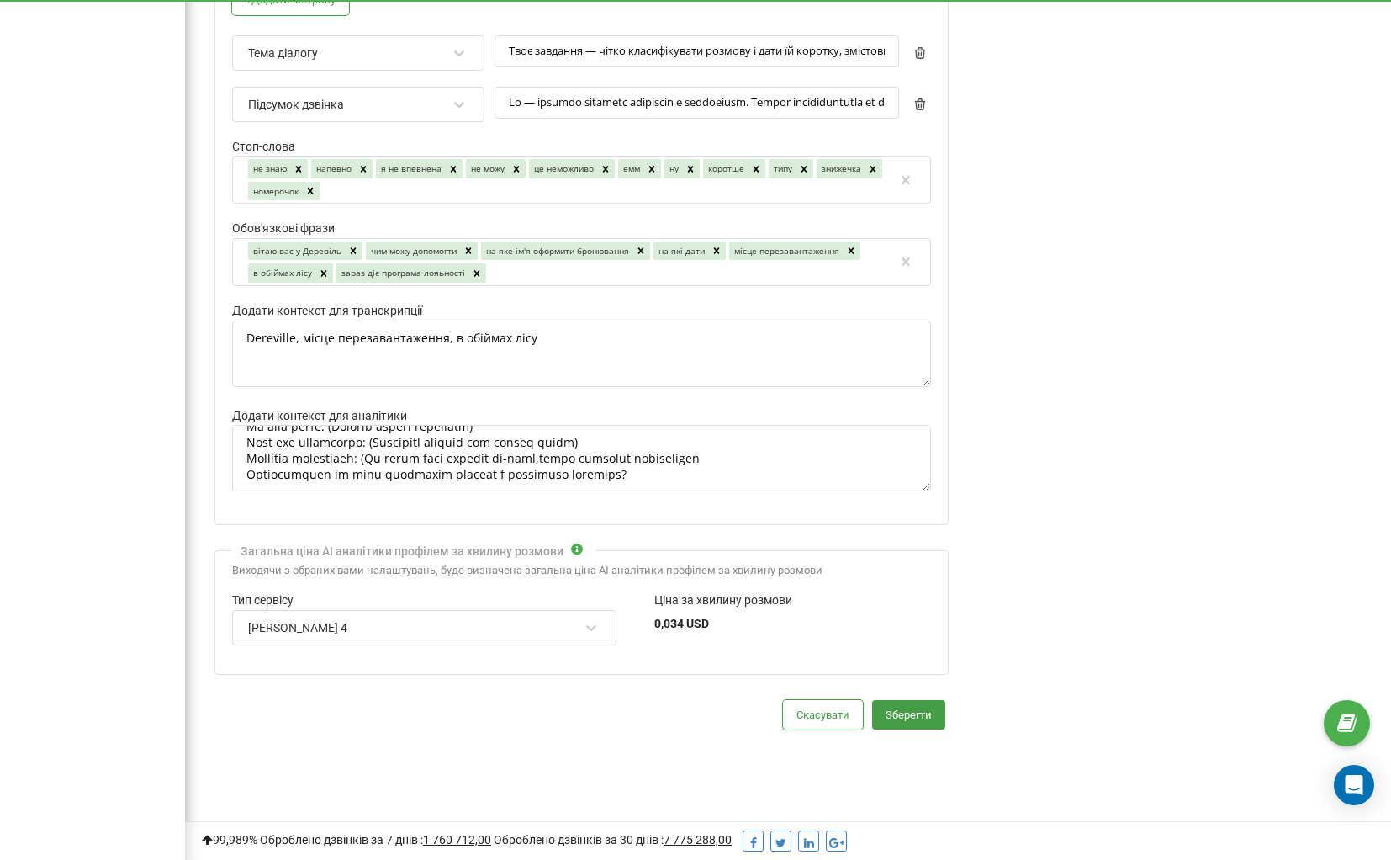
scroll to position [1125, 0]
click at [930, 709] on button "Зберегти" at bounding box center [908, 716] width 73 height 29
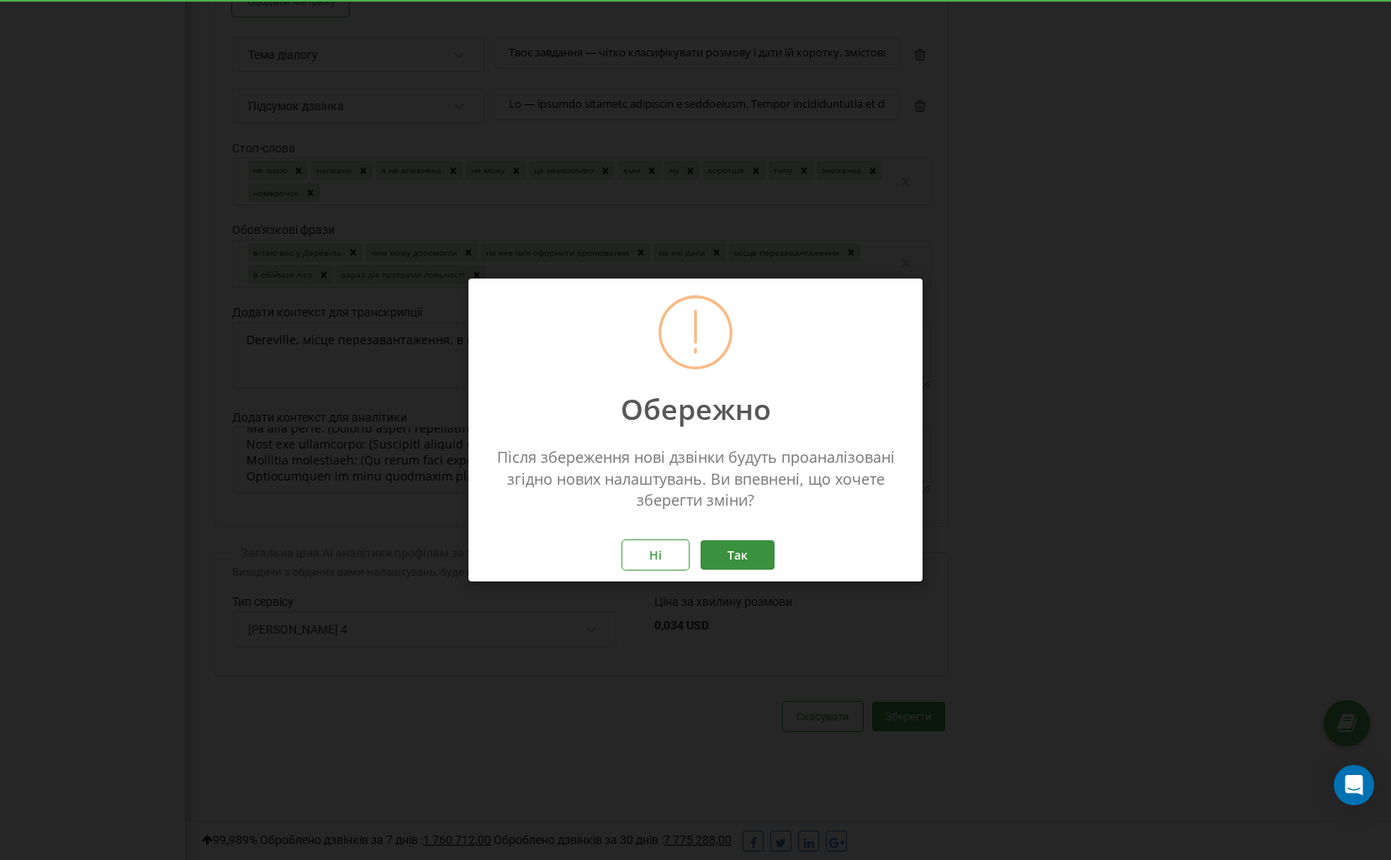
click at [755, 557] on button "Так" at bounding box center [738, 554] width 74 height 29
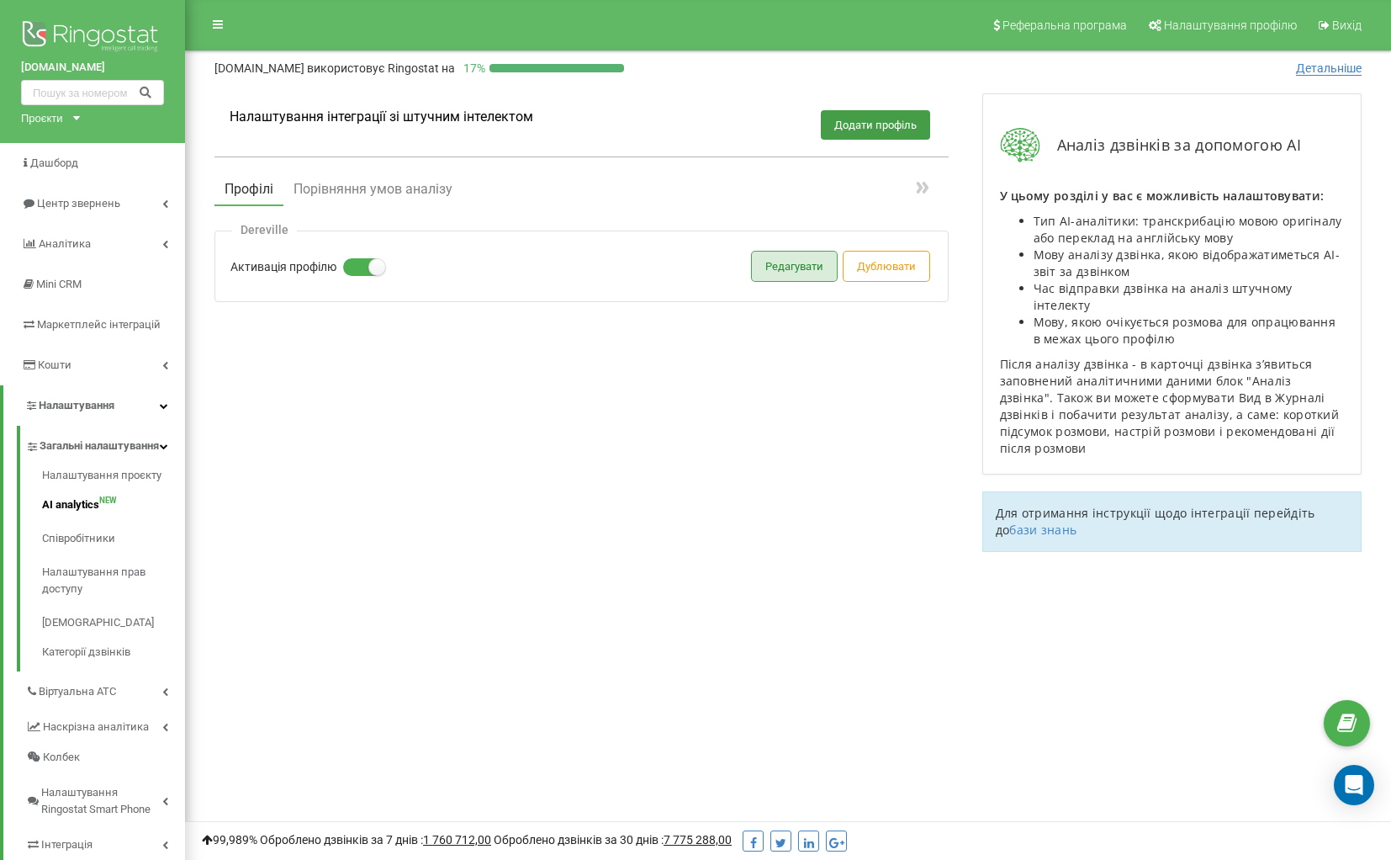
click at [781, 273] on button "Редагувати" at bounding box center [794, 266] width 85 height 29
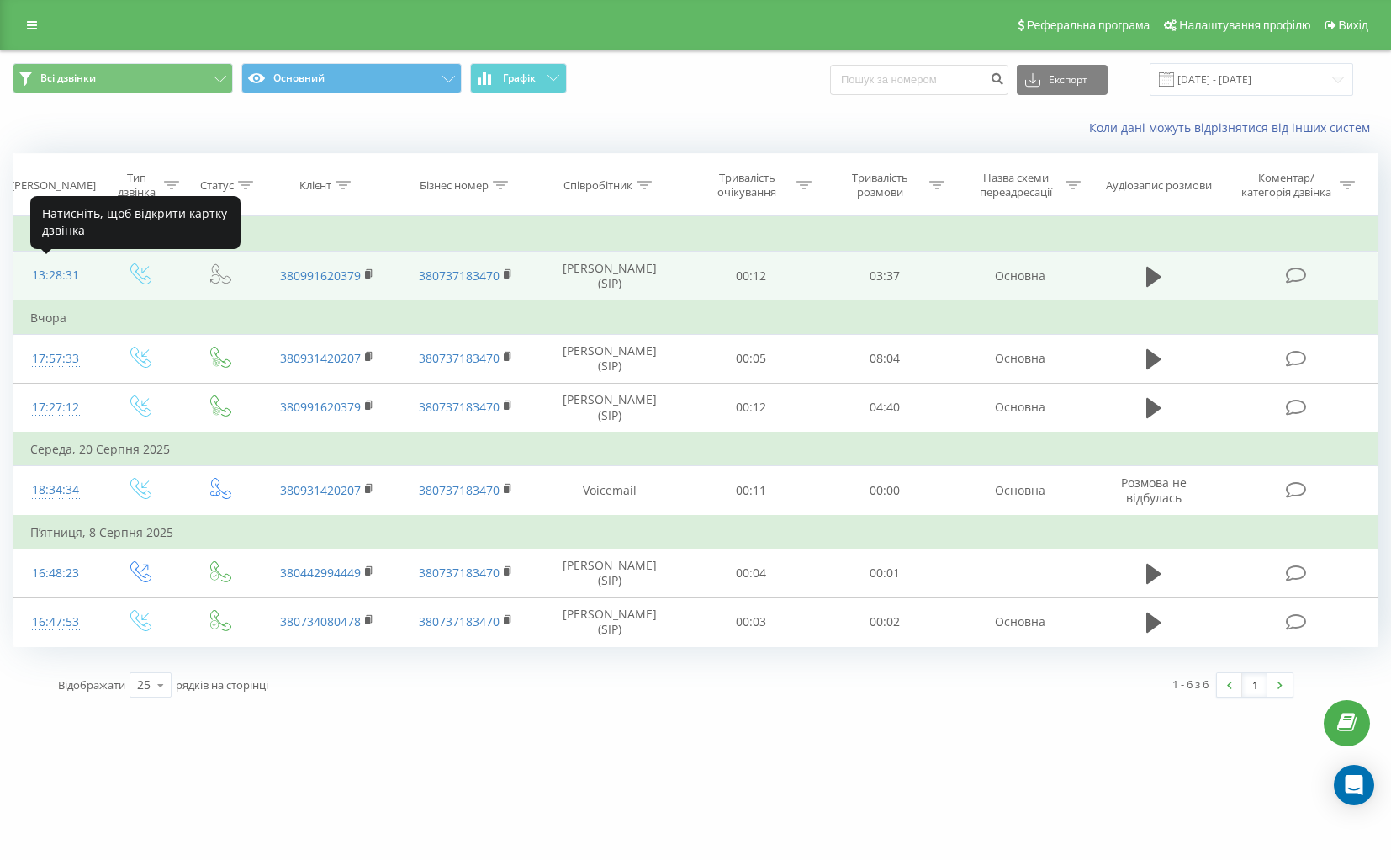
click at [60, 276] on div "13:28:31" at bounding box center [55, 275] width 51 height 33
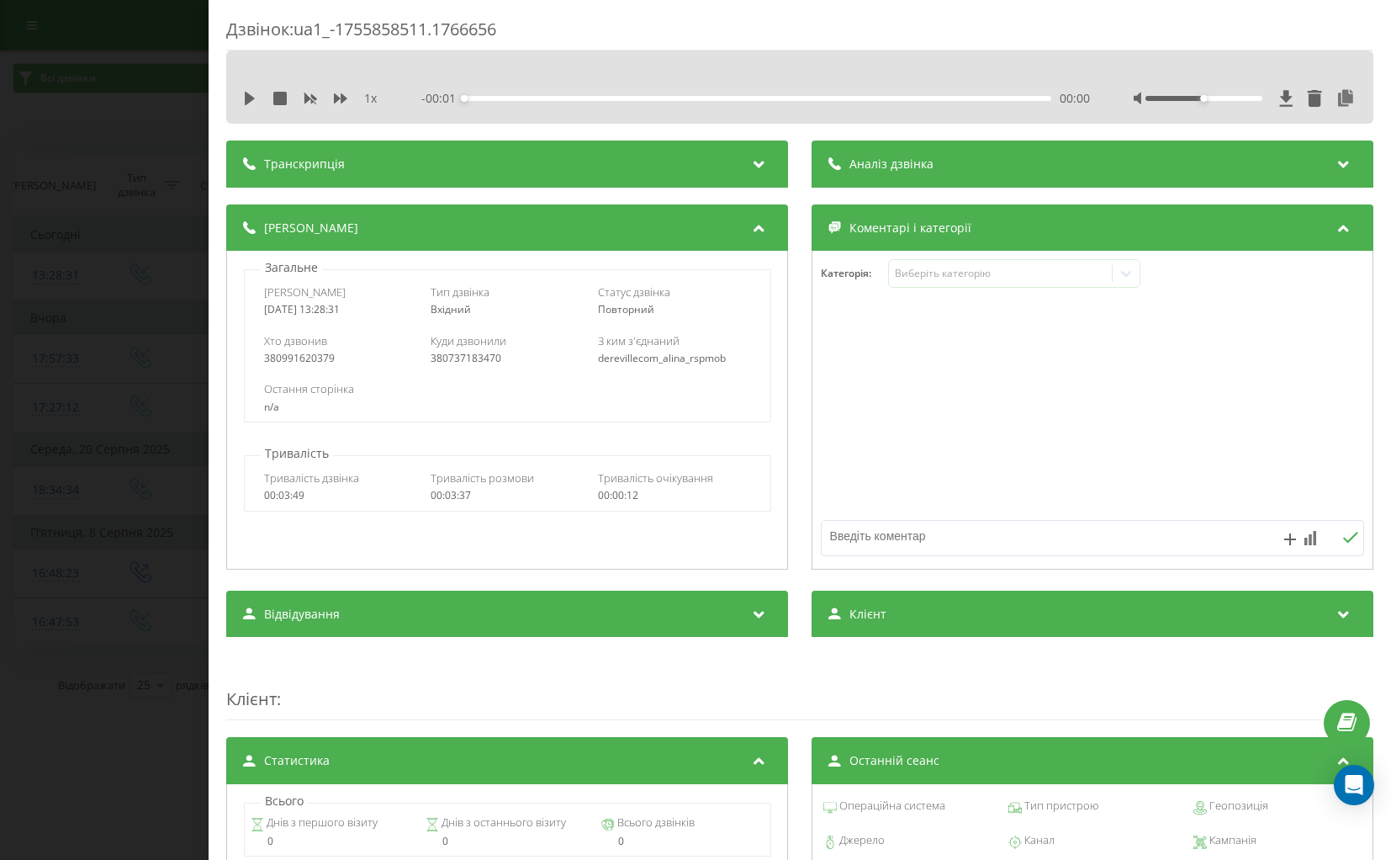
click at [1052, 158] on div "Аналіз дзвінка" at bounding box center [1093, 163] width 562 height 47
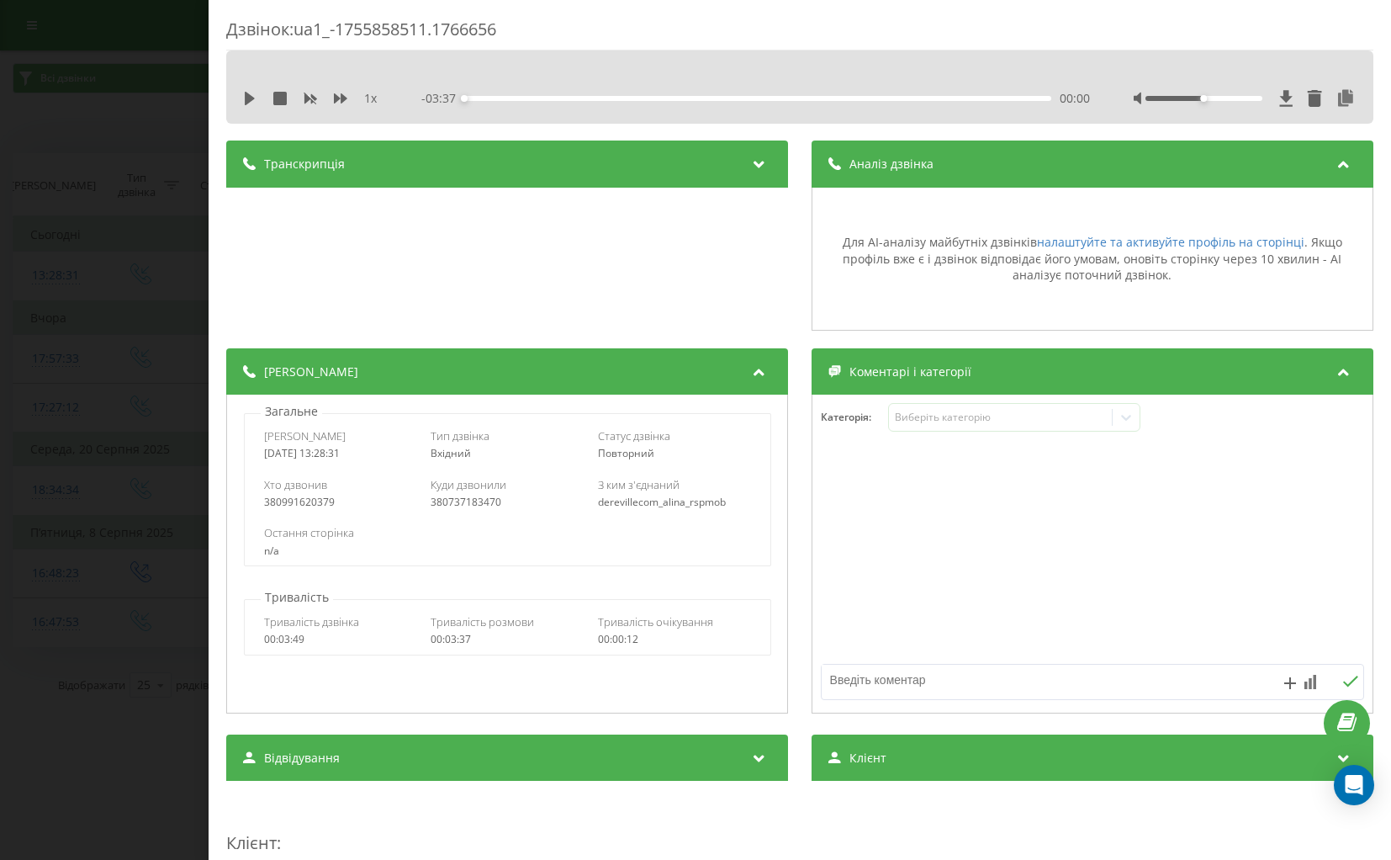
click at [678, 167] on div "Транскрипція" at bounding box center [507, 163] width 562 height 47
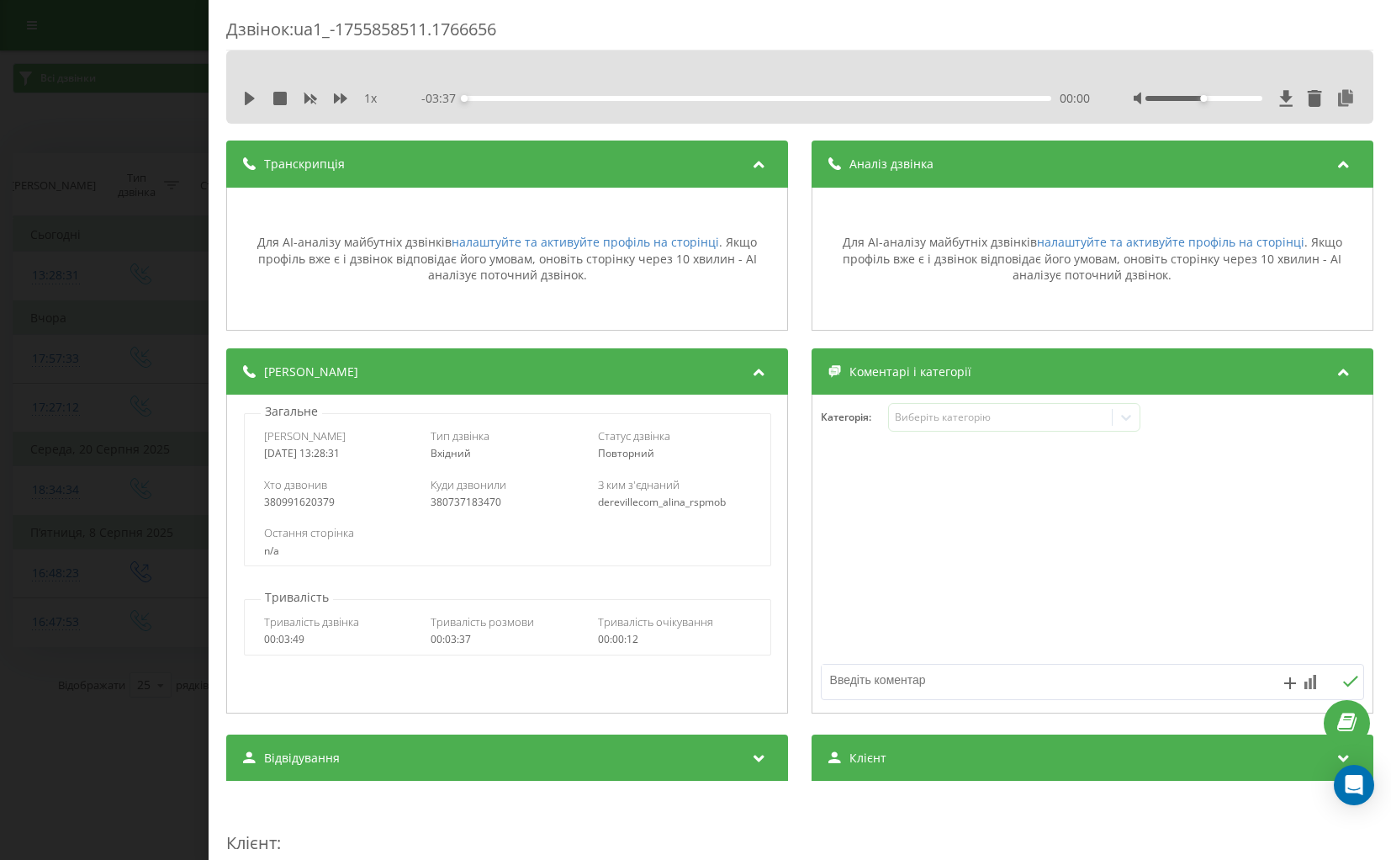
click at [749, 162] on icon at bounding box center [759, 161] width 20 height 17
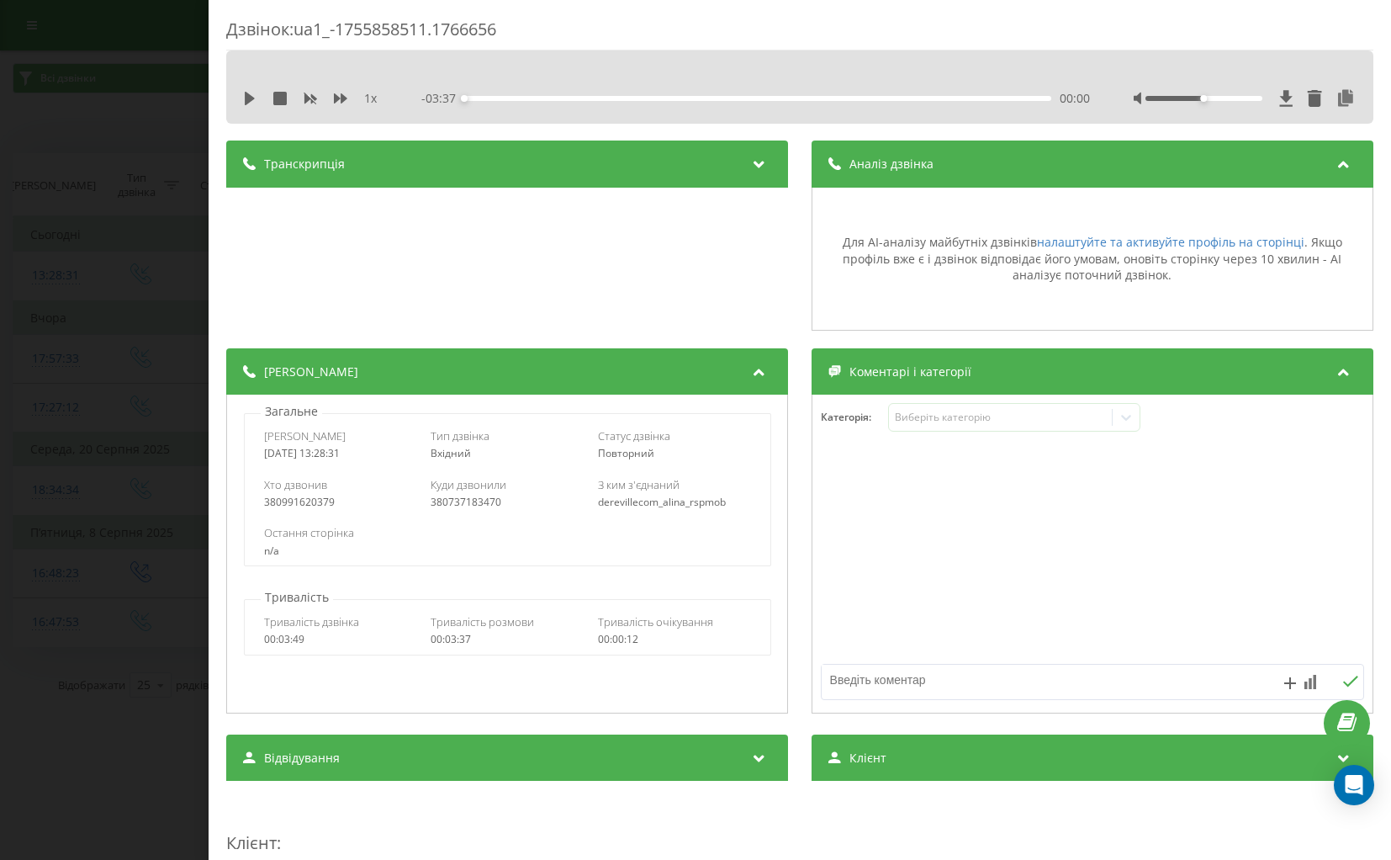
click at [1341, 163] on icon at bounding box center [1344, 161] width 20 height 17
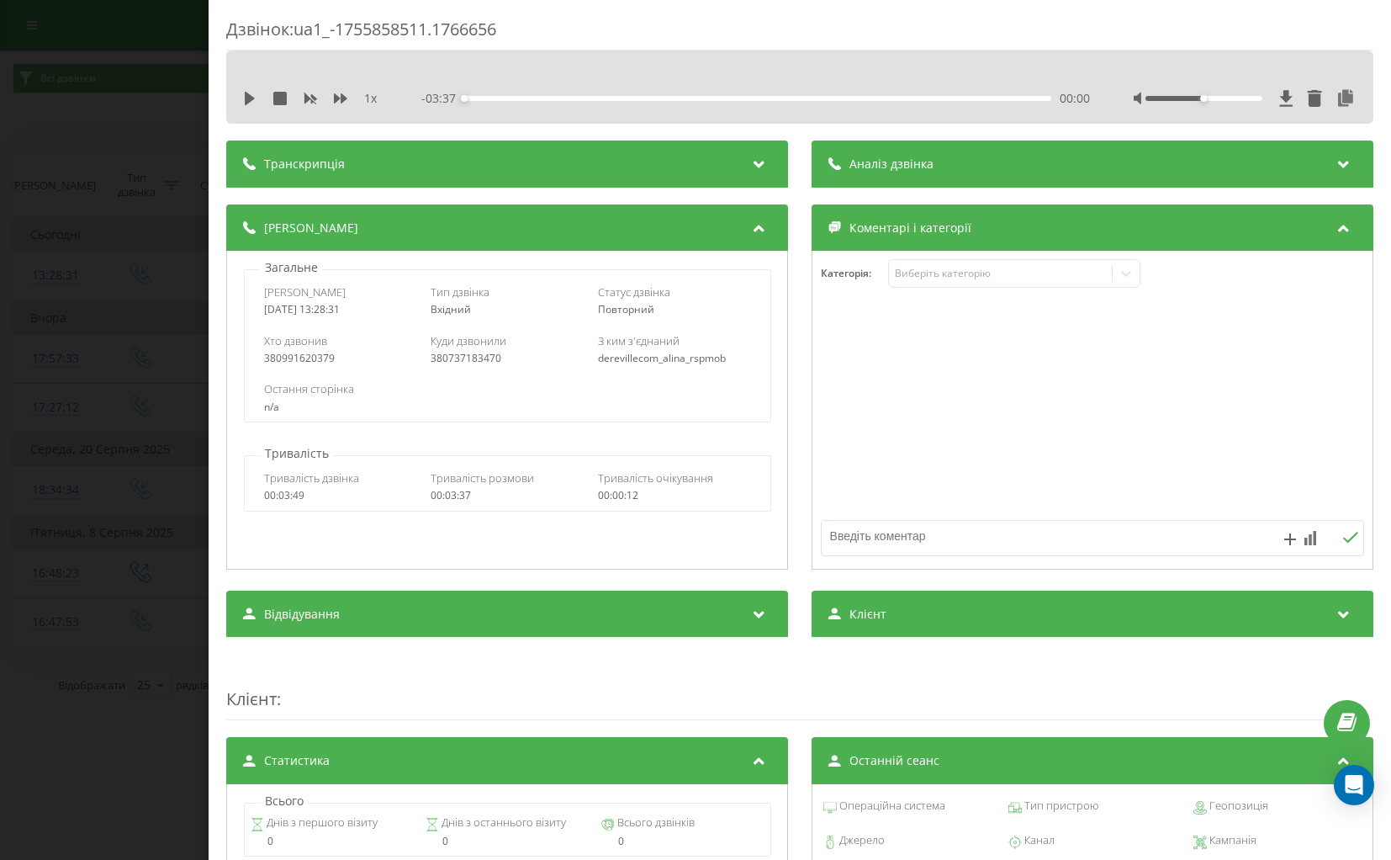
click at [753, 156] on icon at bounding box center [759, 161] width 20 height 17
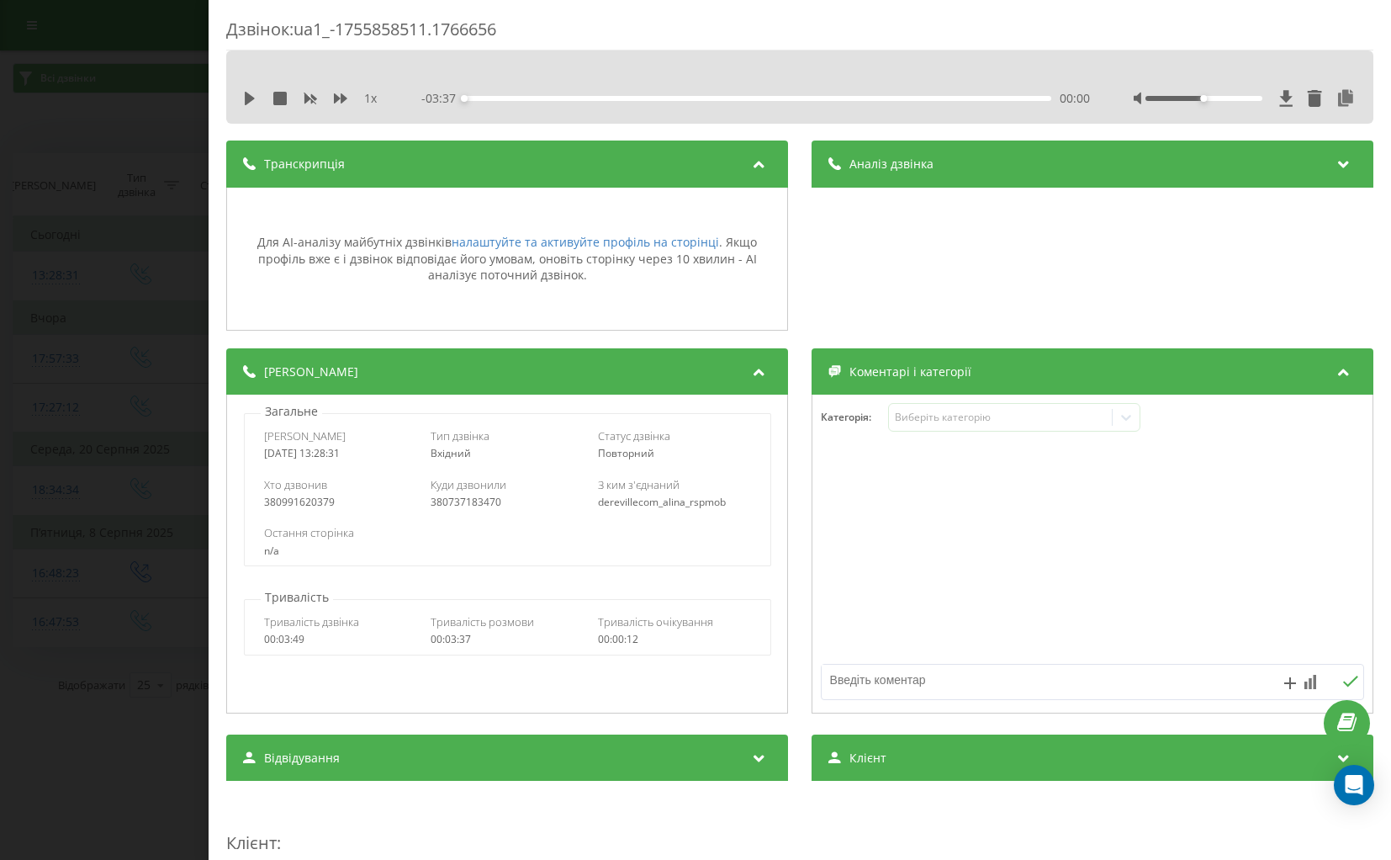
click at [753, 156] on icon at bounding box center [759, 161] width 20 height 17
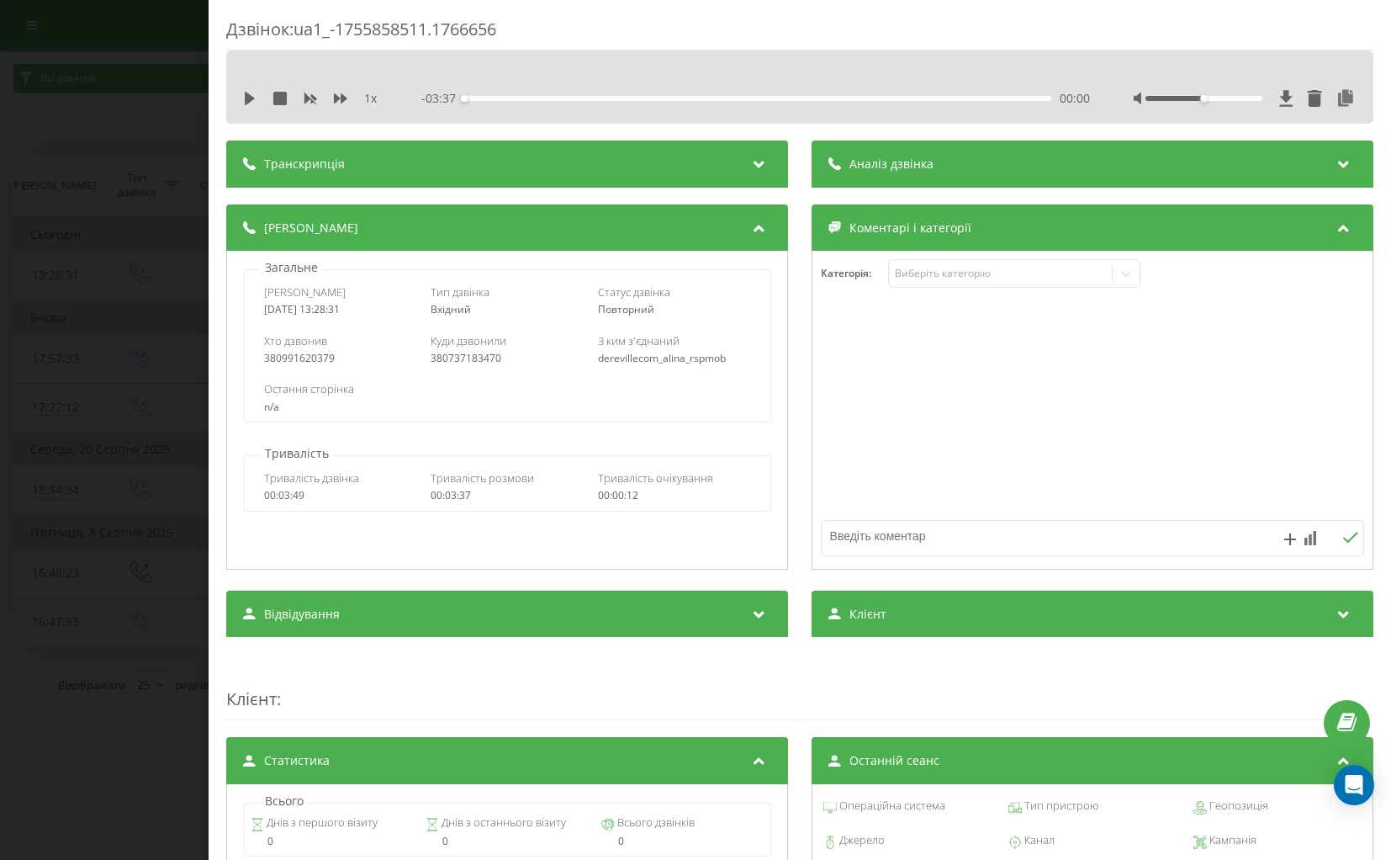
click at [154, 228] on div "Дзвінок : ua1_-1755858511.1766656 1 x - 03:37 00:00 00:00 Транскрипція Для AI-а…" at bounding box center [695, 430] width 1391 height 860
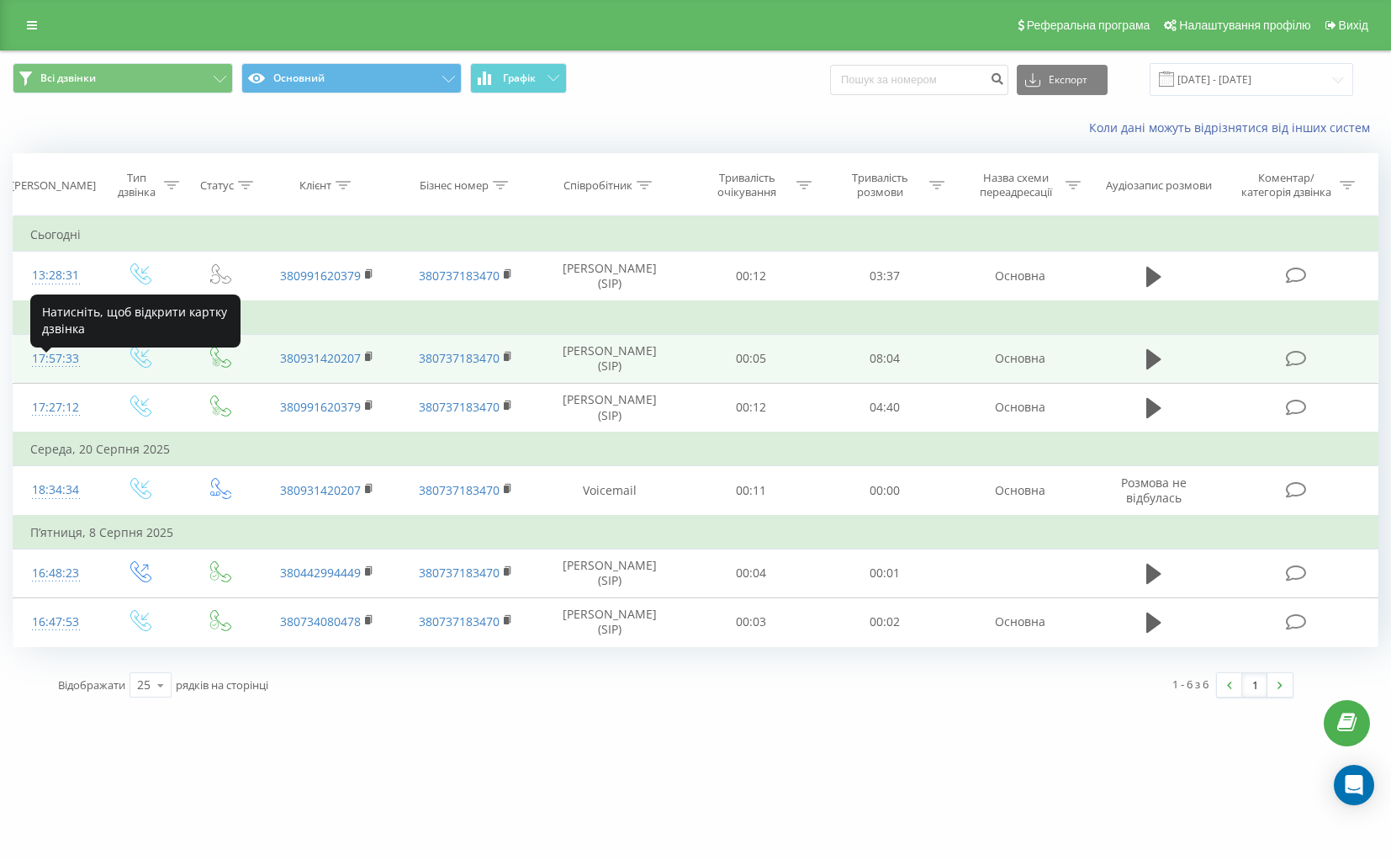
click at [45, 369] on div "17:57:33" at bounding box center [55, 358] width 51 height 33
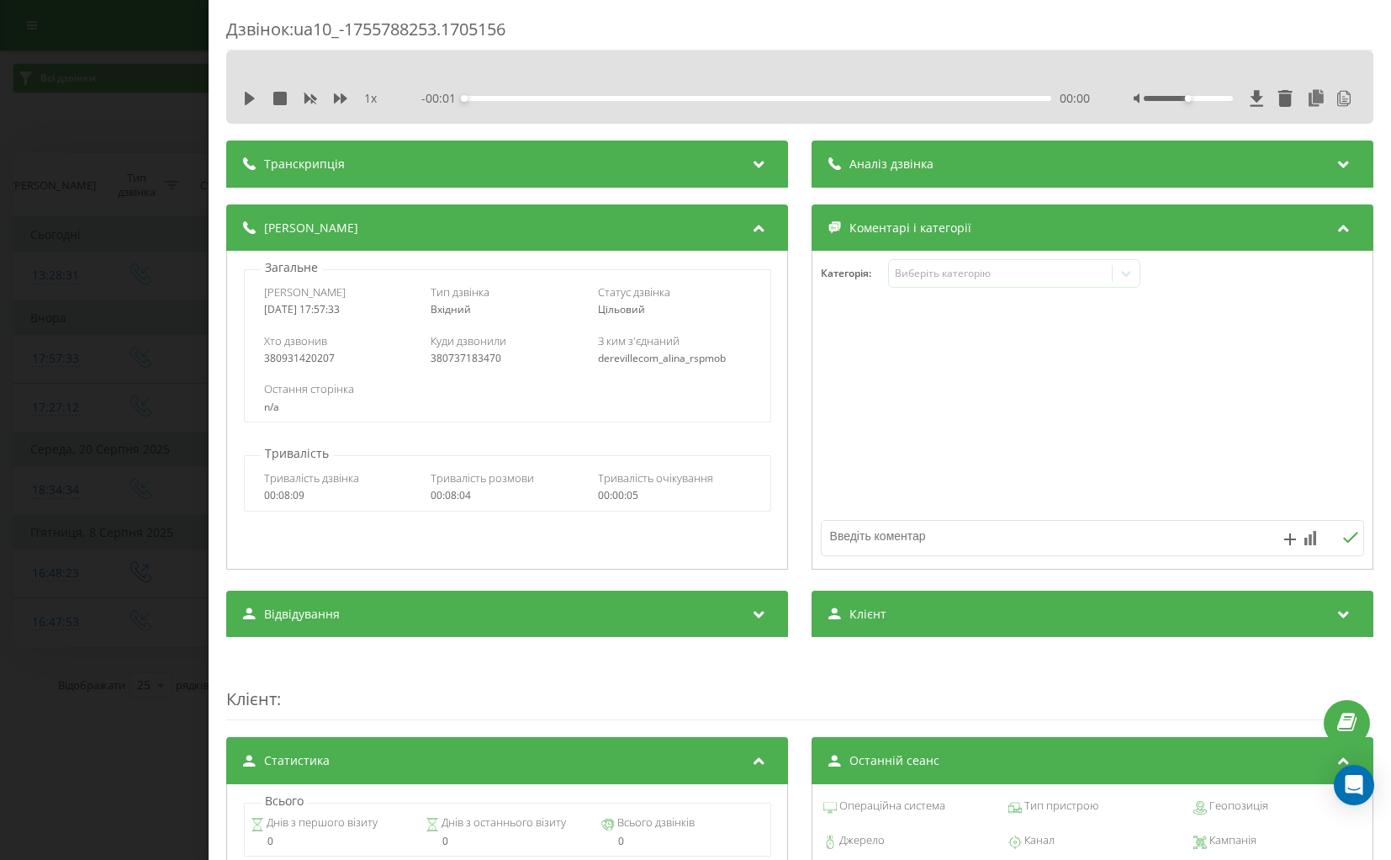
click at [900, 166] on span "Аналіз дзвінка" at bounding box center [892, 164] width 84 height 17
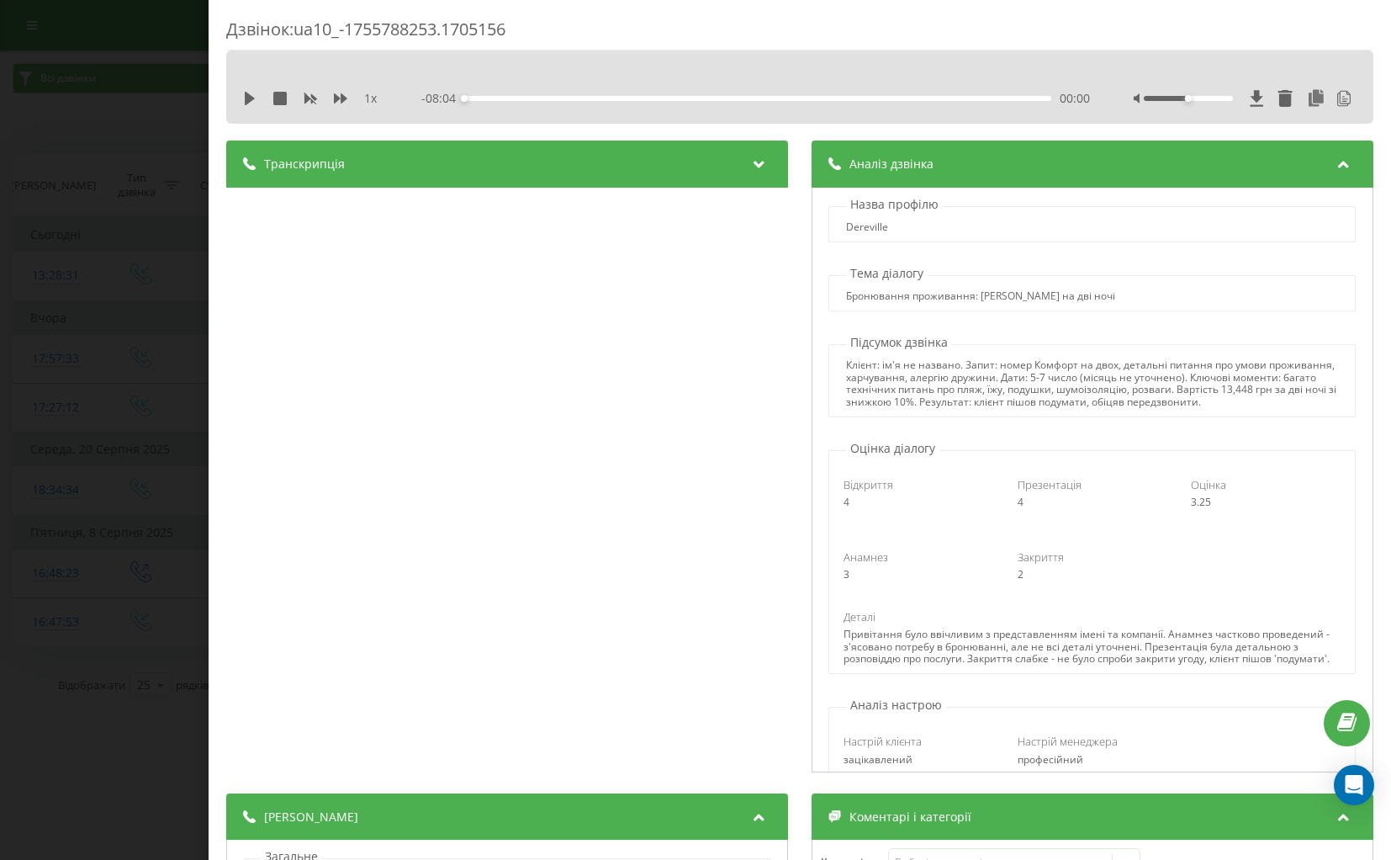
click at [147, 384] on div "Дзвінок : ua10_-1755788253.1705156 1 x - 08:04 00:00 00:00 Транскрипція 00:00 В…" at bounding box center [695, 430] width 1391 height 860
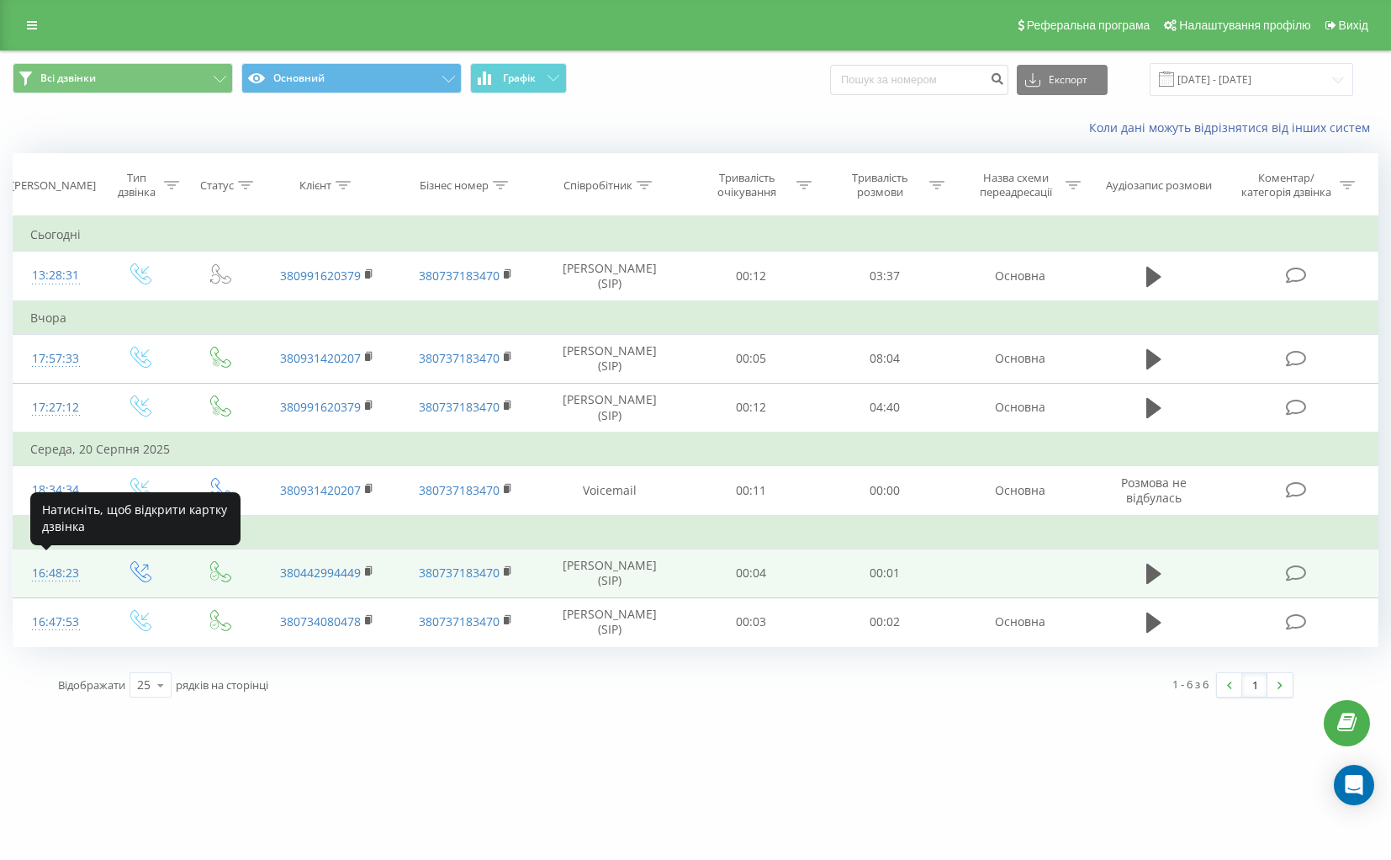
click at [57, 568] on div "16:48:23" at bounding box center [55, 573] width 51 height 33
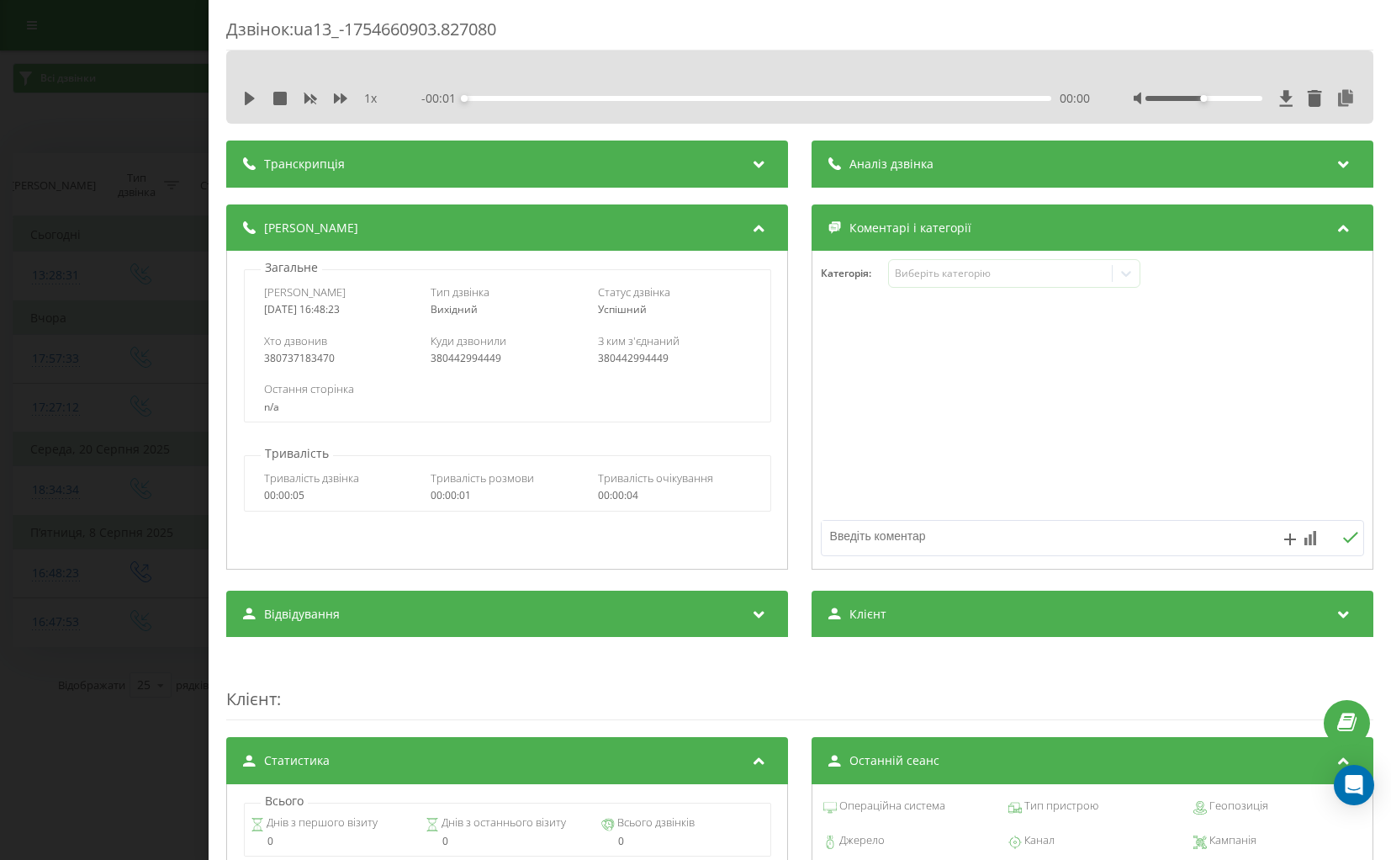
click at [974, 89] on div "1 x - 00:01 00:00 00:00" at bounding box center [800, 98] width 1122 height 25
click at [961, 188] on div "Транскрипція Для AI-аналізу майбутніх дзвінків налаштуйте та активуйте профіль …" at bounding box center [799, 693] width 1147 height 1106
click at [953, 164] on div "Аналіз дзвінка" at bounding box center [1093, 163] width 562 height 47
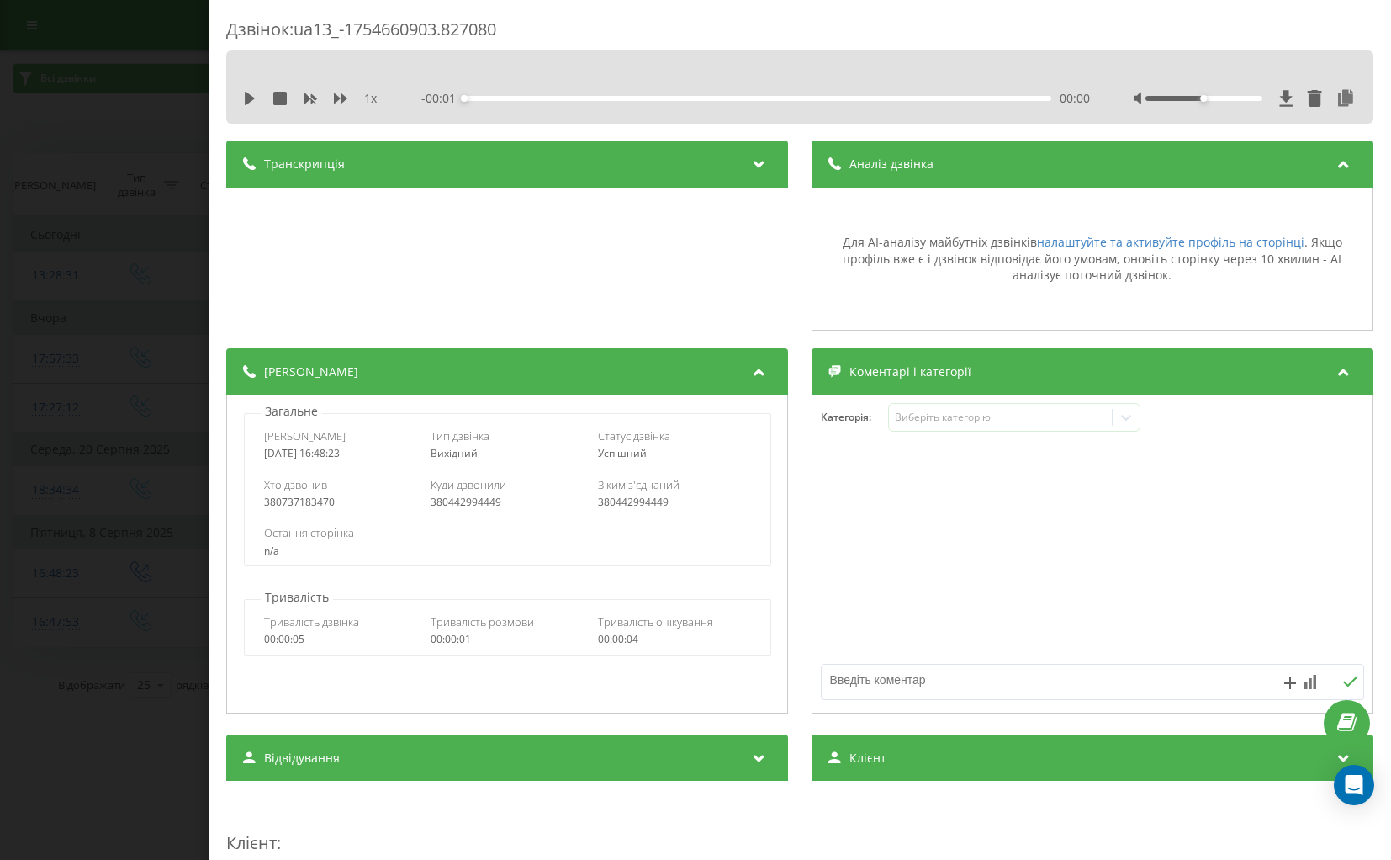
click at [937, 162] on div "Аналіз дзвінка" at bounding box center [1093, 163] width 562 height 47
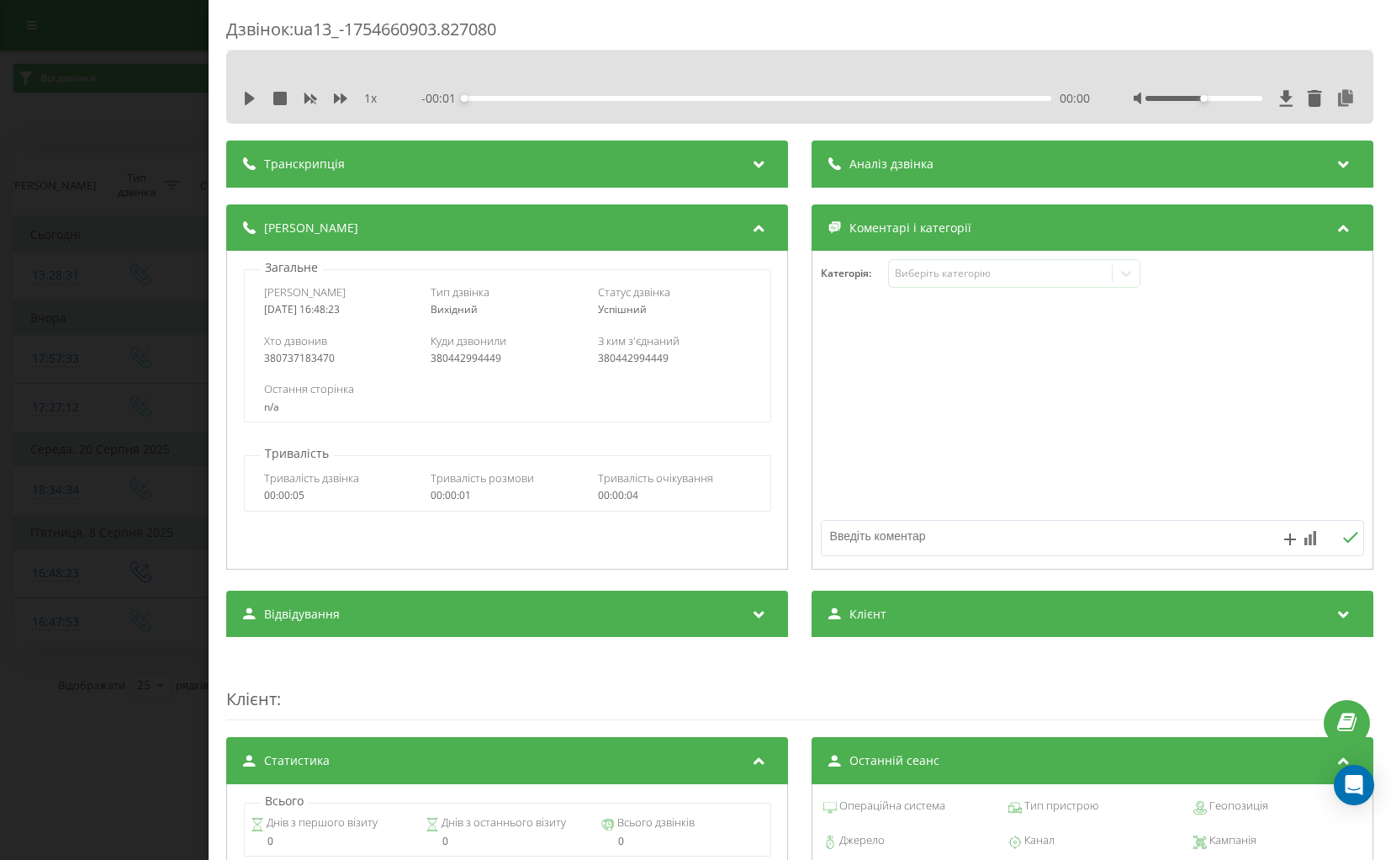
click at [178, 293] on div "Дзвінок : ua13_-1754660903.827080 1 x - 00:01 00:00 00:00 Транскрипція Для AI-а…" at bounding box center [695, 430] width 1391 height 860
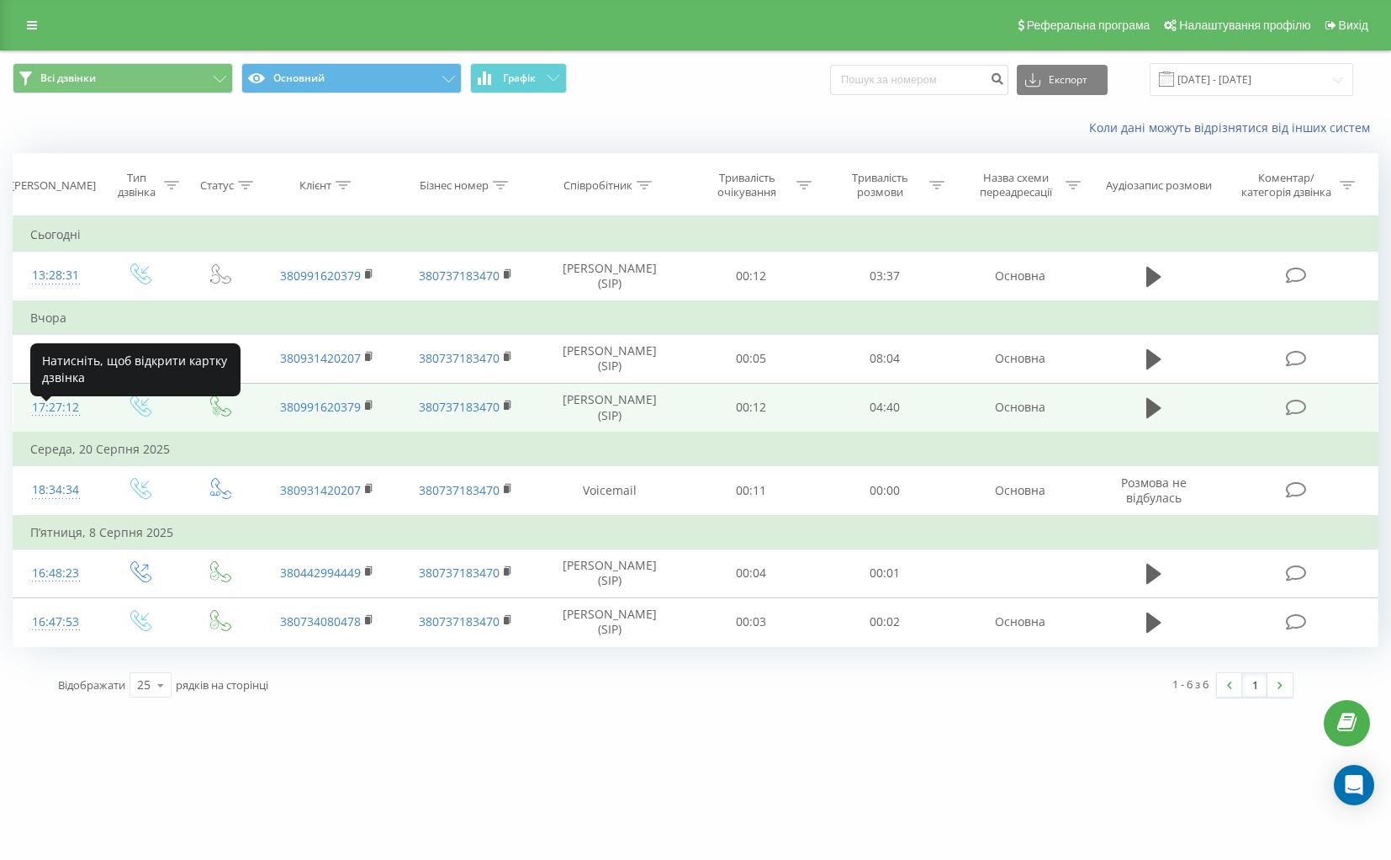
click at [43, 420] on div "17:27:12" at bounding box center [55, 407] width 51 height 33
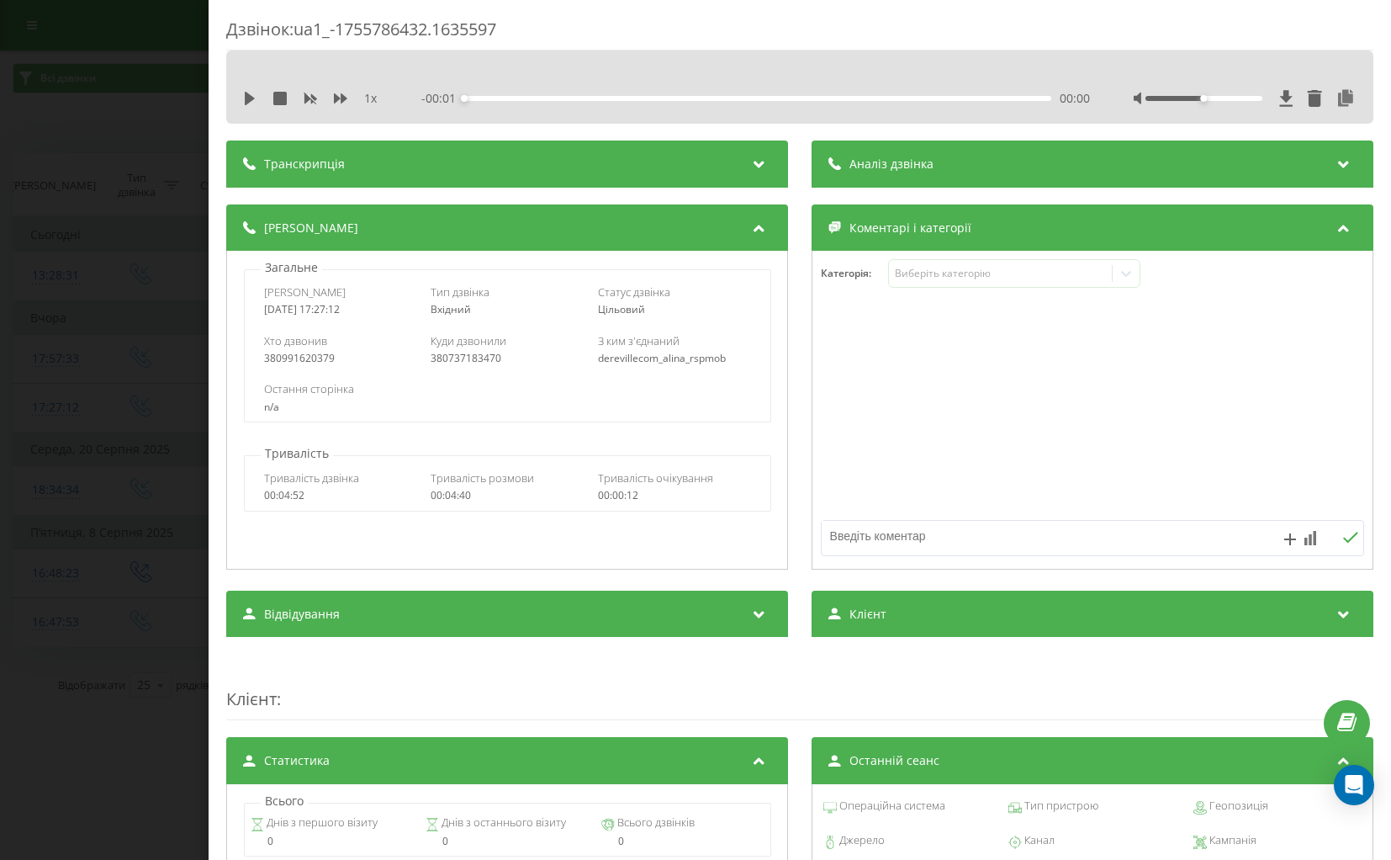
click at [957, 172] on div "Аналіз дзвінка" at bounding box center [1093, 163] width 562 height 47
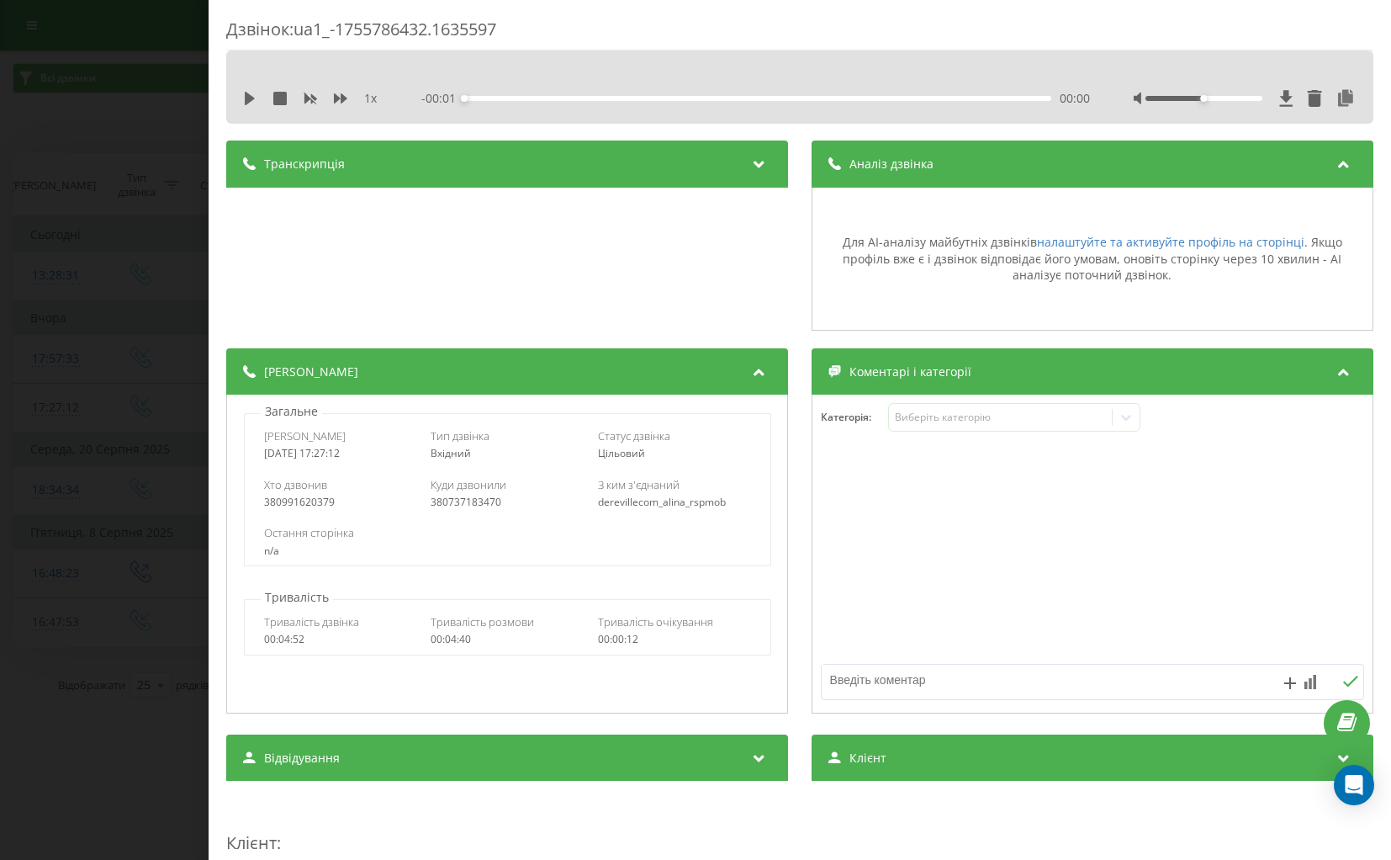
click at [957, 172] on div "Аналіз дзвінка" at bounding box center [1093, 163] width 562 height 47
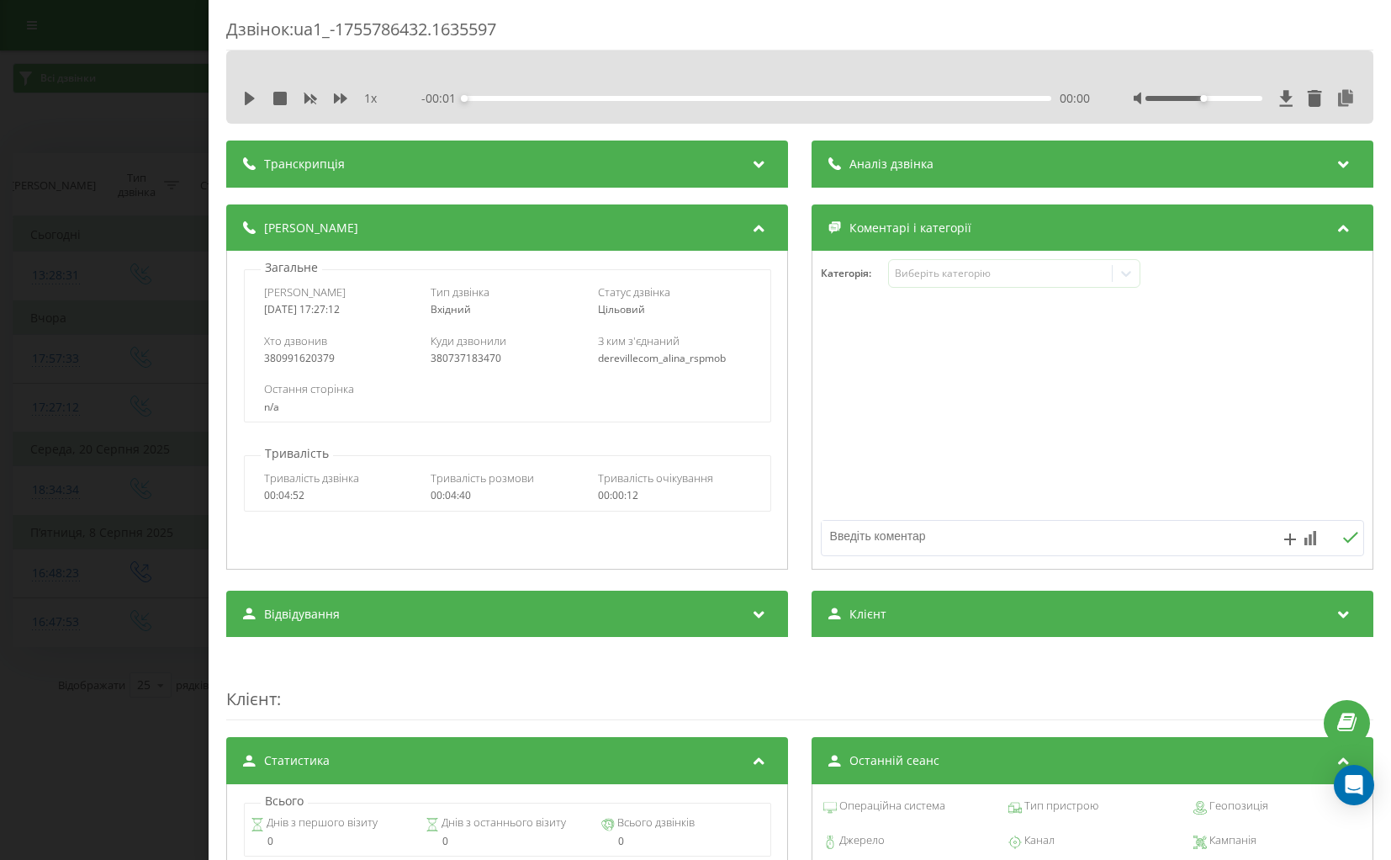
click at [80, 304] on div "Дзвінок : ua1_-1755786432.1635597 1 x - 00:01 00:00 00:00 Транскрипція Для AI-а…" at bounding box center [695, 430] width 1391 height 860
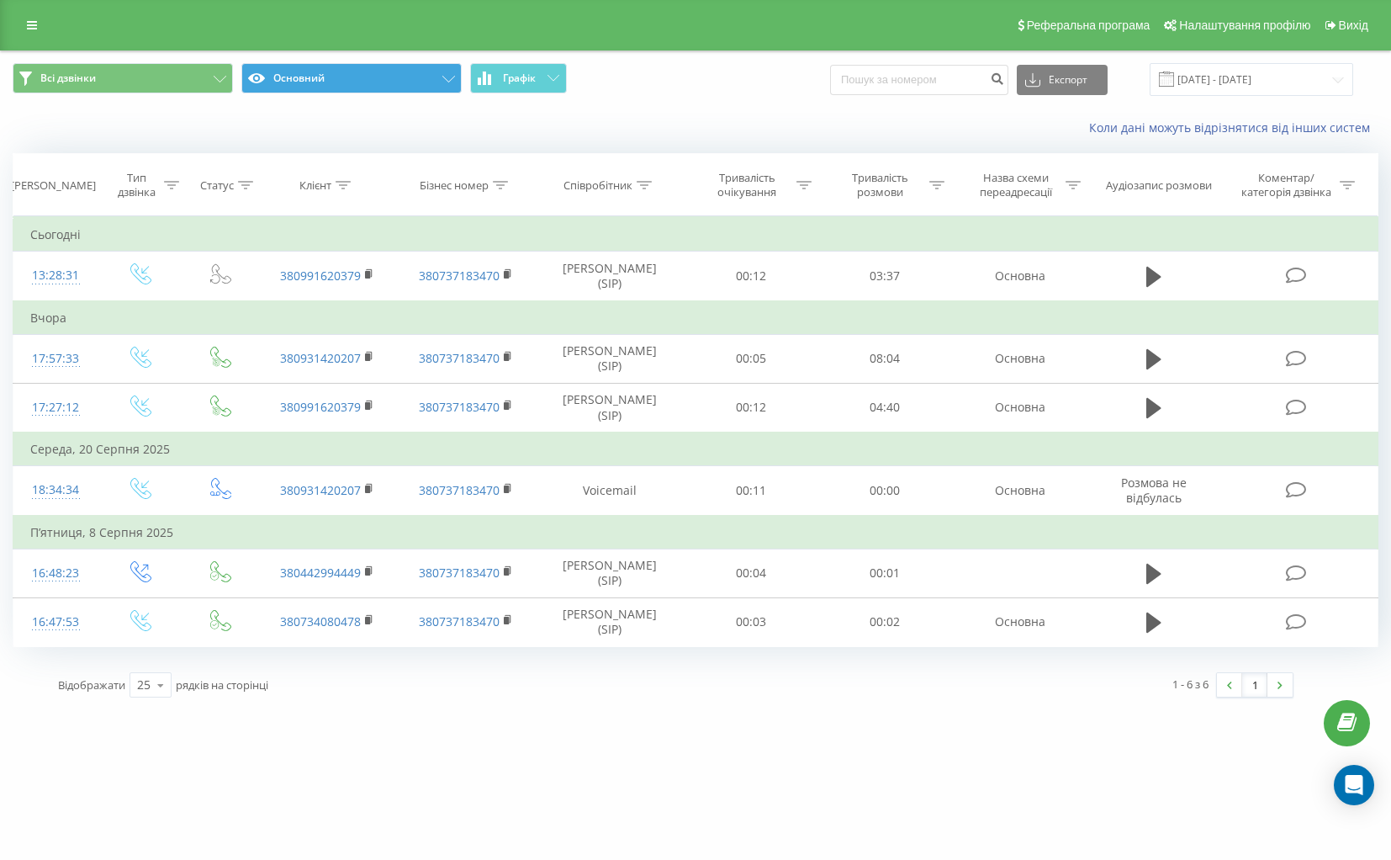
click at [425, 93] on button "Основний" at bounding box center [351, 78] width 220 height 30
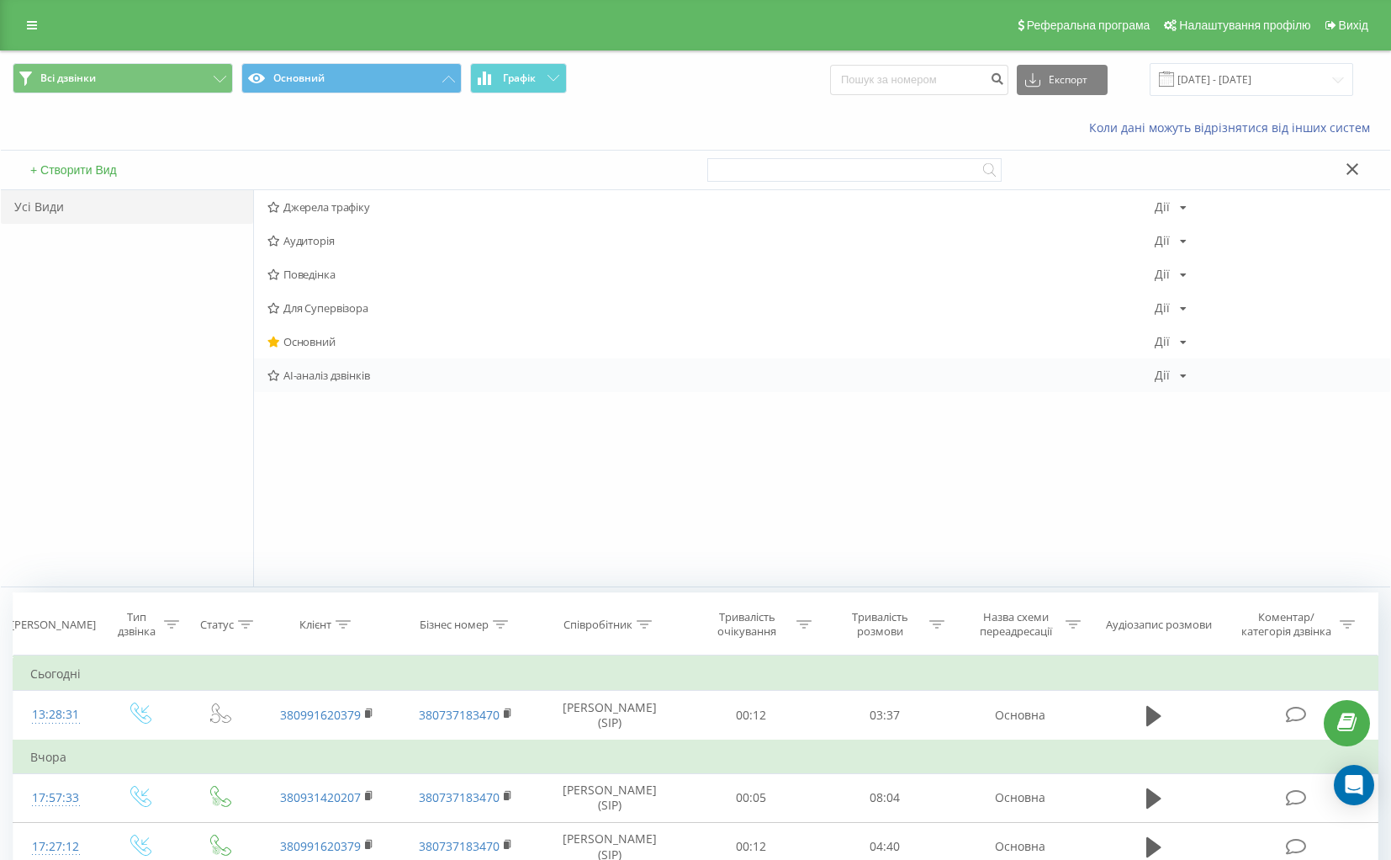
click at [323, 381] on span "AI-аналіз дзвінків" at bounding box center [710, 375] width 887 height 12
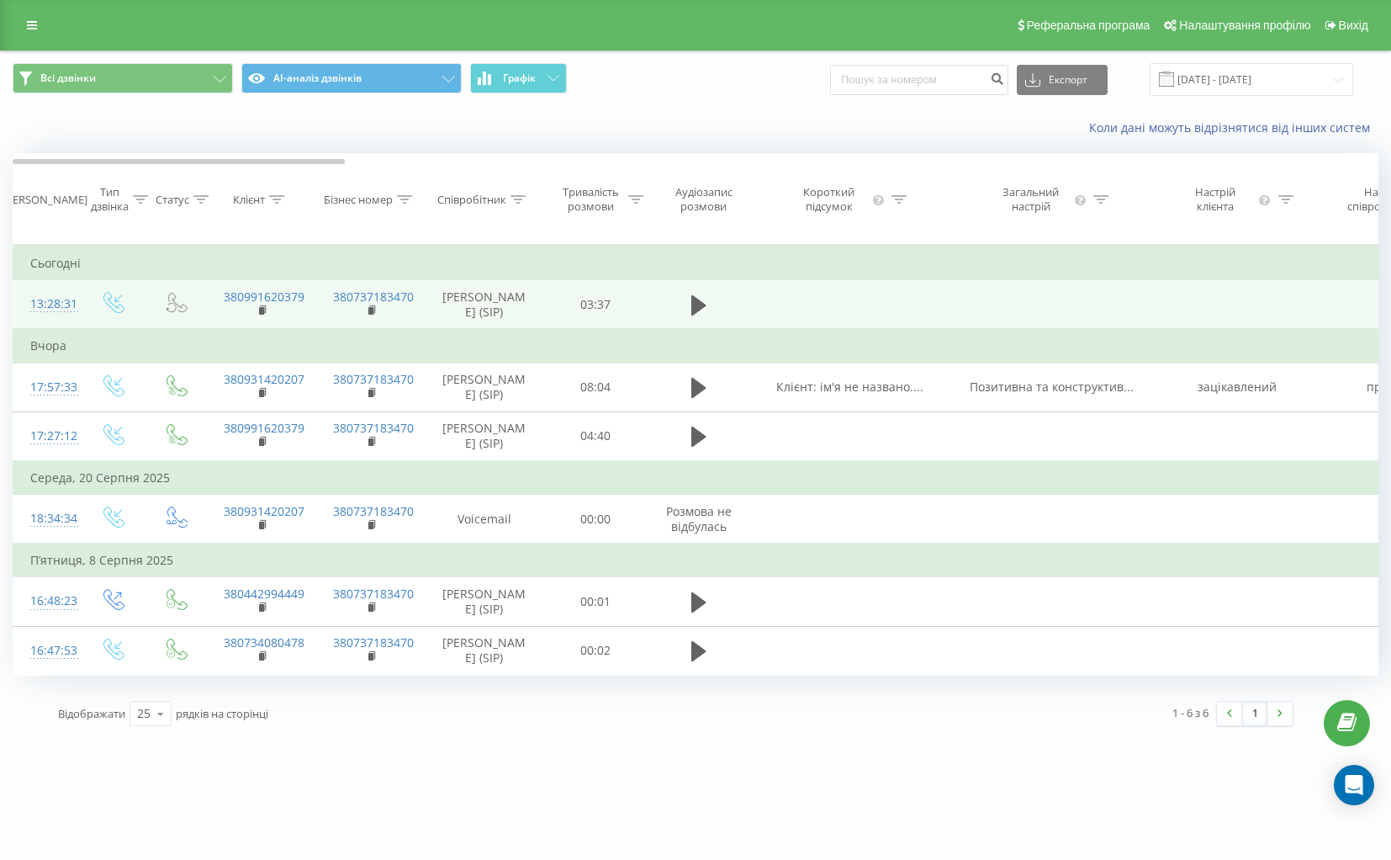
click at [790, 311] on td at bounding box center [850, 305] width 202 height 50
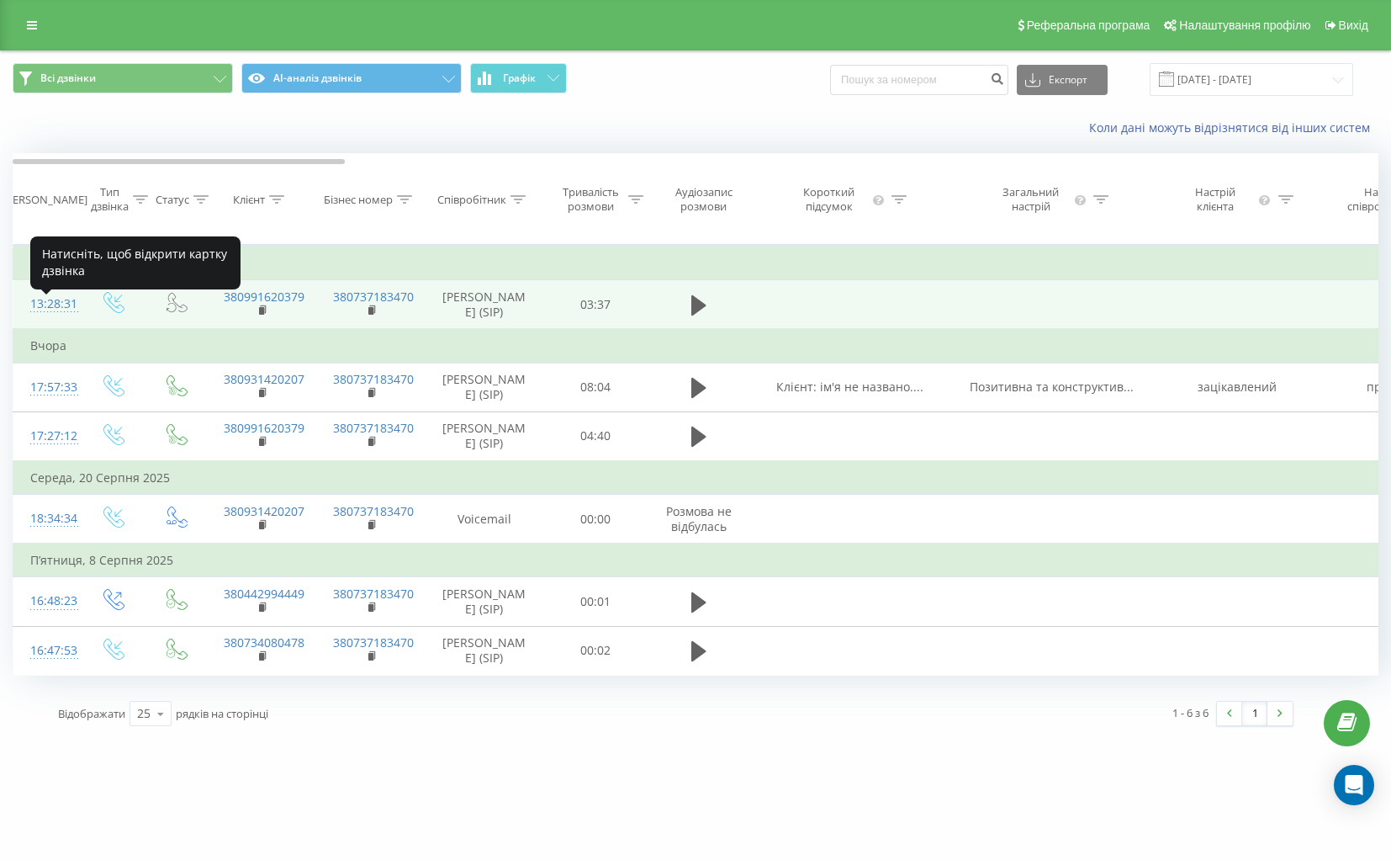
click at [47, 319] on div "13:28:31" at bounding box center [47, 304] width 34 height 33
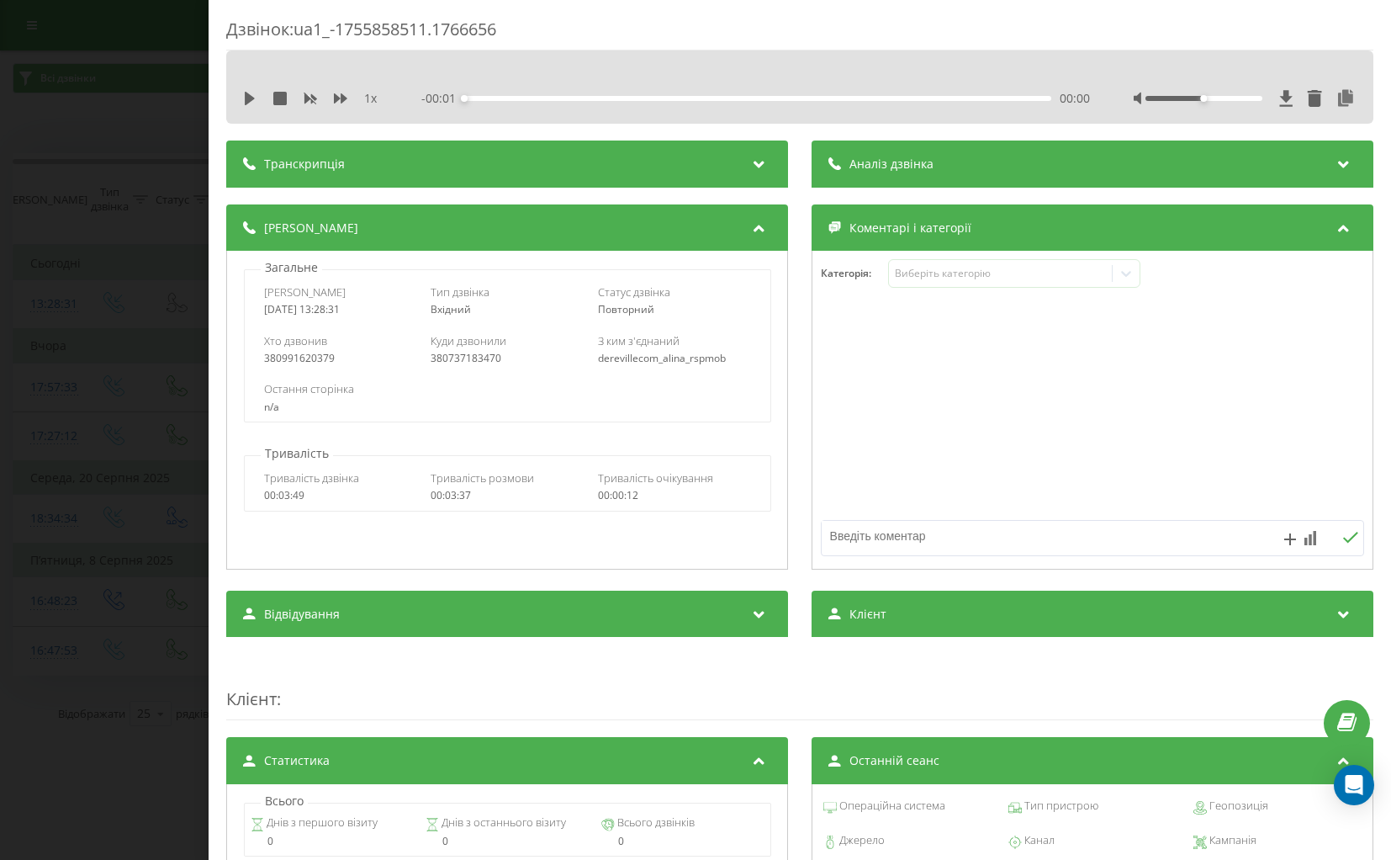
click at [1347, 165] on icon at bounding box center [1344, 161] width 20 height 17
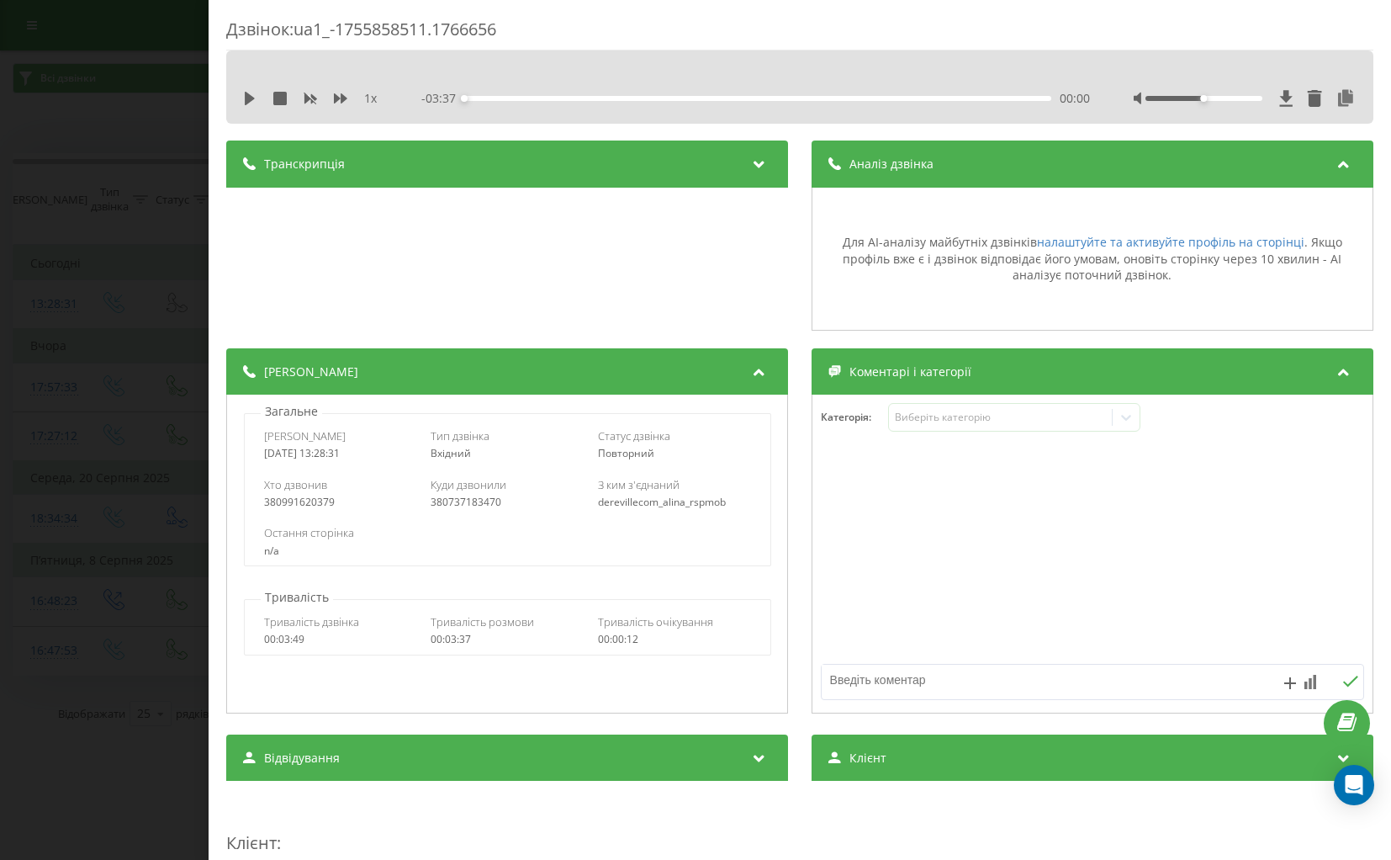
click at [1342, 164] on icon at bounding box center [1344, 161] width 20 height 17
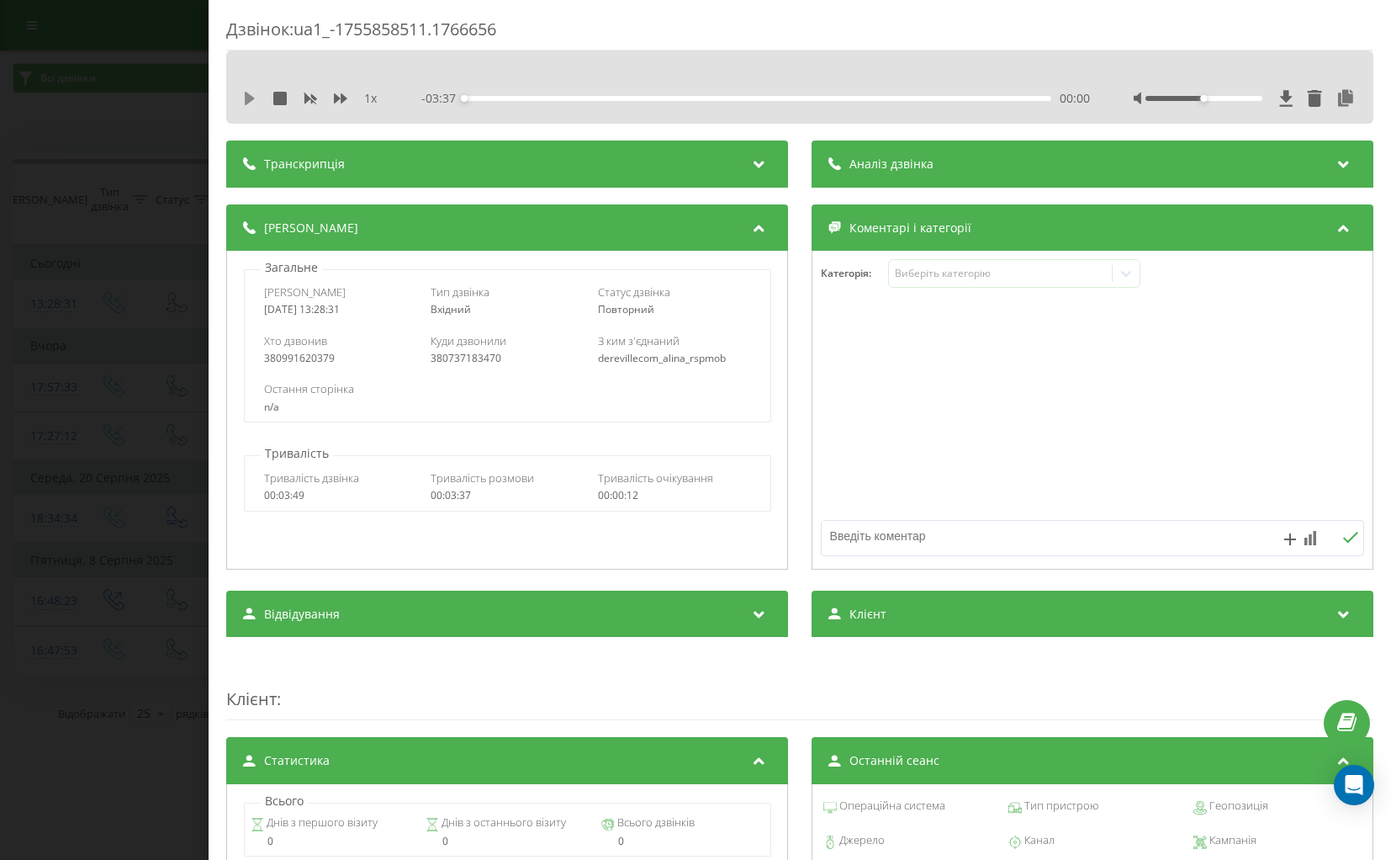
click at [246, 96] on icon at bounding box center [250, 98] width 10 height 13
click at [1286, 98] on icon at bounding box center [1286, 98] width 13 height 16
click at [1147, 155] on div "Аналіз дзвінка" at bounding box center [1093, 163] width 562 height 47
